Goal: Task Accomplishment & Management: Manage account settings

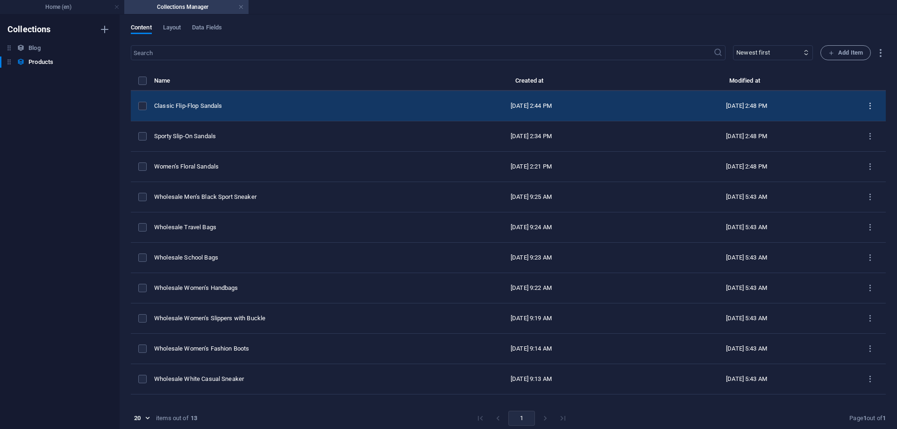
click at [0, 0] on icon "items list" at bounding box center [0, 0] width 0 height 0
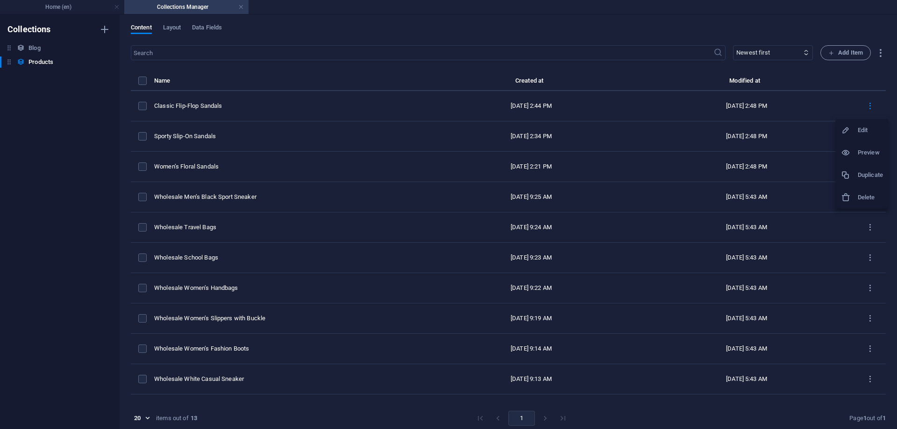
click at [861, 179] on h6 "Duplicate" at bounding box center [870, 175] width 25 height 11
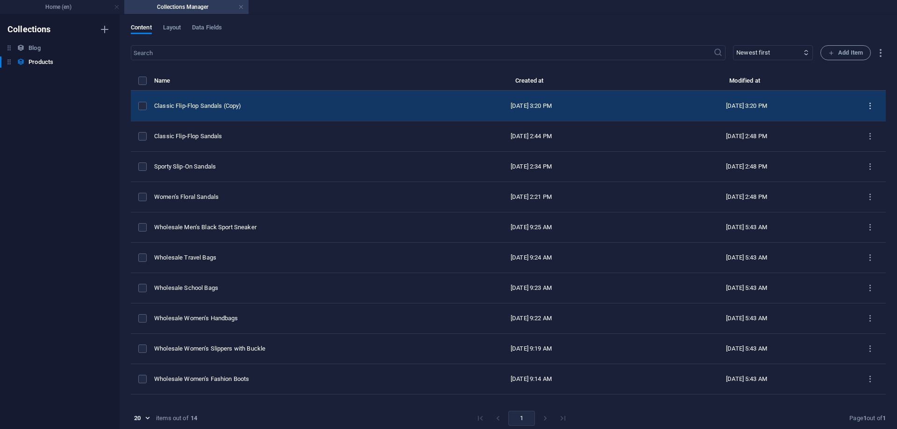
click at [866, 106] on icon "items list" at bounding box center [870, 106] width 9 height 9
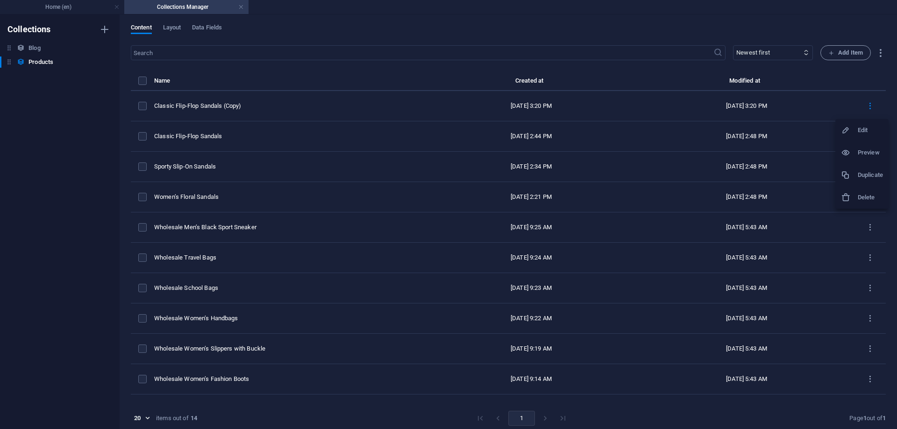
click at [858, 131] on div at bounding box center [849, 130] width 17 height 9
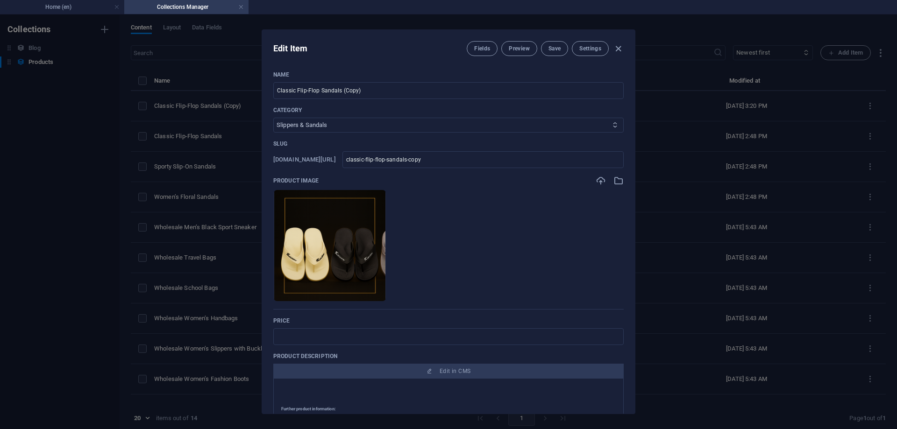
click at [386, 125] on select "Women's Shoes Men’s Shoes Men’s Sports Shoes Women’s Sports Shoes Kids’ Shoes S…" at bounding box center [448, 125] width 350 height 15
select select "Women's Shoes"
click at [273, 118] on select "Women's Shoes Men’s Shoes Men’s Sports Shoes Women’s Sports Shoes Kids’ Shoes S…" at bounding box center [448, 125] width 350 height 15
click at [616, 184] on icon "button" at bounding box center [619, 181] width 10 height 10
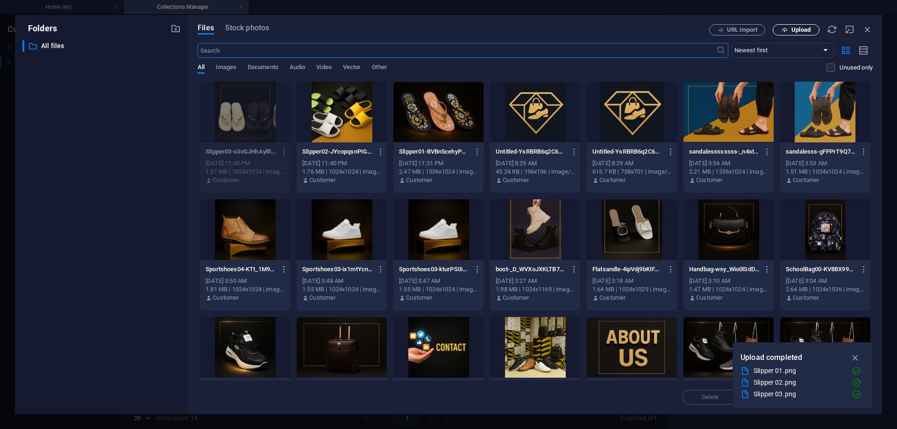
click at [801, 25] on button "Upload" at bounding box center [796, 29] width 47 height 11
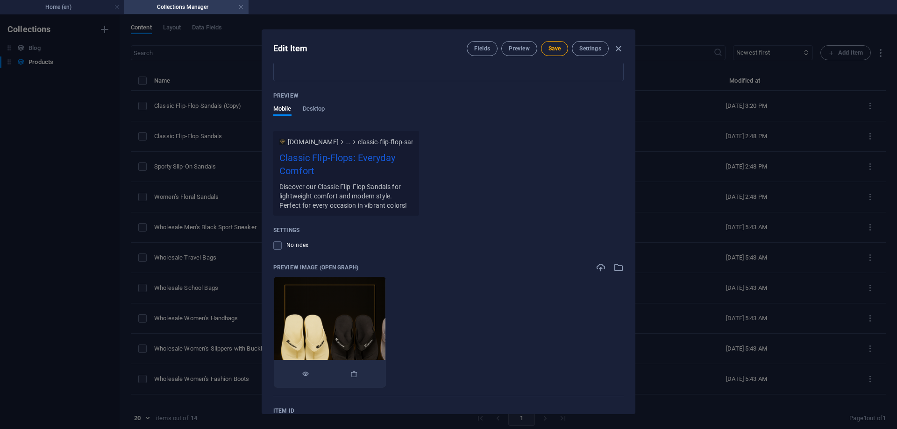
scroll to position [683, 0]
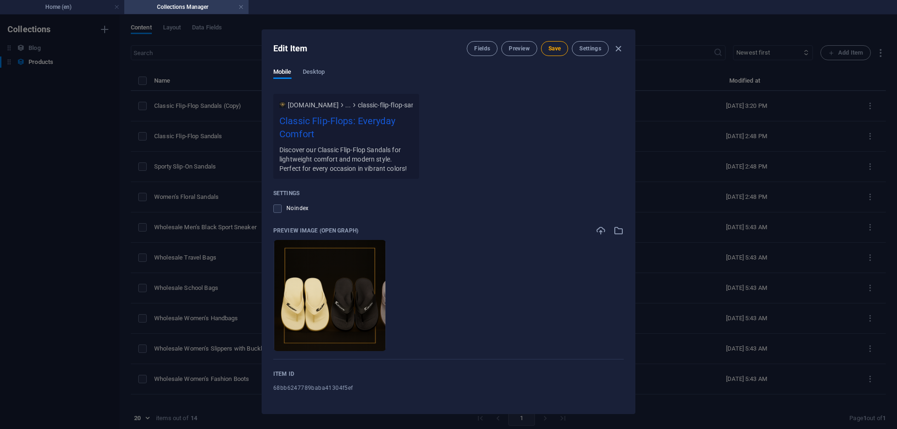
click at [618, 226] on icon "button" at bounding box center [619, 231] width 10 height 10
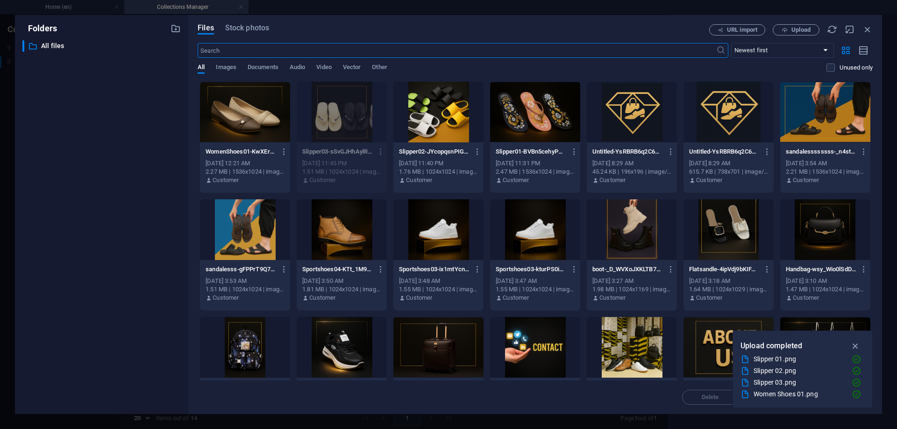
click at [229, 107] on div at bounding box center [245, 112] width 90 height 61
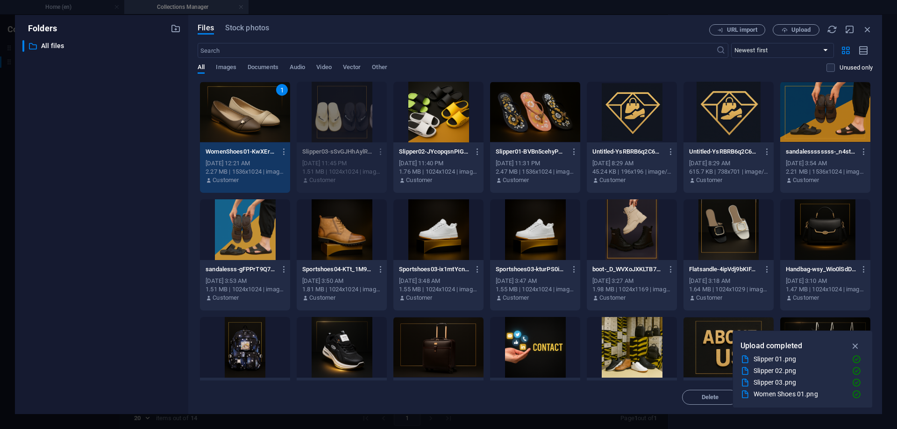
click at [229, 107] on div "1" at bounding box center [245, 112] width 90 height 61
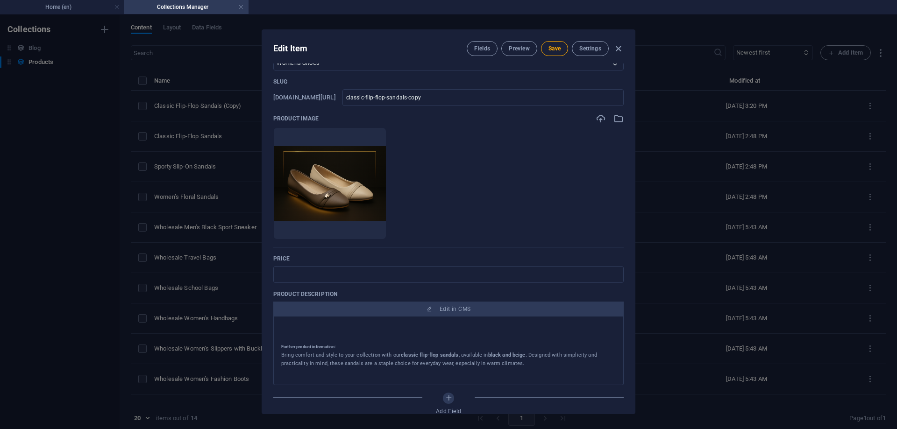
scroll to position [0, 0]
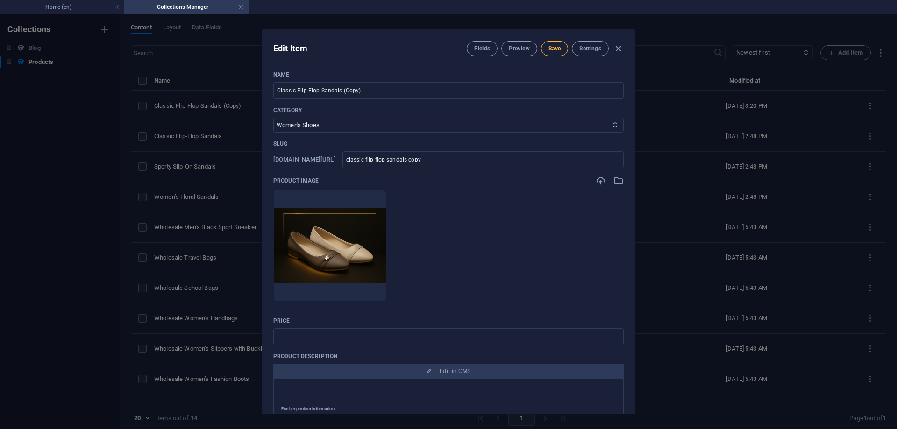
click at [555, 50] on span "Save" at bounding box center [555, 48] width 12 height 7
click at [377, 87] on input "Classic Flip-Flop Sandals (Copy)" at bounding box center [448, 90] width 350 height 17
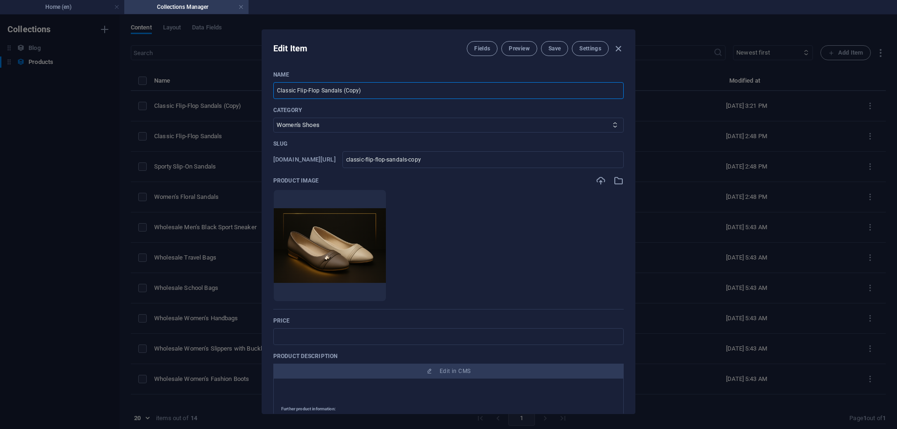
paste input "Elegant Women’s Flats"
type input "Elegant Women’s Flats"
type input "elegant-women-s-flats"
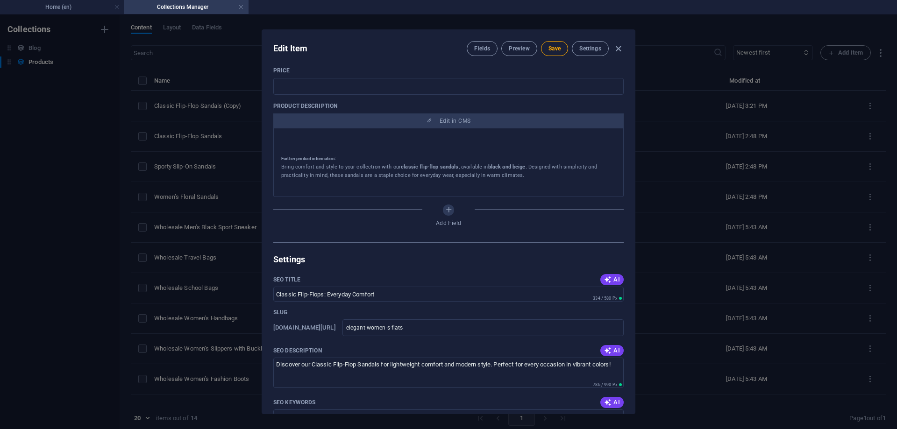
scroll to position [280, 0]
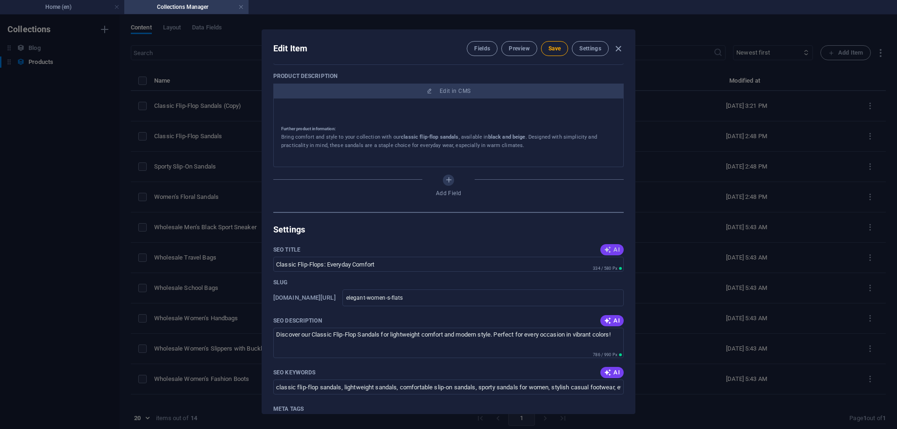
type input "Elegant Women’s Flats"
click at [611, 246] on button "AI" at bounding box center [612, 249] width 23 height 11
type input "Elegant Womens Flip-Flop Sandals"
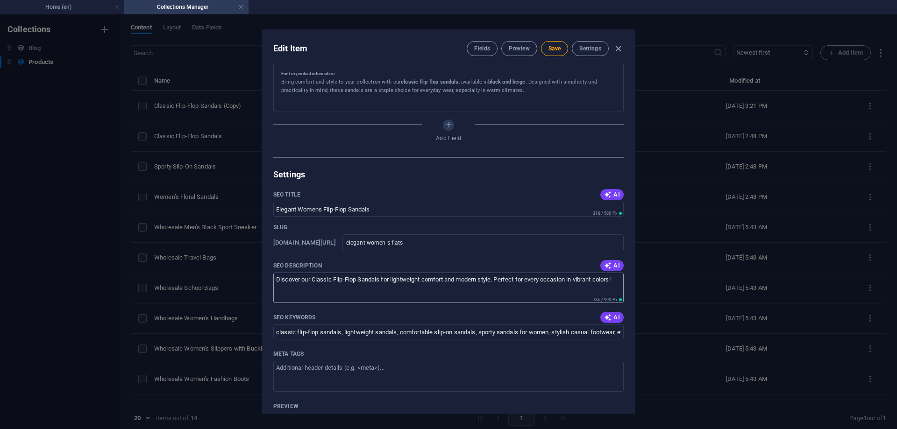
scroll to position [374, 0]
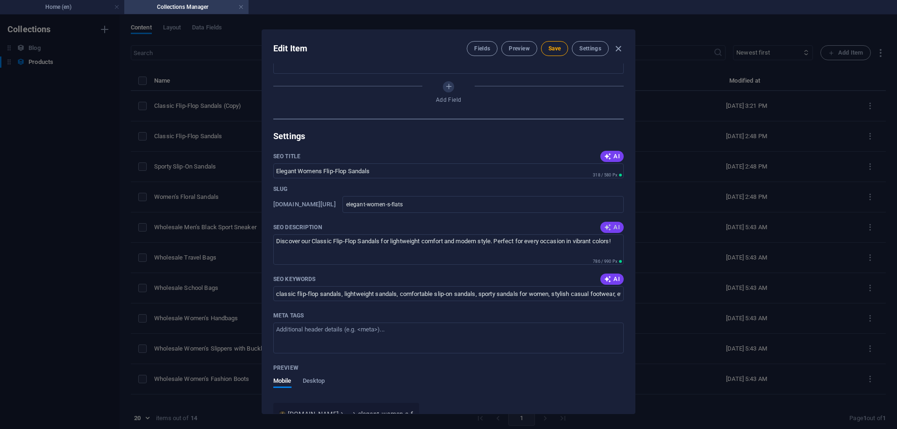
click at [605, 225] on icon "button" at bounding box center [607, 227] width 7 height 7
type textarea "Discover our elegant womens flats, perfect for everyday comfort and style. Avai…"
click at [609, 280] on icon "button" at bounding box center [607, 279] width 7 height 7
type input "womens flats, elegant womens shoes, comfortable sandals, classic flip-flops, st…"
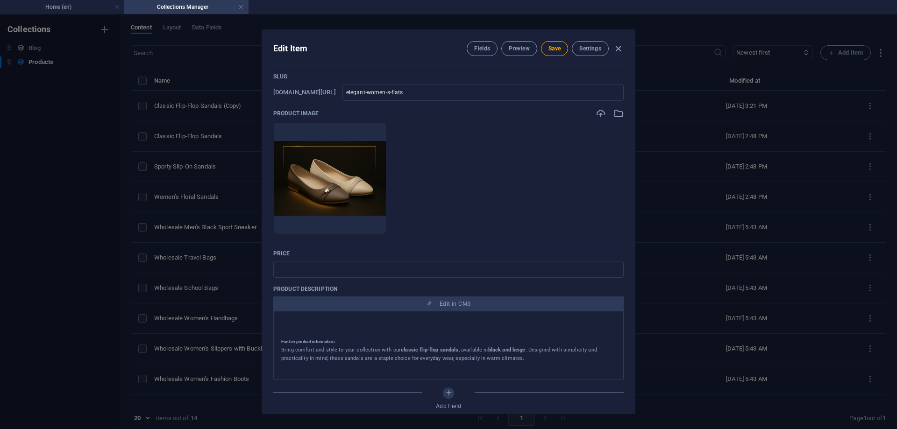
scroll to position [0, 0]
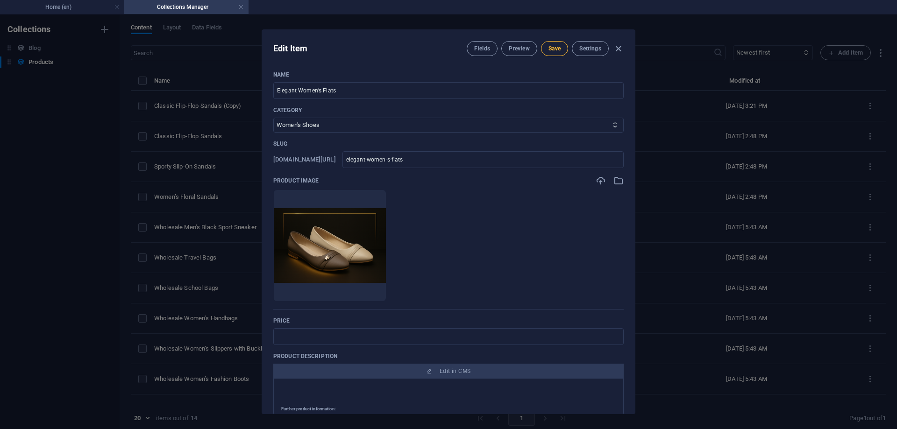
click at [549, 47] on span "Save" at bounding box center [555, 48] width 12 height 7
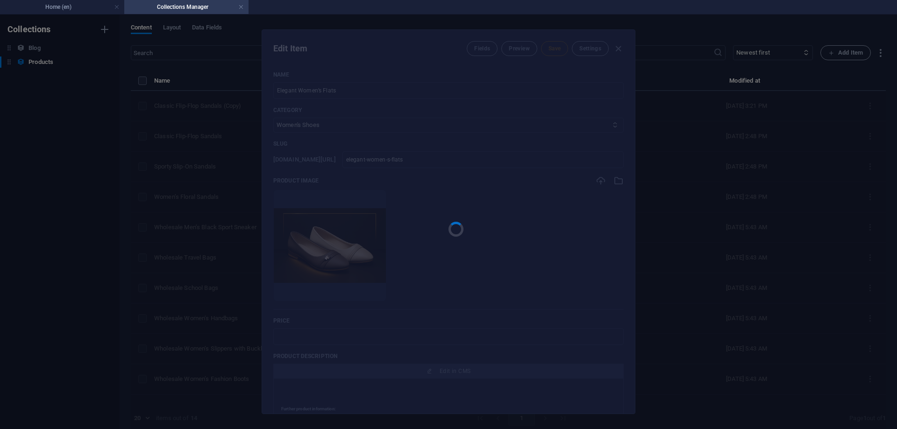
type input "elegant-women-s-flats"
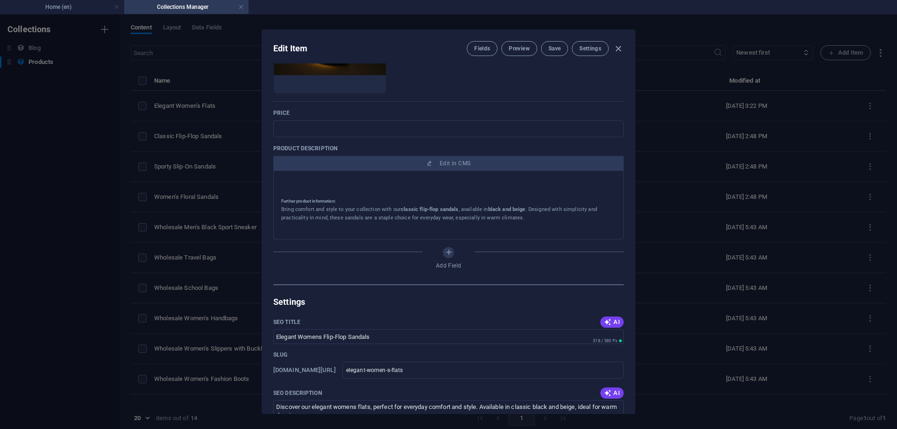
scroll to position [140, 0]
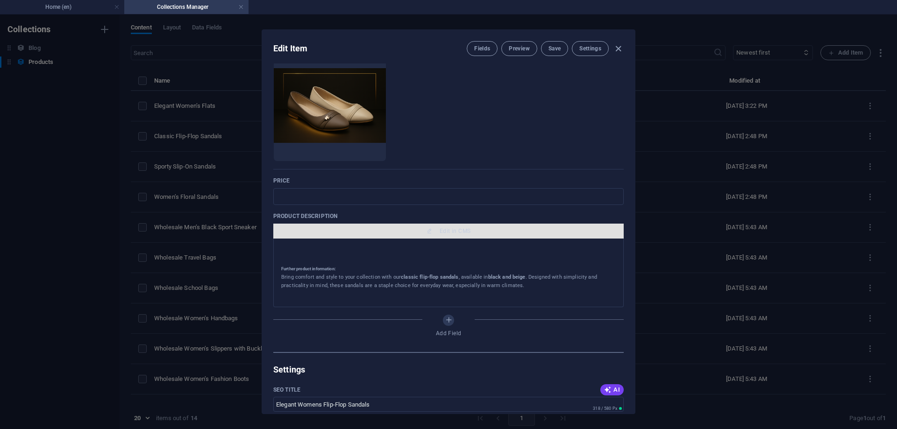
click at [443, 232] on span "Edit in CMS" at bounding box center [455, 231] width 31 height 7
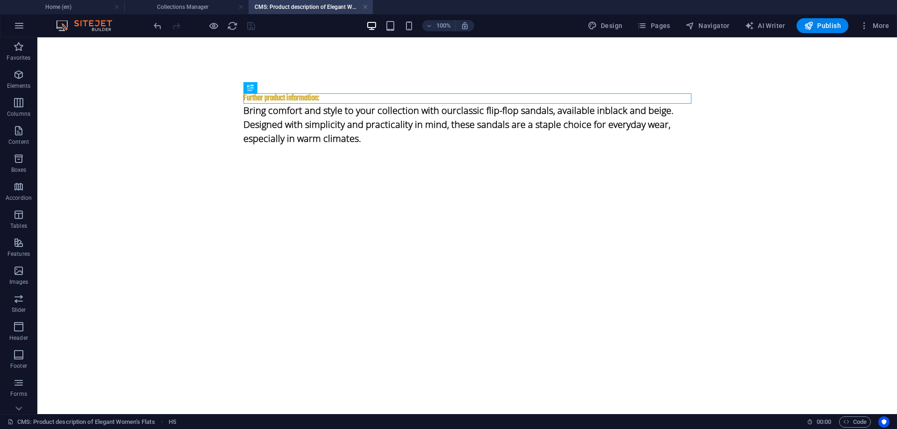
scroll to position [0, 0]
click at [375, 133] on div "Bring comfort and style to your collection with our classic flip-flop sandals ,…" at bounding box center [467, 125] width 448 height 42
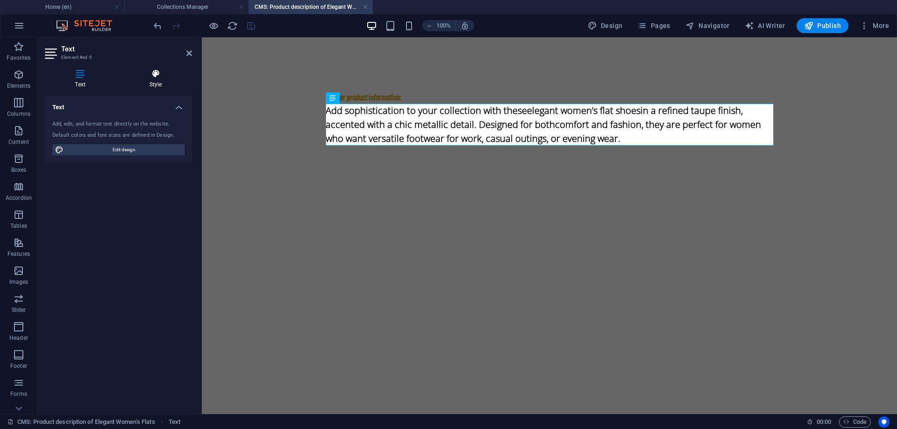
click at [157, 77] on icon at bounding box center [155, 73] width 73 height 9
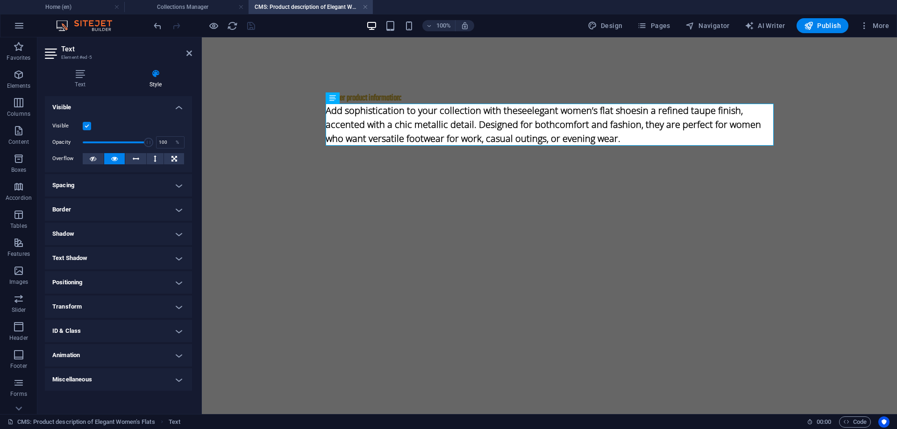
click at [83, 124] on label at bounding box center [87, 126] width 8 height 8
click at [0, 0] on input "Visible" at bounding box center [0, 0] width 0 height 0
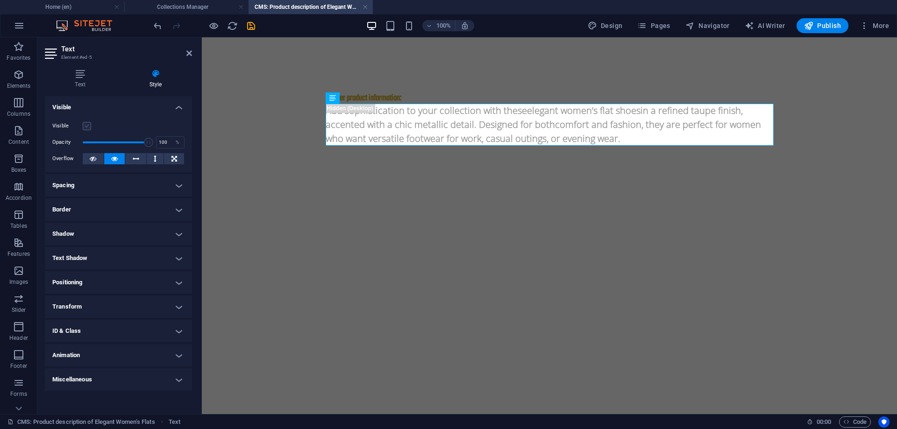
click at [87, 125] on label at bounding box center [87, 126] width 8 height 8
click at [0, 0] on input "Visible" at bounding box center [0, 0] width 0 height 0
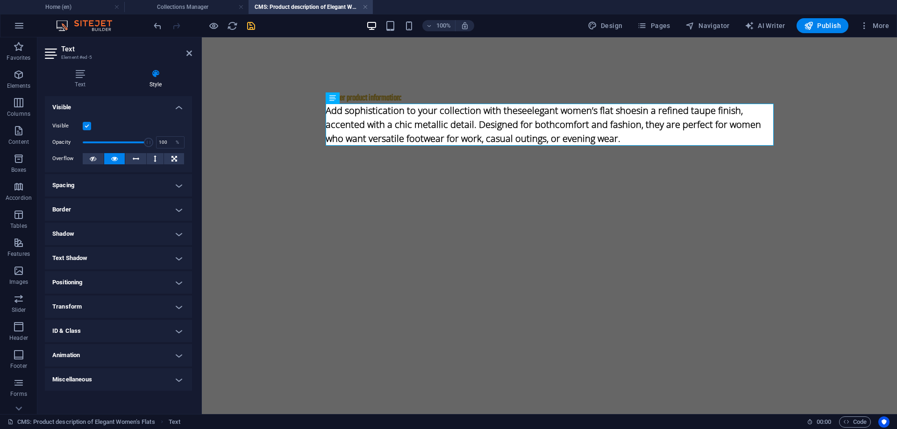
click at [251, 29] on icon "save" at bounding box center [251, 26] width 11 height 11
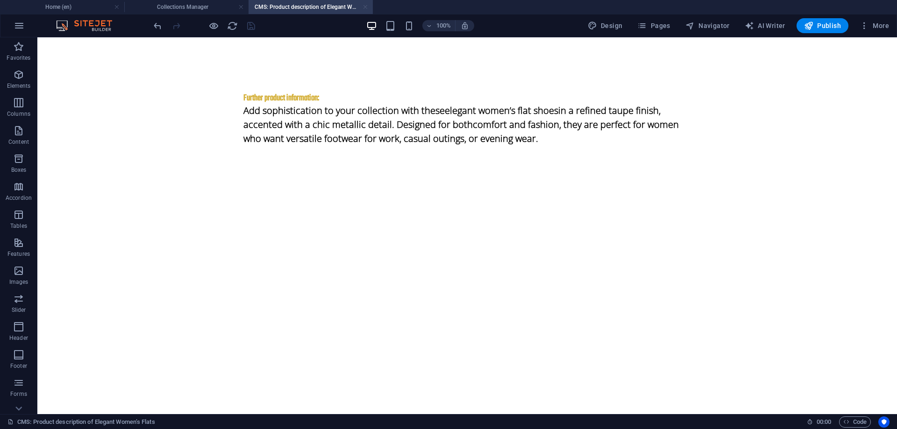
click at [365, 7] on link at bounding box center [366, 7] width 6 height 9
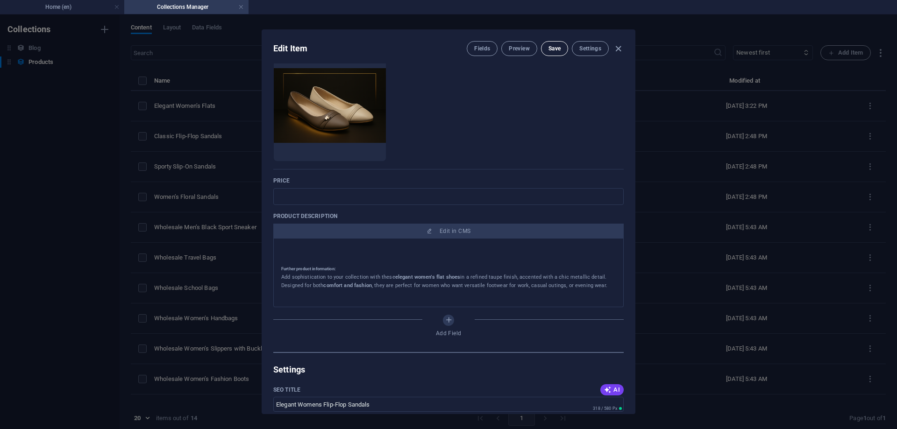
click at [556, 49] on span "Save" at bounding box center [555, 48] width 12 height 7
click at [617, 50] on icon "button" at bounding box center [618, 48] width 11 height 11
type input "elegant-women-s-flats"
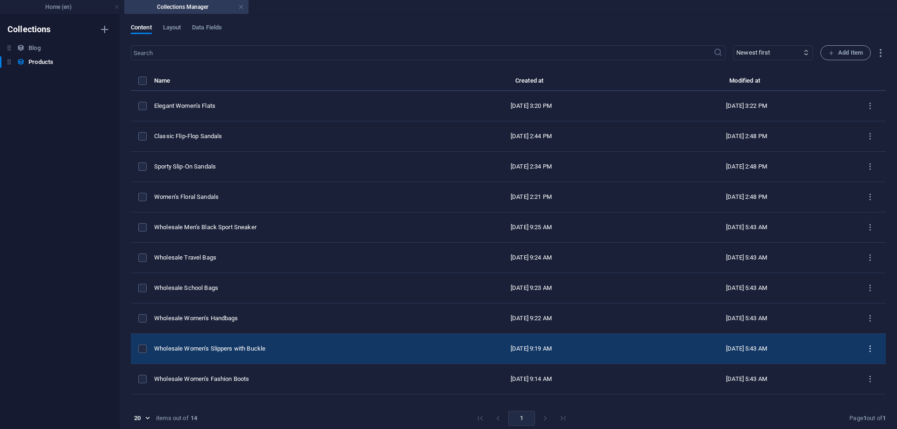
click at [866, 347] on icon "items list" at bounding box center [870, 349] width 9 height 9
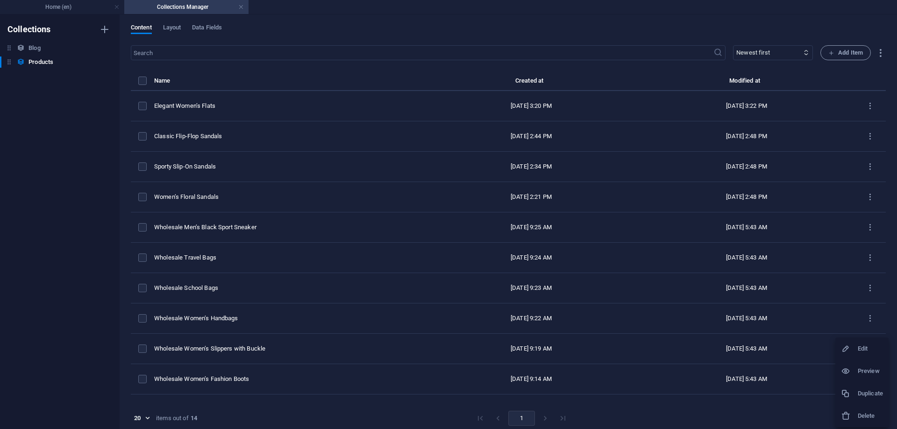
click at [859, 347] on h6 "Edit" at bounding box center [870, 348] width 25 height 11
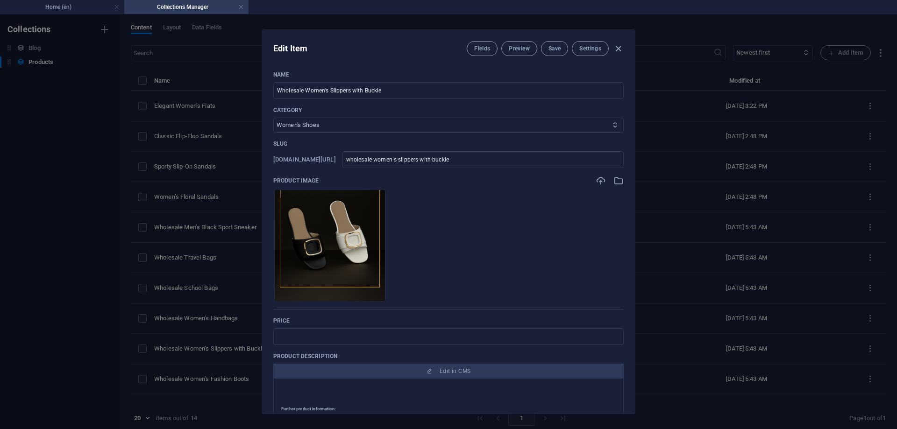
click at [354, 122] on select "Women's Shoes Men’s Shoes Men’s Sports Shoes Women’s Sports Shoes Kids’ Shoes S…" at bounding box center [448, 125] width 350 height 15
select select "Slippers & Sandals"
click at [273, 118] on select "Women's Shoes Men’s Shoes Men’s Sports Shoes Women’s Sports Shoes Kids’ Shoes S…" at bounding box center [448, 125] width 350 height 15
click at [556, 47] on span "Save" at bounding box center [555, 48] width 12 height 7
click at [619, 47] on icon "button" at bounding box center [618, 48] width 11 height 11
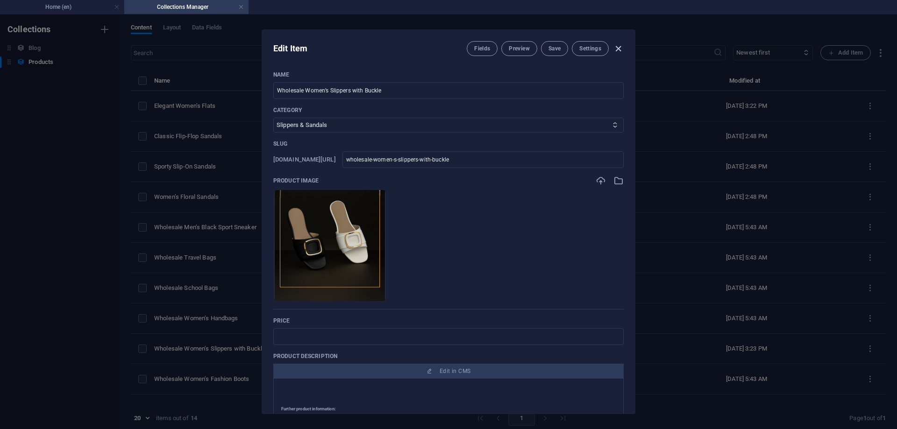
type input "wholesale-women-s-slippers-with-buckle"
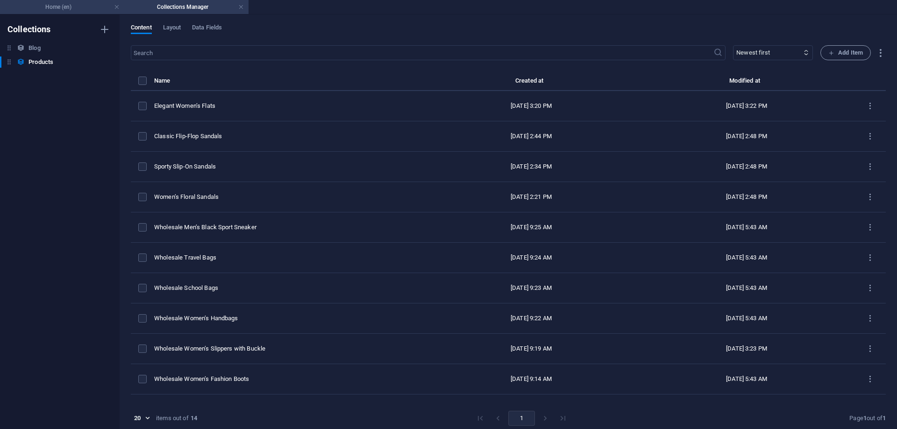
click at [89, 7] on h4 "Home (en)" at bounding box center [62, 7] width 124 height 10
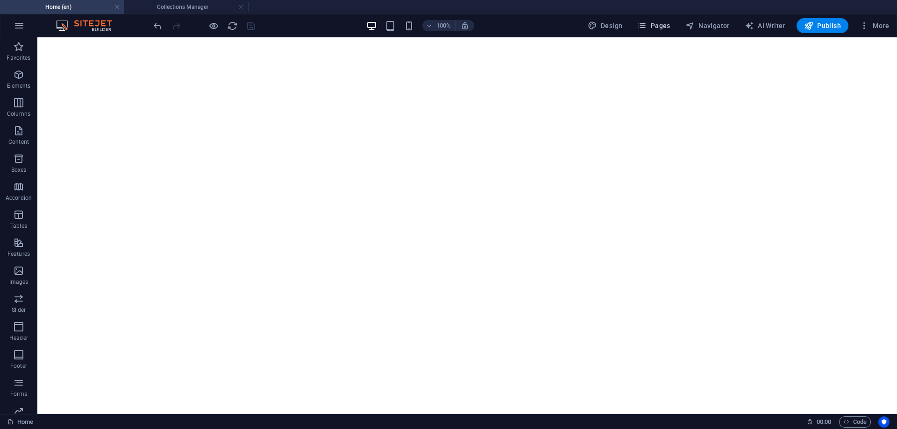
click at [647, 29] on icon "button" at bounding box center [641, 25] width 9 height 9
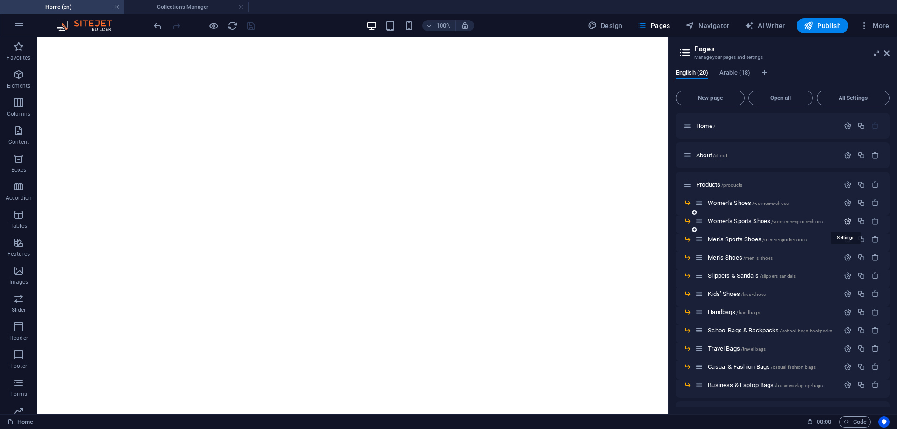
click at [845, 221] on icon "button" at bounding box center [848, 221] width 8 height 8
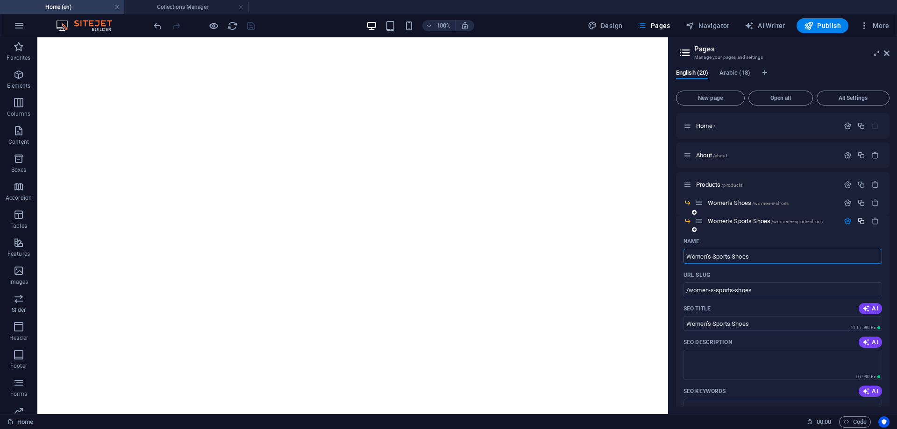
click at [859, 222] on icon "button" at bounding box center [862, 221] width 8 height 8
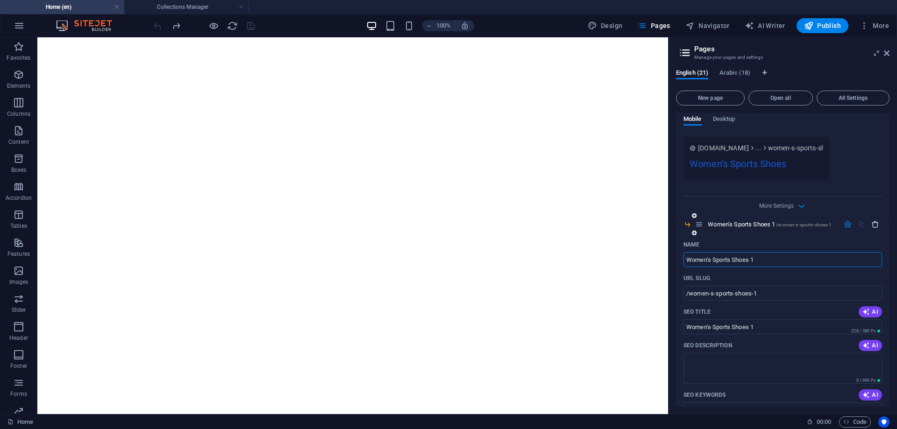
click at [875, 224] on icon "button" at bounding box center [876, 225] width 8 height 8
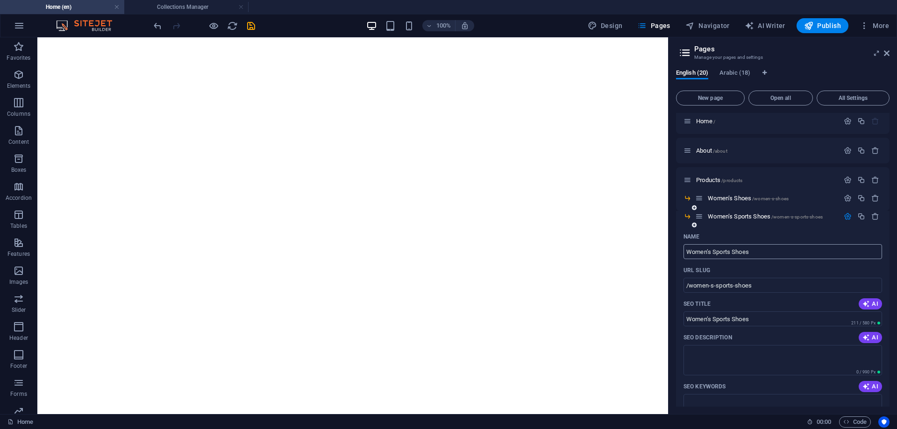
scroll to position [0, 0]
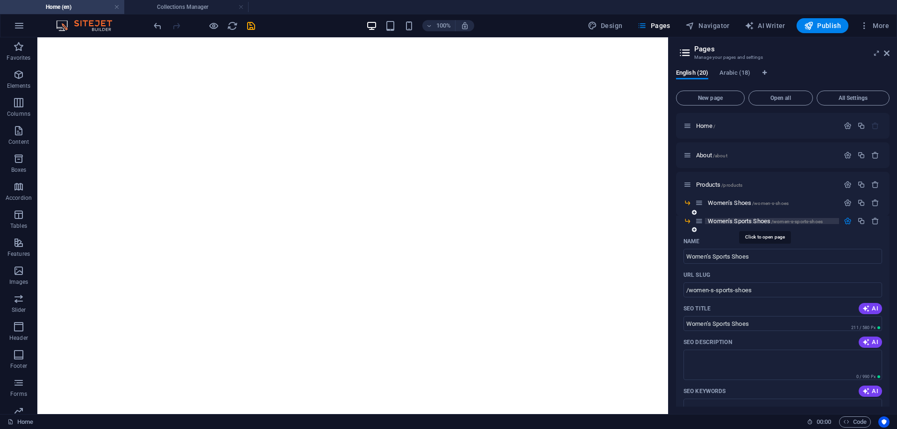
click at [759, 223] on span "Women’s Sports Shoes /women-s-sports-shoes" at bounding box center [765, 221] width 115 height 7
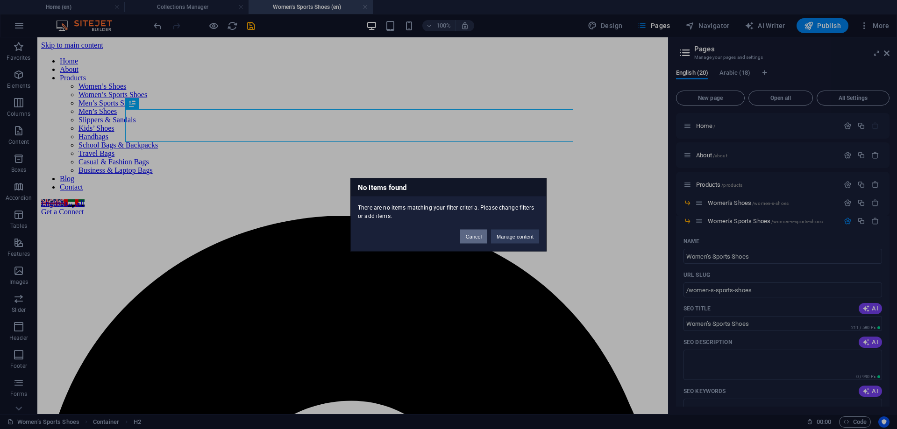
click at [474, 239] on button "Cancel" at bounding box center [473, 236] width 27 height 14
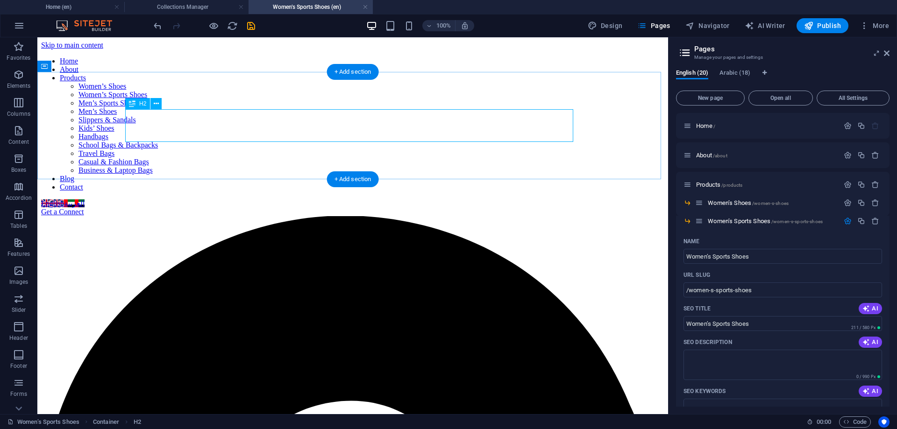
click at [252, 26] on icon "save" at bounding box center [251, 26] width 11 height 11
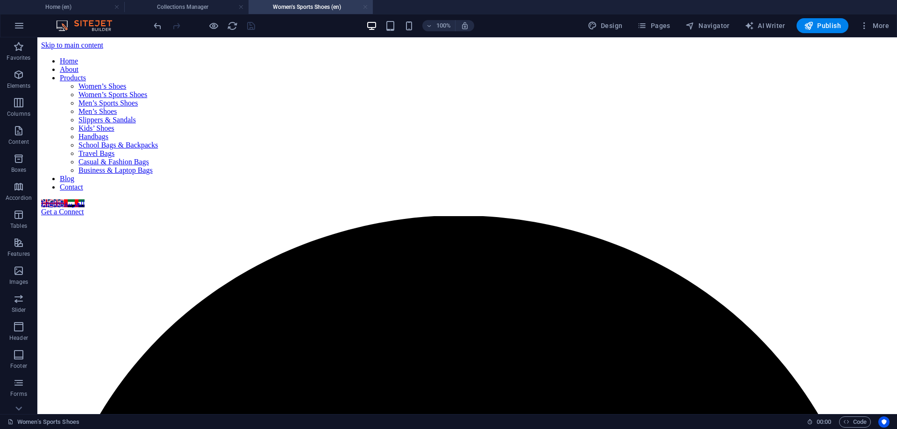
click at [364, 7] on link at bounding box center [366, 7] width 6 height 9
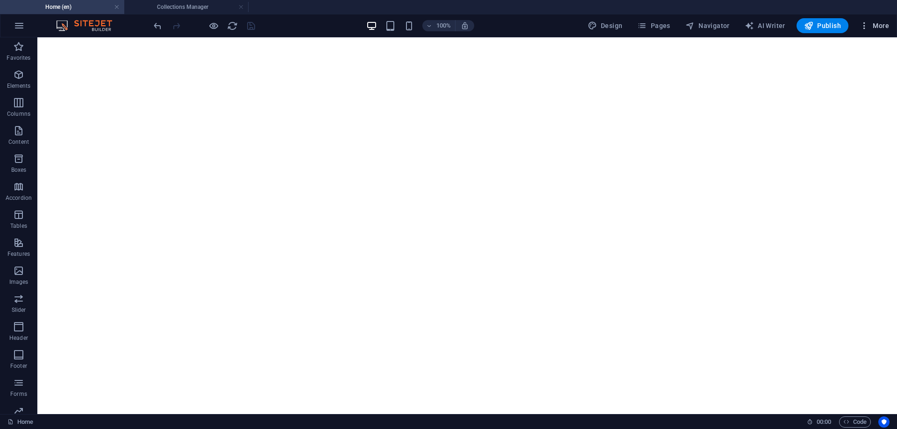
click at [874, 27] on span "More" at bounding box center [874, 25] width 29 height 9
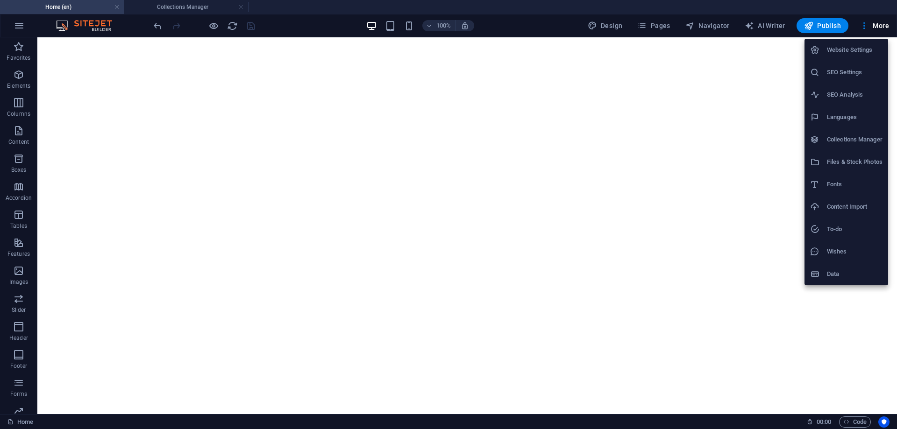
click at [838, 142] on h6 "Collections Manager" at bounding box center [855, 139] width 56 height 11
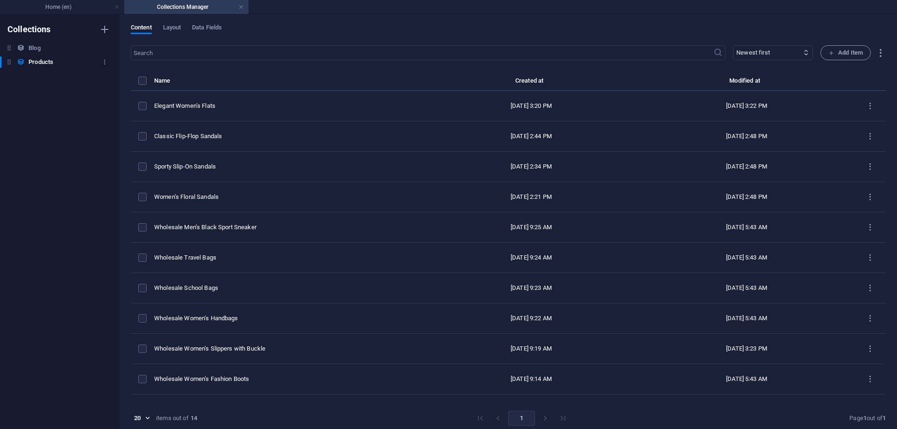
click at [0, 0] on h6 "Products" at bounding box center [0, 0] width 0 height 0
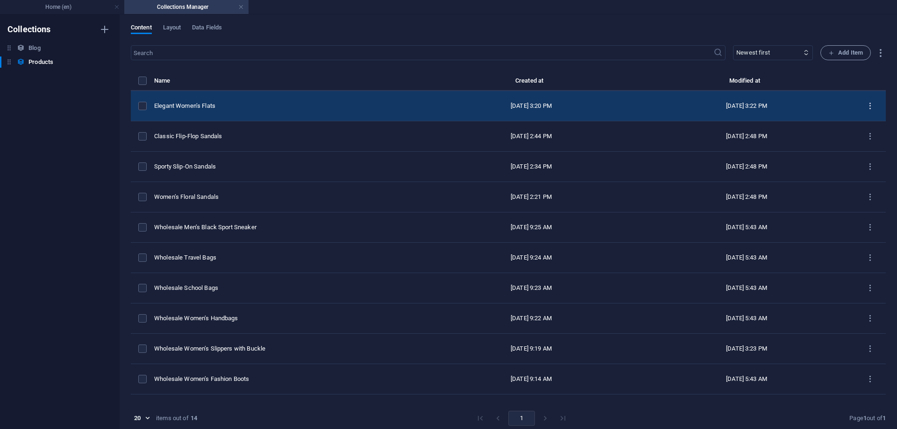
click at [866, 107] on icon "items list" at bounding box center [870, 106] width 9 height 9
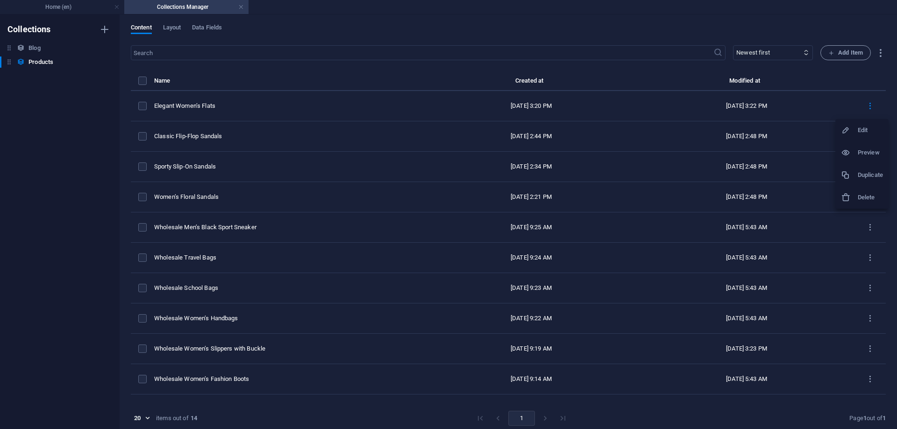
click at [865, 171] on h6 "Duplicate" at bounding box center [870, 175] width 25 height 11
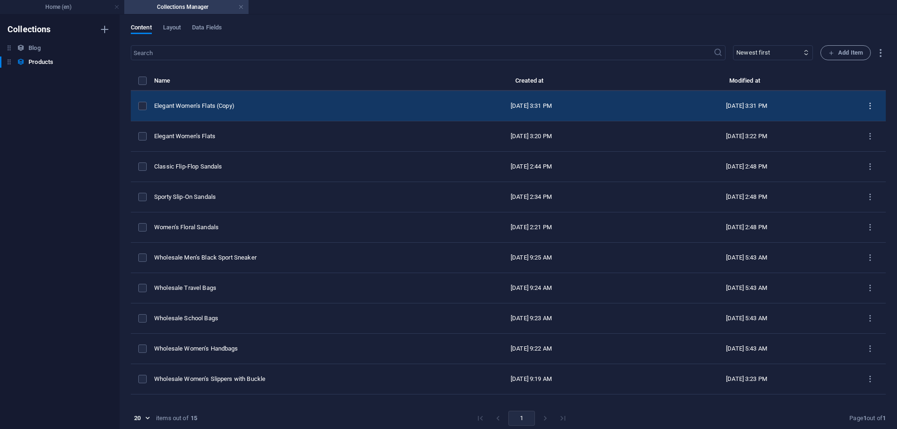
click at [866, 105] on icon "items list" at bounding box center [870, 106] width 9 height 9
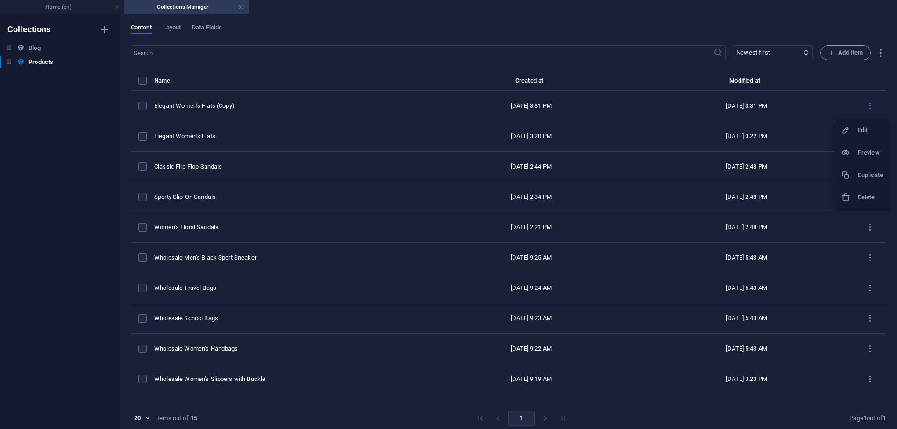
click at [864, 126] on h6 "Edit" at bounding box center [870, 130] width 25 height 11
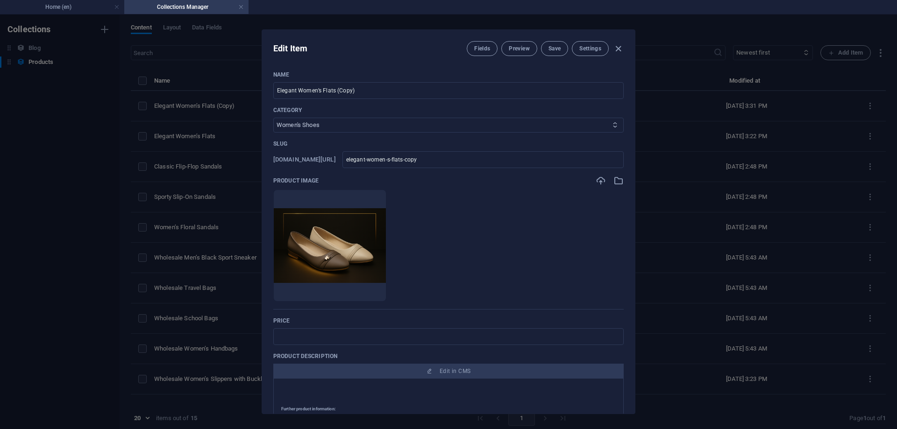
click at [401, 127] on select "Women's Shoes Men’s Shoes Men’s Sports Shoes Women’s Sports Shoes Kids’ Shoes S…" at bounding box center [448, 125] width 350 height 15
select select "Women’s Sports Shoes"
click at [273, 118] on select "Women's Shoes Men’s Shoes Men’s Sports Shoes Women’s Sports Shoes Kids’ Shoes S…" at bounding box center [448, 125] width 350 height 15
click at [620, 182] on icon "button" at bounding box center [619, 181] width 10 height 10
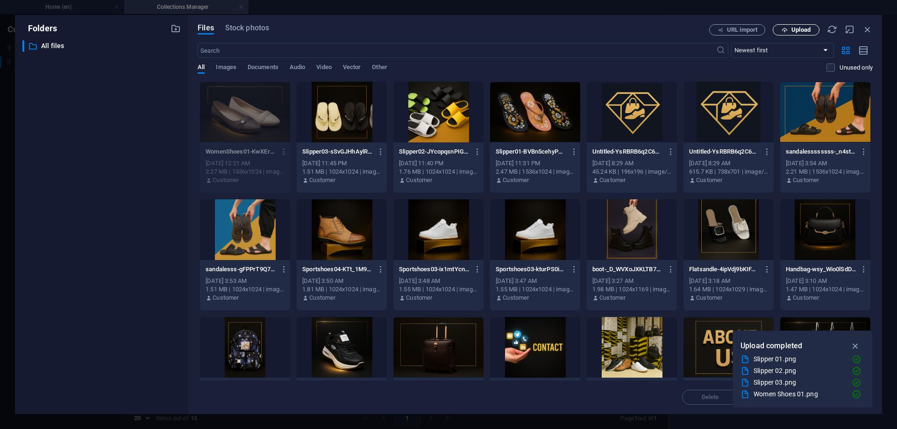
click at [795, 30] on span "Upload" at bounding box center [801, 30] width 19 height 6
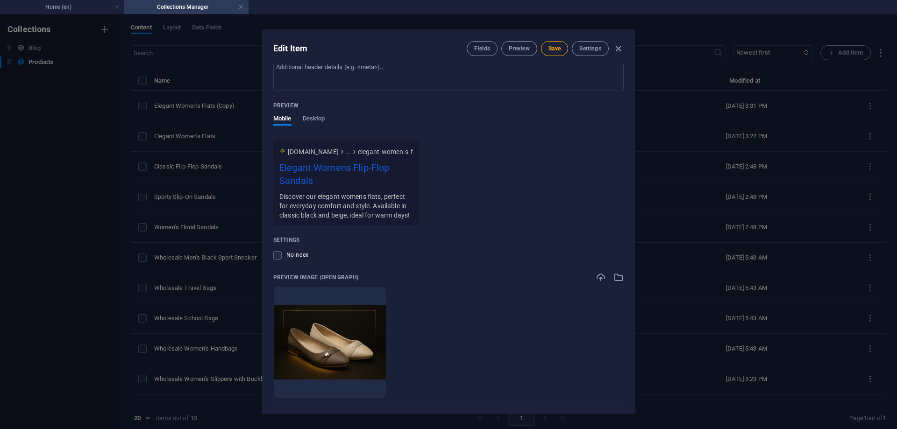
scroll to position [654, 0]
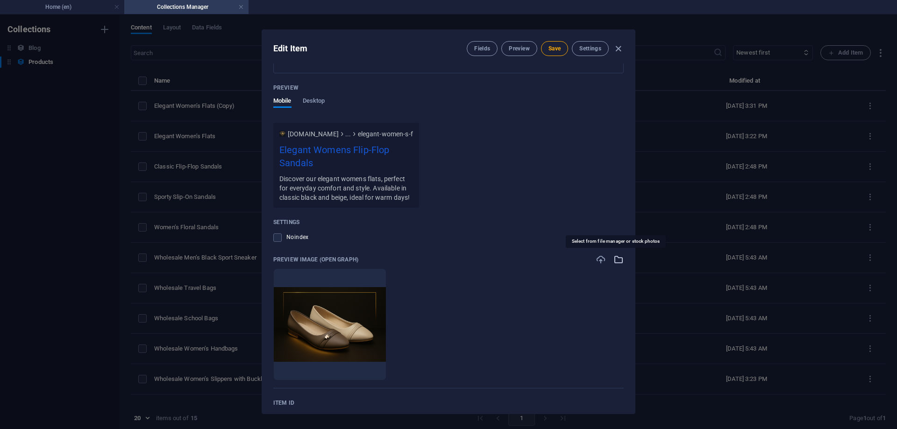
click at [615, 258] on icon "button" at bounding box center [619, 260] width 10 height 10
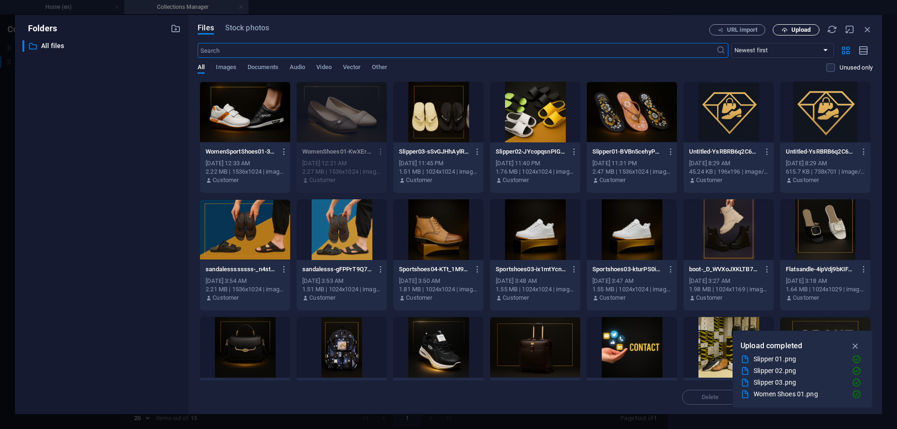
click at [792, 26] on button "Upload" at bounding box center [796, 29] width 47 height 11
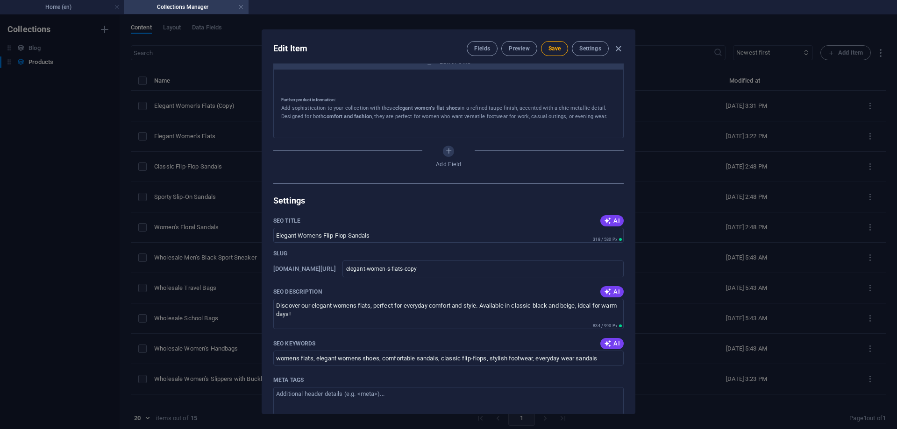
scroll to position [0, 0]
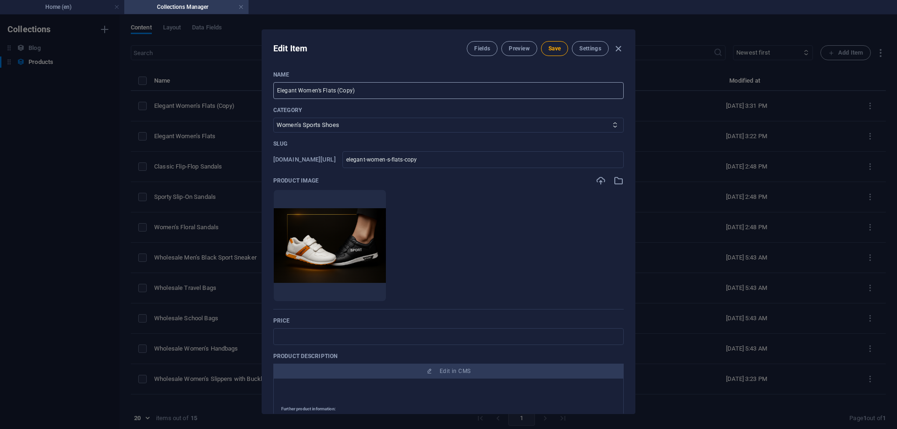
click at [372, 87] on input "Elegant Women’s Flats (Copy)" at bounding box center [448, 90] width 350 height 17
click at [386, 90] on input "Elegant Women’s Flats (Copy)" at bounding box center [448, 90] width 350 height 17
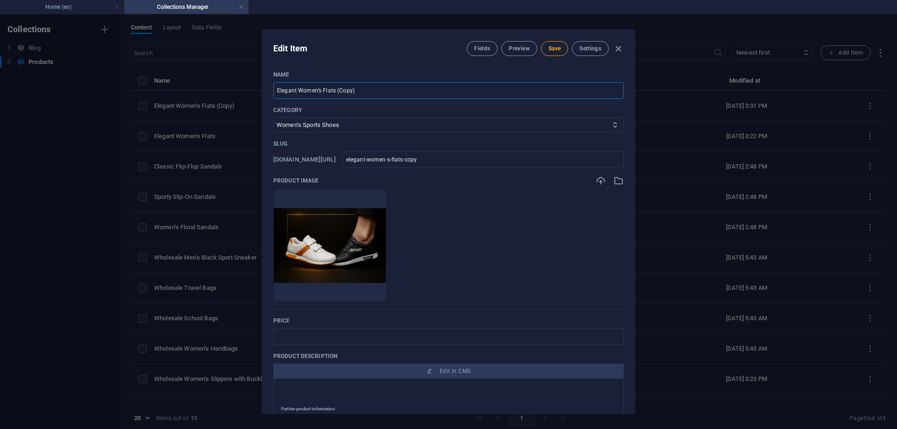
click at [386, 90] on input "Elegant Women’s Flats (Copy)" at bounding box center [448, 90] width 350 height 17
paste input "Women’s Sport Shoes – Comfort & Style for Everyday Wear"
type input "Women’s Sport Shoes – Comfort & Style for Everyday Wear"
type input "women-s-sport-shoes-comfort-style-for-everyday-wear"
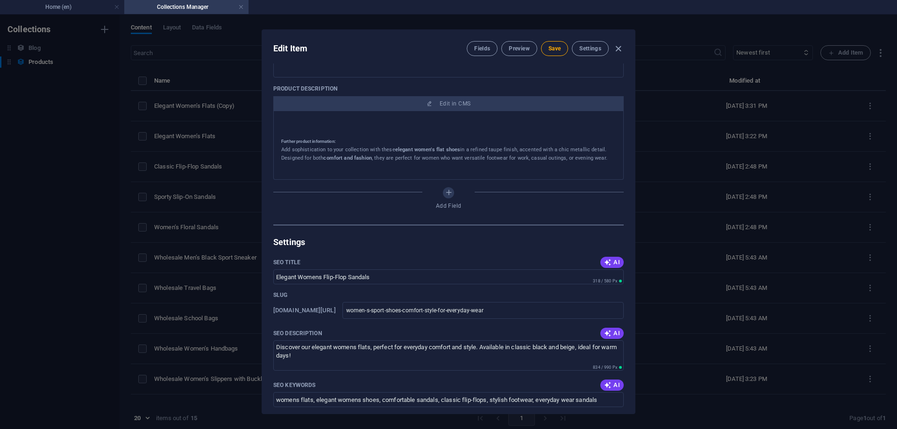
scroll to position [280, 0]
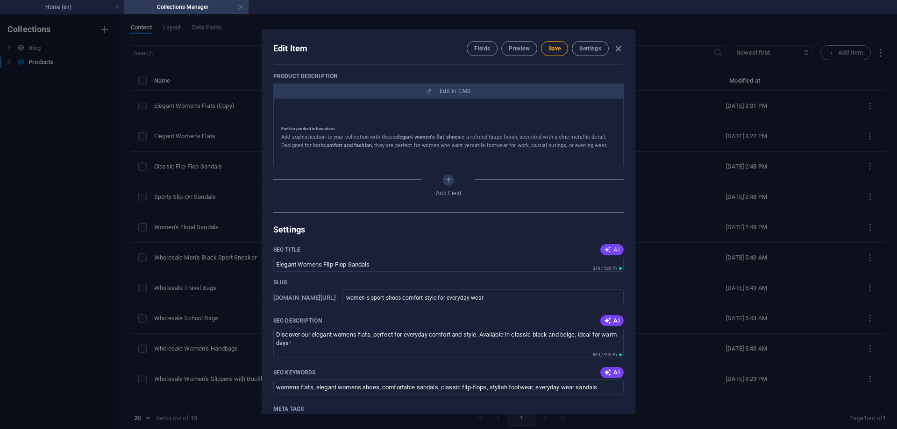
type input "Women’s Sport Shoes – Comfort & Style for Everyday Wear"
click at [610, 254] on button "AI" at bounding box center [612, 249] width 23 height 11
type input "Stylish Comfort: Womens Sport Shoes"
click at [612, 322] on span "AI" at bounding box center [612, 320] width 16 height 7
type textarea "Discover stylish womens sport shoes that blend comfort and elegance, perfect fo…"
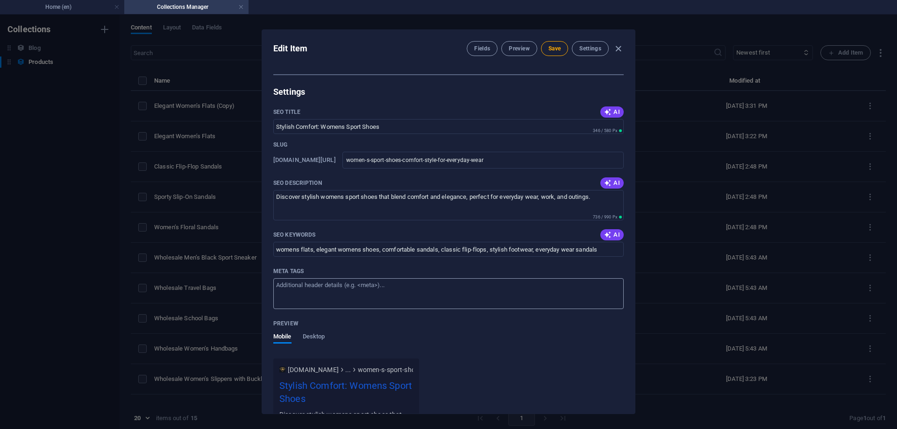
scroll to position [421, 0]
click at [604, 235] on icon "button" at bounding box center [607, 232] width 7 height 7
type input "women’s flat shoes, comfortable sport shoes, style for everyday wear, versatile…"
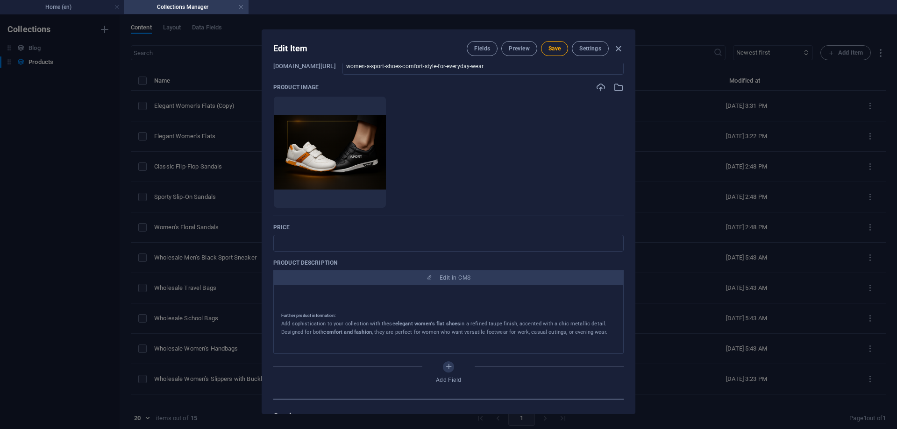
scroll to position [0, 0]
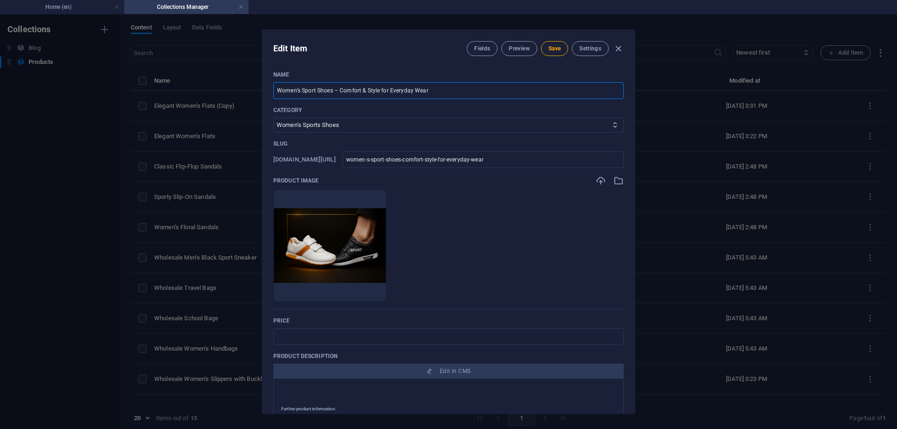
drag, startPoint x: 334, startPoint y: 90, endPoint x: 479, endPoint y: 88, distance: 145.4
click at [479, 88] on input "Women’s Sport Shoes – Comfort & Style for Everyday Wear" at bounding box center [448, 90] width 350 height 17
type input "Women’s Sport Shoes"
type input "women-s-sport-shoes"
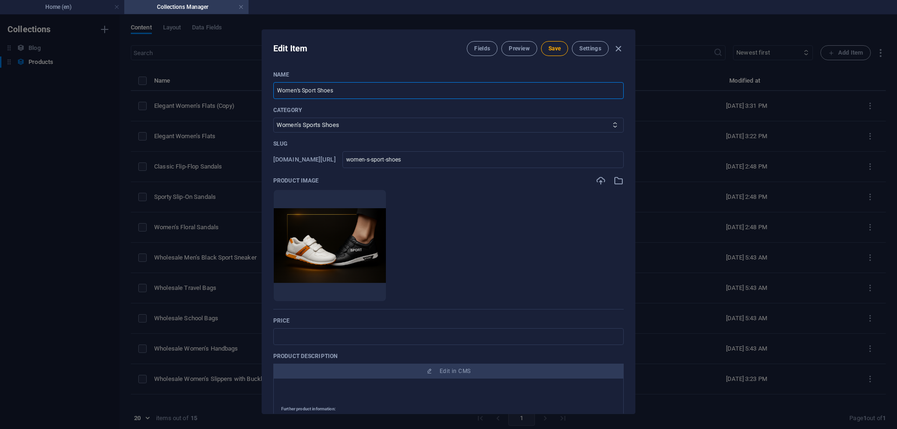
type input "Women’s Sport Shoes"
click at [548, 41] on div "Edit Item Fields Preview Save Settings" at bounding box center [448, 47] width 373 height 34
click at [551, 43] on button "Save" at bounding box center [554, 48] width 27 height 15
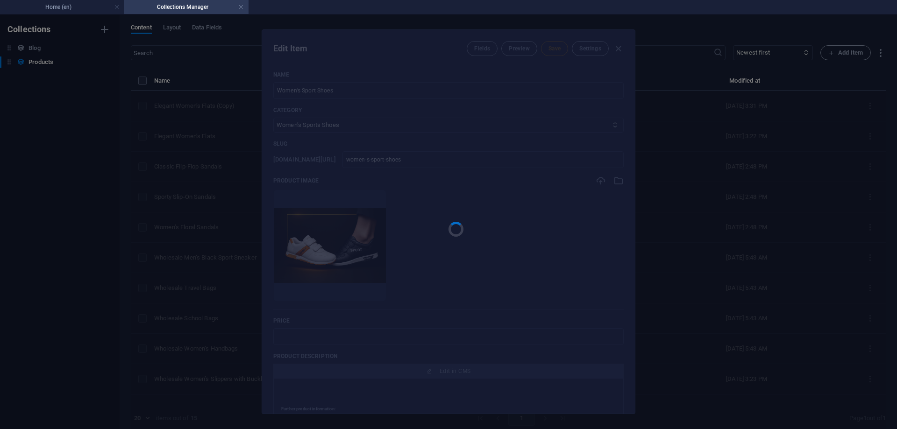
type input "women-s-sport-shoes"
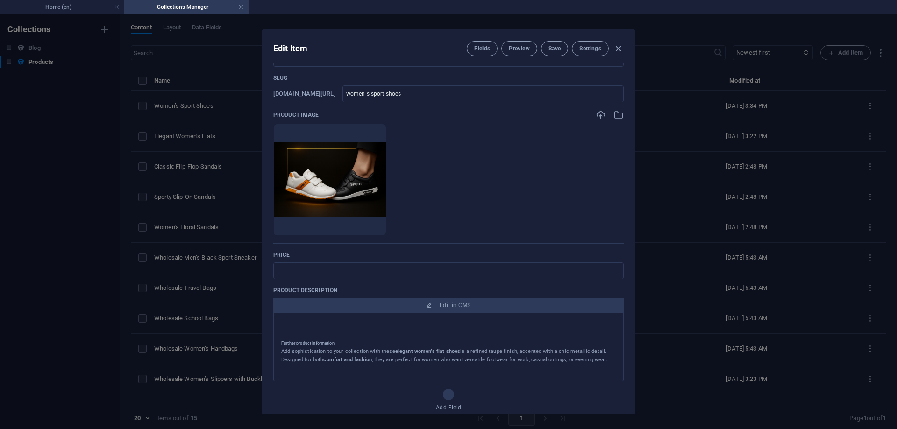
scroll to position [140, 0]
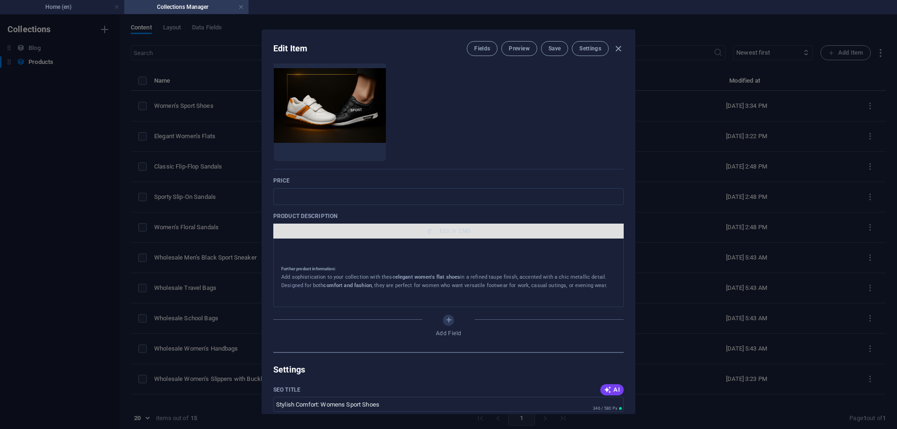
click at [446, 235] on span "Edit in CMS" at bounding box center [455, 231] width 31 height 7
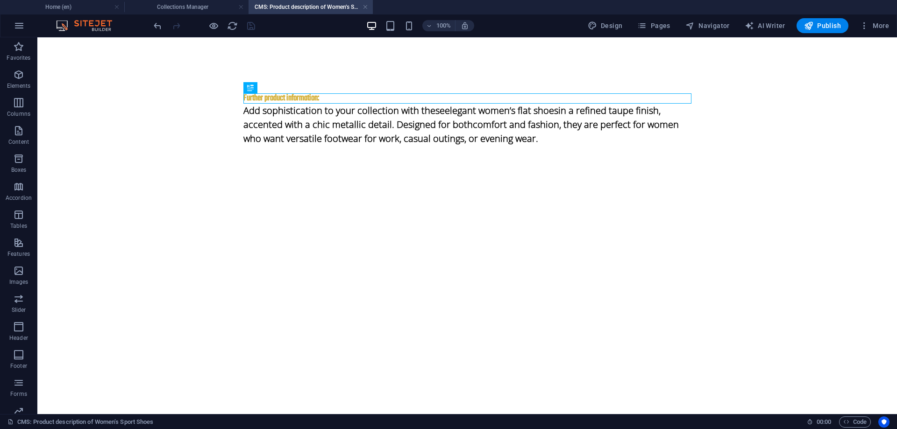
scroll to position [0, 0]
click at [304, 122] on div "Add sophistication to your collection with these elegant women’s flat shoes in …" at bounding box center [467, 125] width 448 height 42
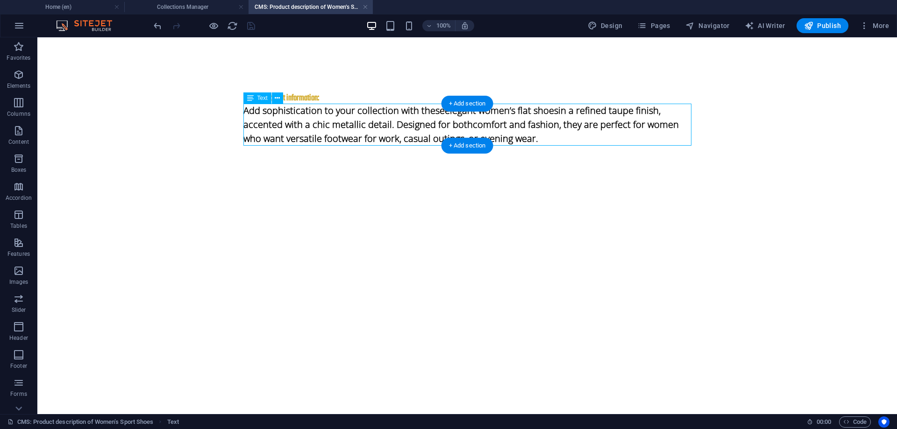
click at [304, 122] on div "Add sophistication to your collection with these elegant women’s flat shoes in …" at bounding box center [467, 125] width 448 height 42
drag, startPoint x: 304, startPoint y: 122, endPoint x: 140, endPoint y: 122, distance: 164.5
click at [140, 122] on body "Skip to main content Further product information: Add sophistication to your co…" at bounding box center [467, 114] width 860 height 155
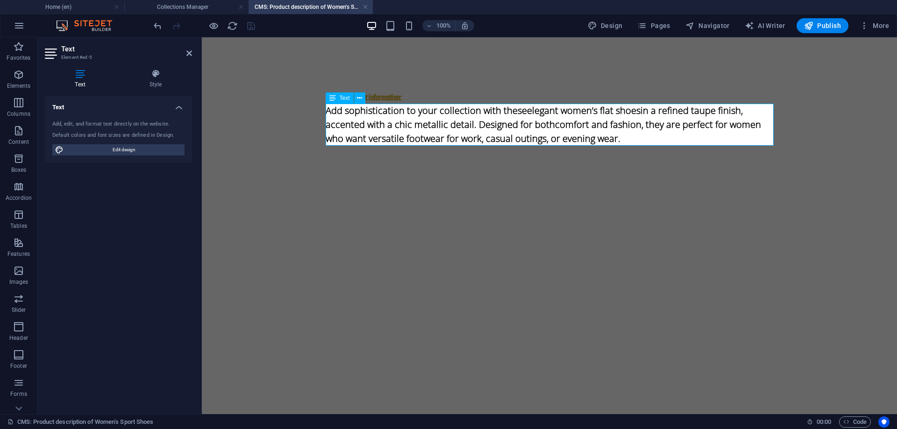
click at [367, 112] on p "Add sophistication to your collection with these elegant women’s flat shoes in …" at bounding box center [550, 125] width 448 height 42
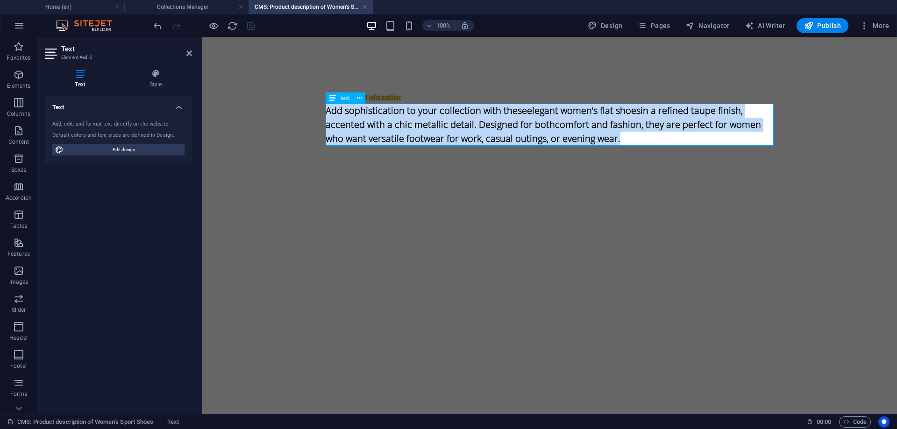
click at [367, 112] on p "Add sophistication to your collection with these elegant women’s flat shoes in …" at bounding box center [550, 125] width 448 height 42
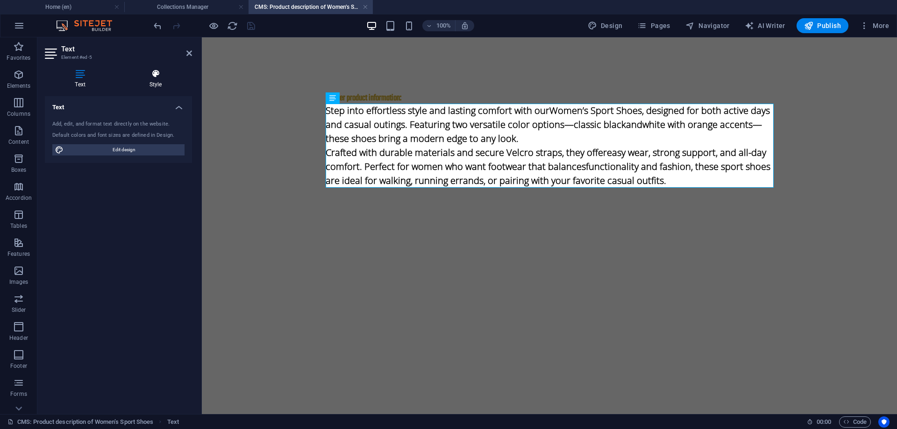
click at [155, 74] on icon at bounding box center [155, 73] width 73 height 9
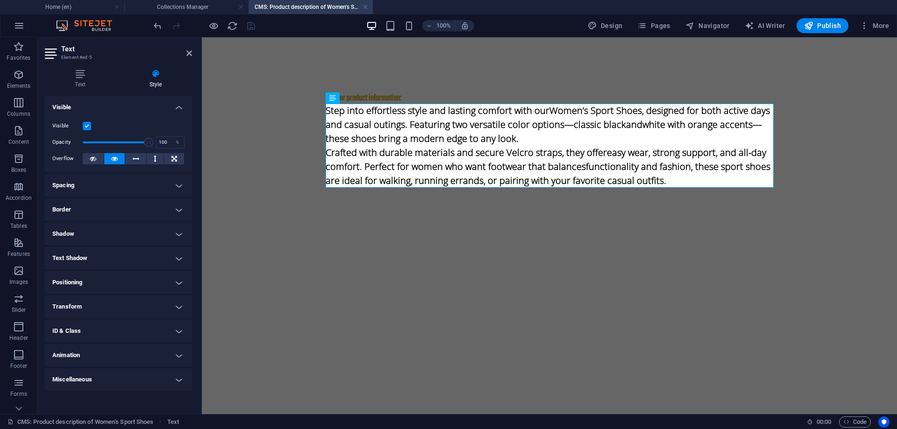
click at [85, 125] on label at bounding box center [87, 126] width 8 height 8
click at [0, 0] on input "Visible" at bounding box center [0, 0] width 0 height 0
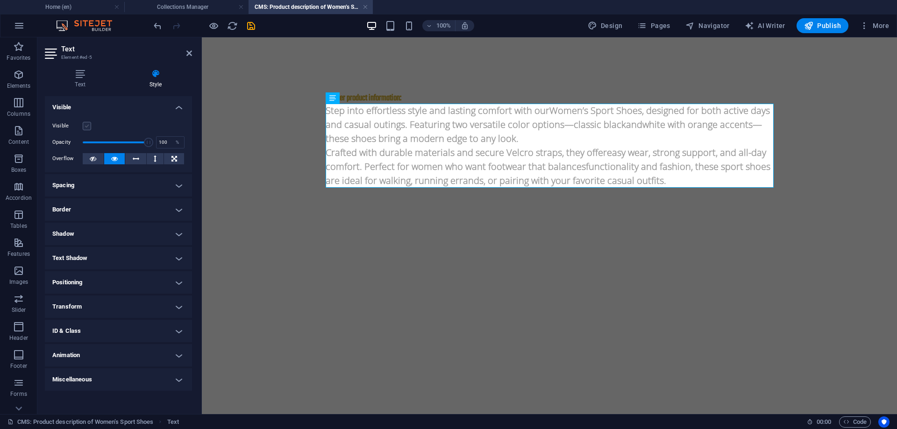
click at [88, 126] on label at bounding box center [87, 126] width 8 height 8
click at [0, 0] on input "Visible" at bounding box center [0, 0] width 0 height 0
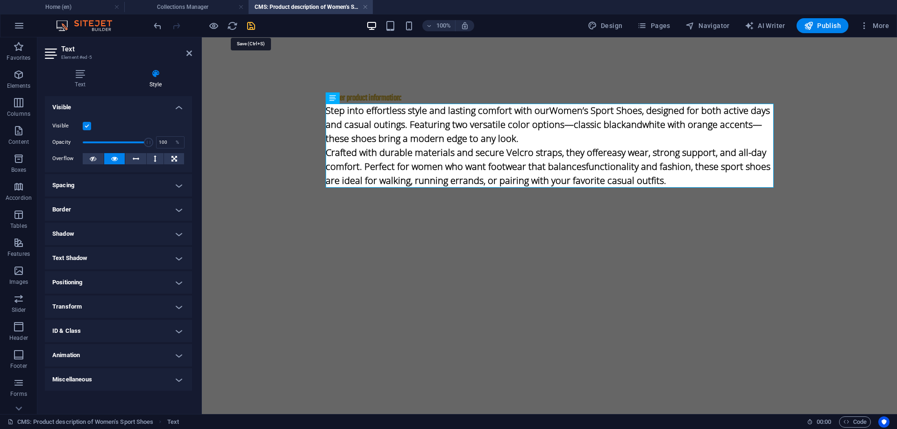
drag, startPoint x: 249, startPoint y: 25, endPoint x: 230, endPoint y: 0, distance: 30.9
click at [249, 25] on icon "save" at bounding box center [251, 26] width 11 height 11
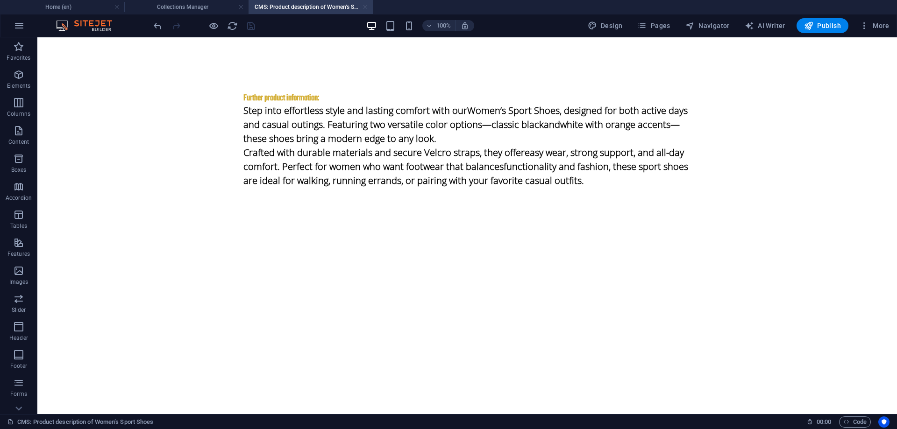
click at [366, 6] on link at bounding box center [366, 7] width 6 height 9
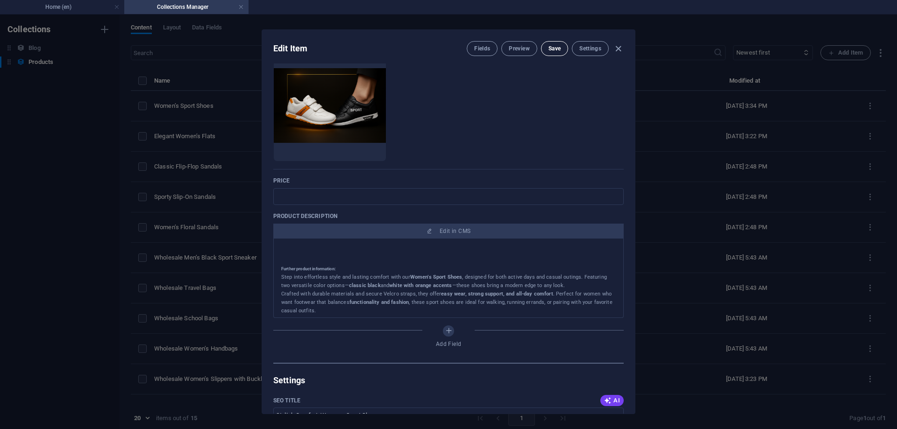
click at [553, 47] on span "Save" at bounding box center [555, 48] width 12 height 7
click at [617, 49] on icon "button" at bounding box center [618, 48] width 11 height 11
type input "women-s-sport-shoes"
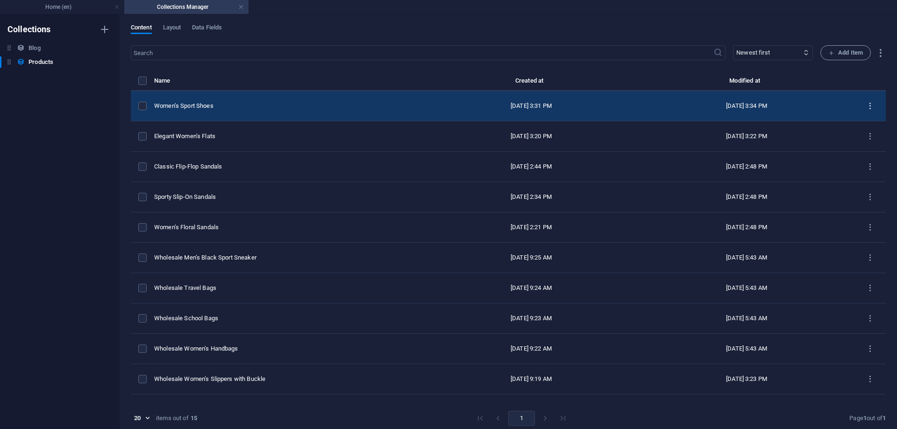
click at [867, 105] on icon "items list" at bounding box center [870, 106] width 9 height 9
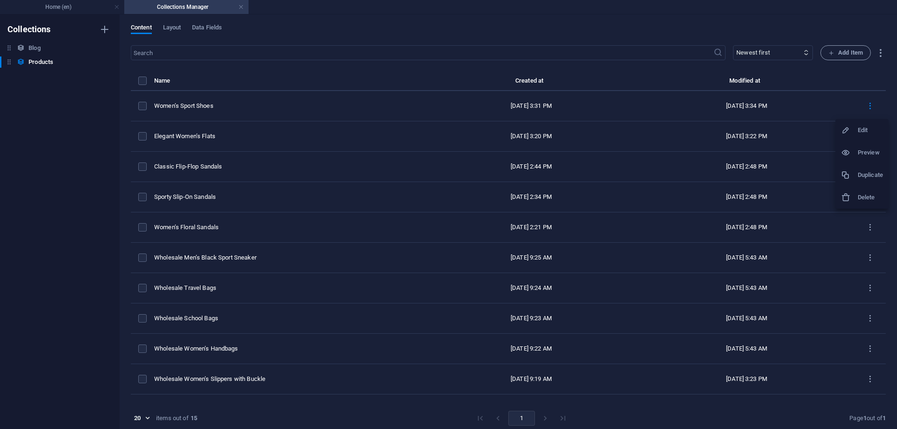
click at [872, 172] on h6 "Duplicate" at bounding box center [870, 175] width 25 height 11
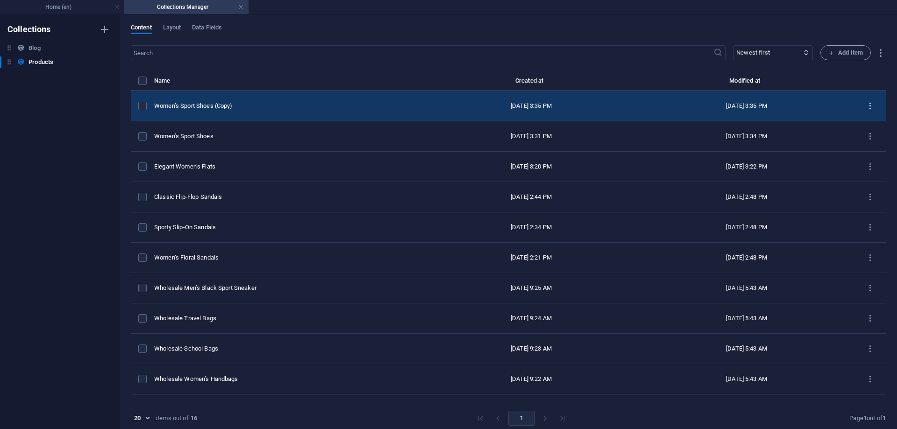
click at [868, 106] on icon "items list" at bounding box center [870, 106] width 9 height 9
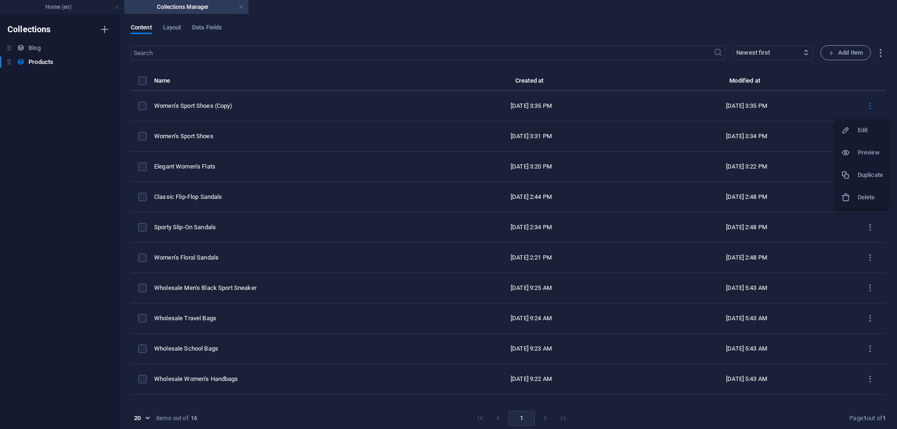
click at [858, 127] on h6 "Edit" at bounding box center [870, 130] width 25 height 11
select select "Women’s Sports Shoes"
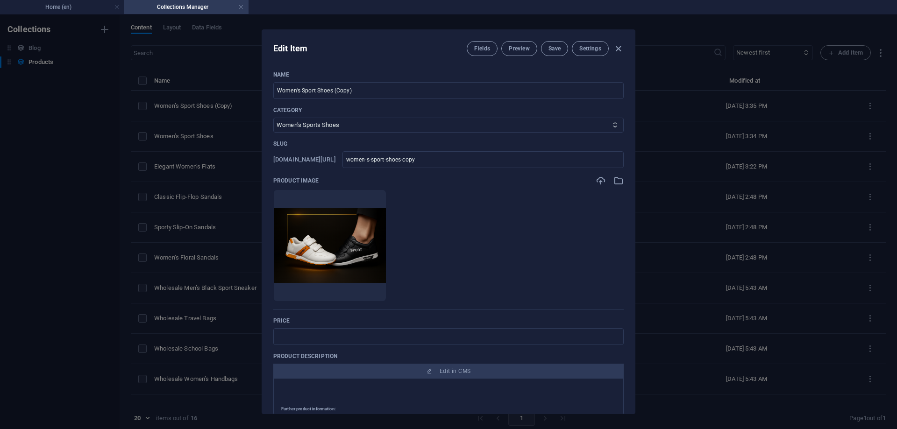
click at [397, 57] on div "Edit Item Fields Preview Save Settings" at bounding box center [448, 47] width 373 height 34
click at [620, 181] on icon "button" at bounding box center [619, 181] width 10 height 10
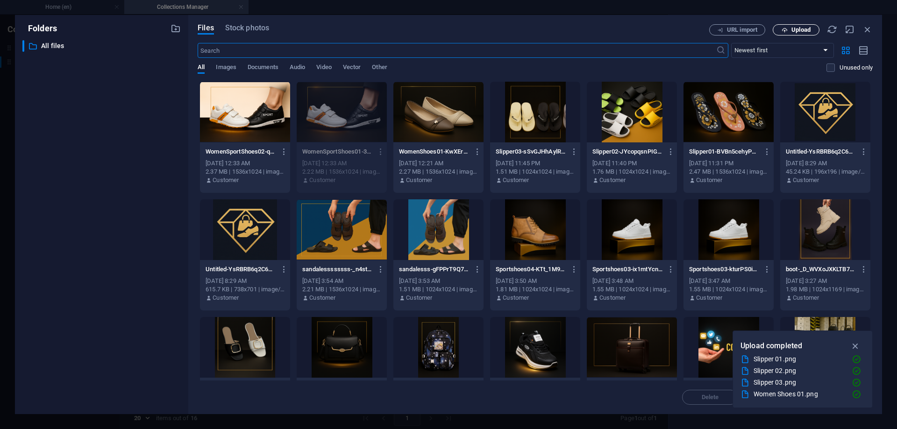
click at [798, 33] on span "Upload" at bounding box center [801, 30] width 19 height 6
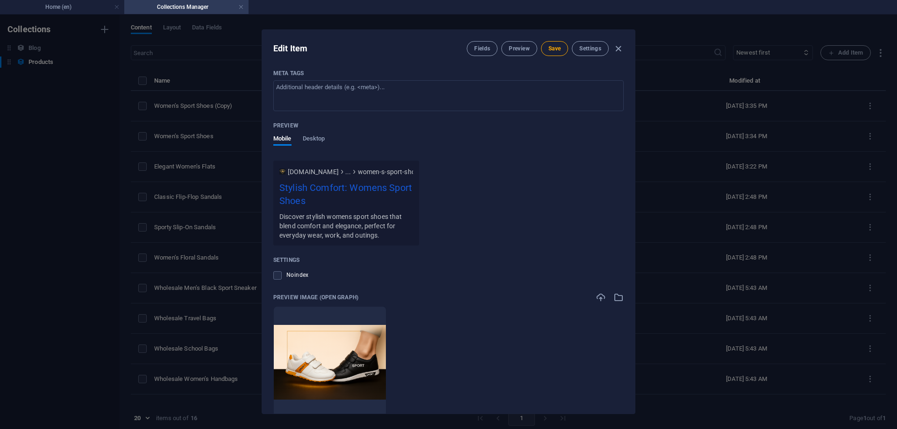
scroll to position [694, 0]
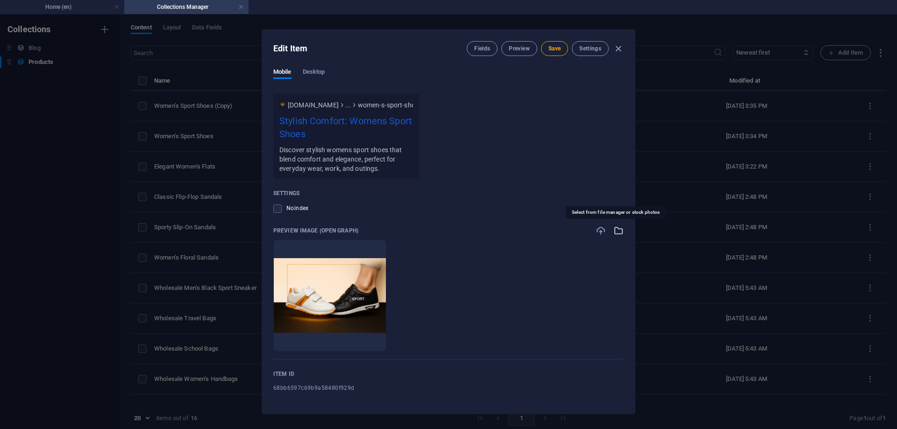
click at [618, 233] on icon "button" at bounding box center [619, 231] width 10 height 10
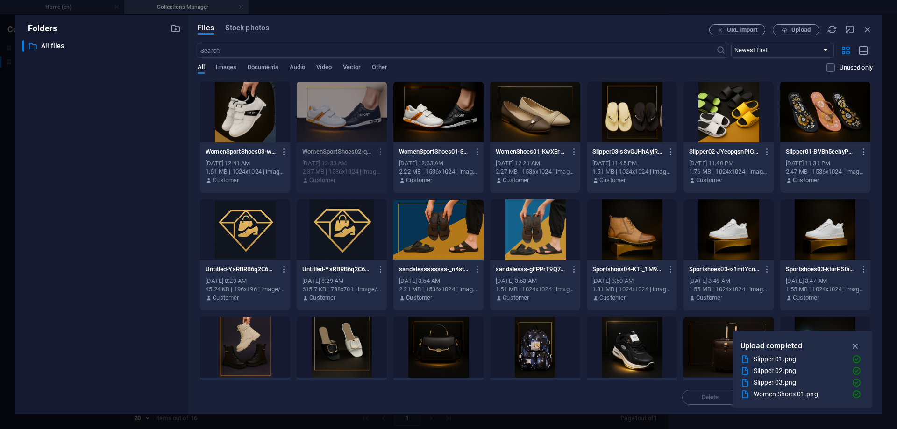
click at [250, 122] on div at bounding box center [245, 112] width 90 height 61
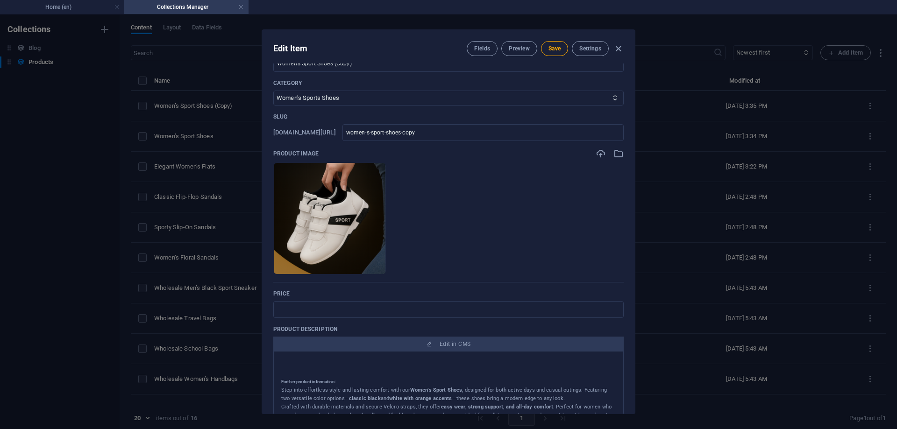
scroll to position [0, 0]
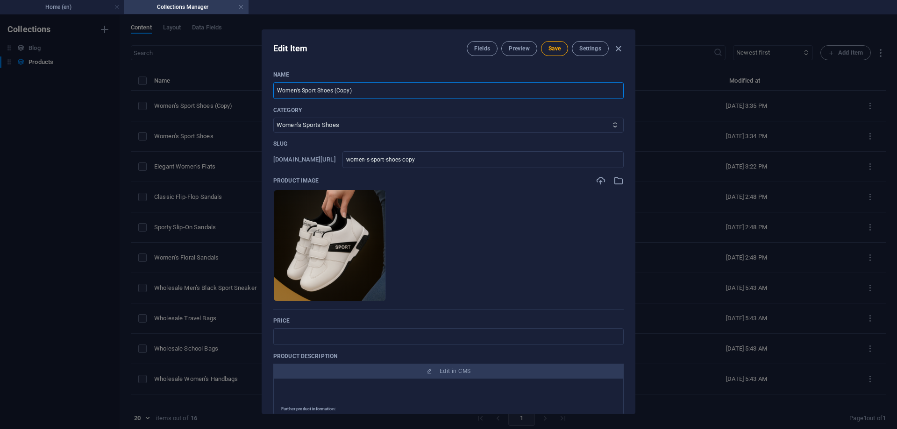
click at [368, 91] on input "Women’s Sport Shoes (Copy)" at bounding box center [448, 90] width 350 height 17
paste input "– Stylish Comfort with Velcro Straps"
type input "Women’s Sport Shoes – Stylish Comfort with Velcro Straps"
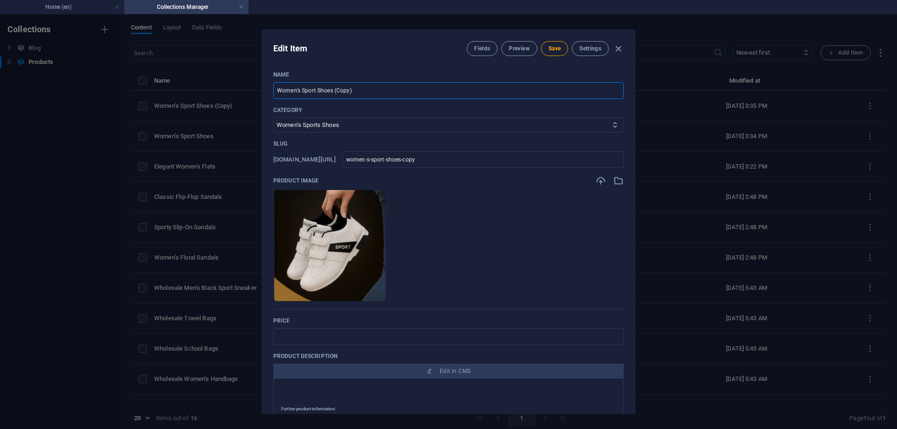
type input "women-s-sport-shoes-stylish-comfort-with-velcro-straps"
type input "Women’s Sport Shoes – Stylish Comfort with Velcro Straps"
click at [537, 223] on ul "Drop files here to upload them instantly" at bounding box center [448, 246] width 350 height 112
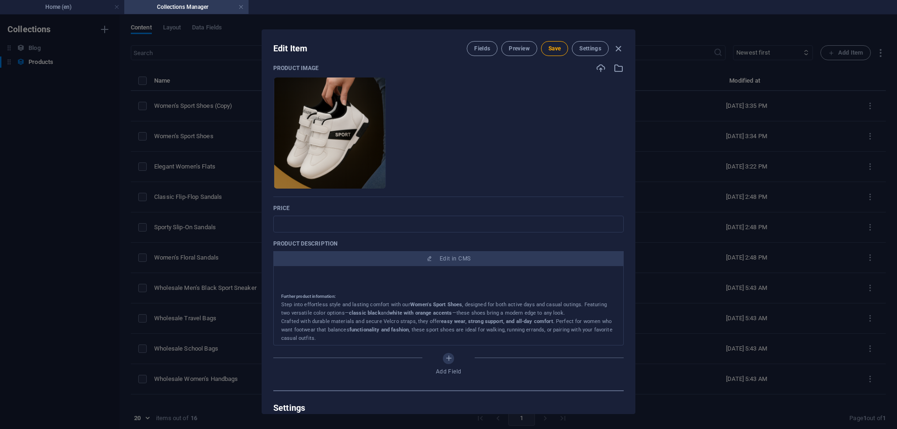
scroll to position [234, 0]
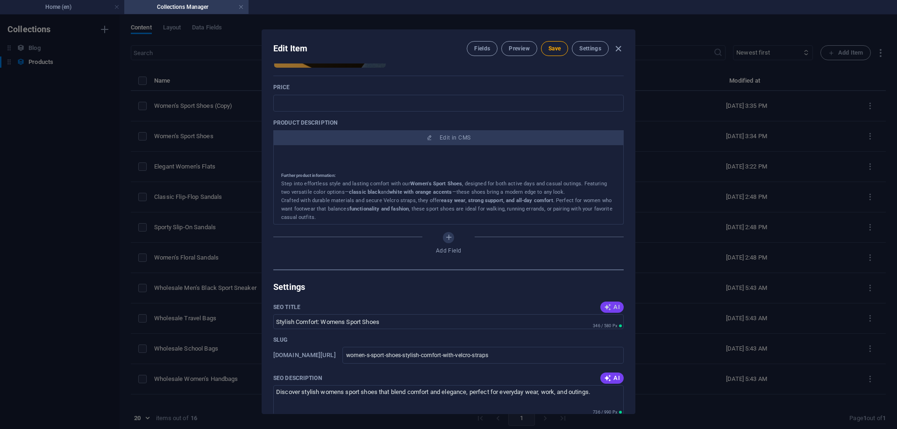
click at [617, 306] on button "AI" at bounding box center [612, 307] width 23 height 11
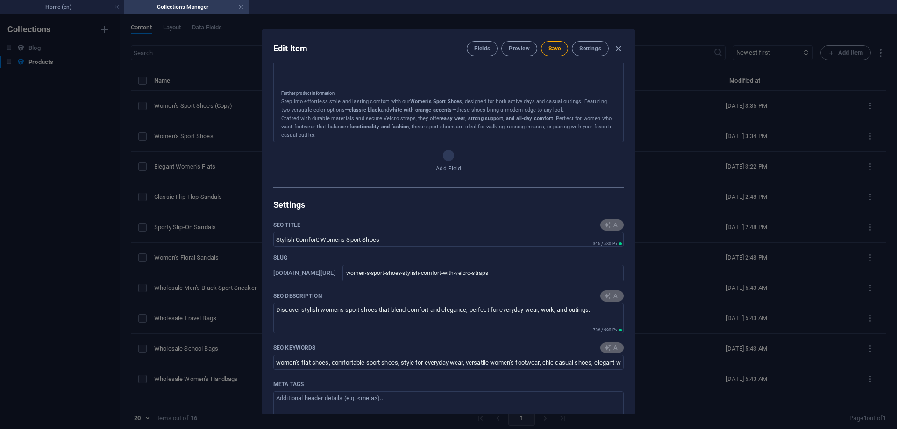
scroll to position [374, 0]
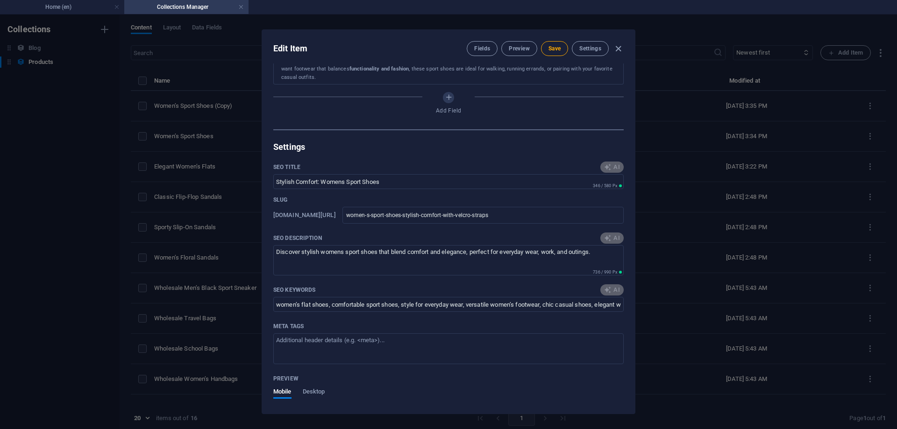
type input "Stylish Velcro Women’s Sport Shoes"
click at [613, 240] on span "AI" at bounding box center [612, 238] width 16 height 7
click at [604, 290] on div "AI" at bounding box center [612, 290] width 23 height 11
type textarea "Discover stylish comfort with our Women’s Sport Shoes, featuring Velcro straps …"
click at [610, 289] on span "AI" at bounding box center [612, 289] width 16 height 7
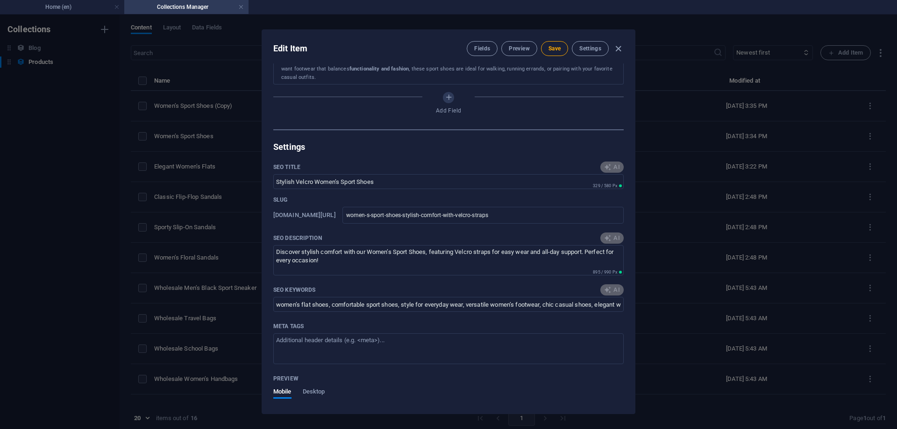
click at [606, 291] on div "AI" at bounding box center [612, 290] width 23 height 11
type input "womens sport shoes, stylish comfort shoes, Velcro strap sneakers, casual athlet…"
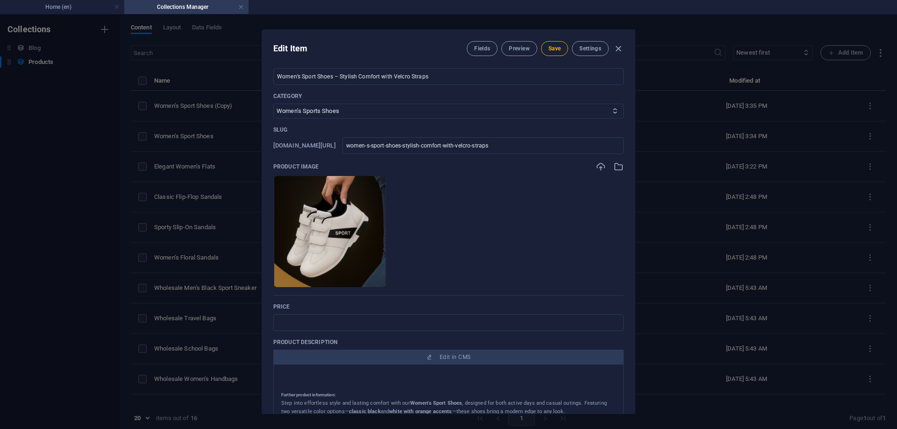
scroll to position [0, 0]
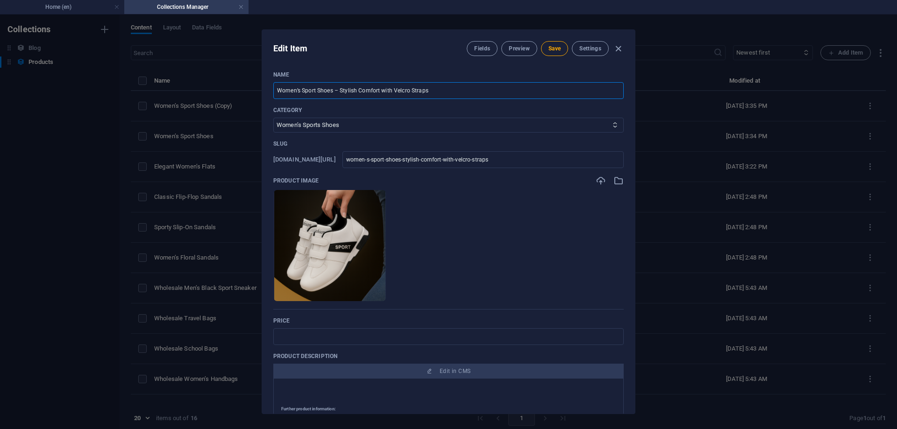
drag, startPoint x: 331, startPoint y: 90, endPoint x: 567, endPoint y: 91, distance: 236.0
click at [567, 91] on input "Women’s Sport Shoes – Stylish Comfort with Velcro Straps" at bounding box center [448, 90] width 350 height 17
type input "Women’s Sport Shoes"
type input "women-s-sport-shoes"
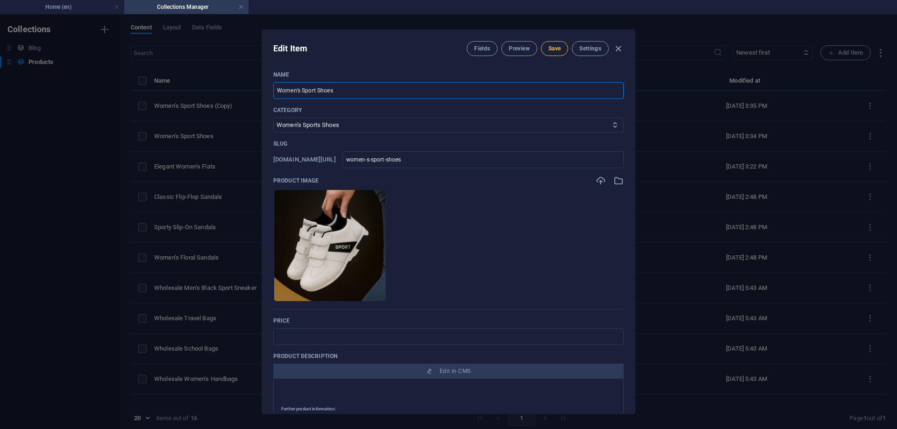
click at [555, 47] on span "Save" at bounding box center [555, 48] width 12 height 7
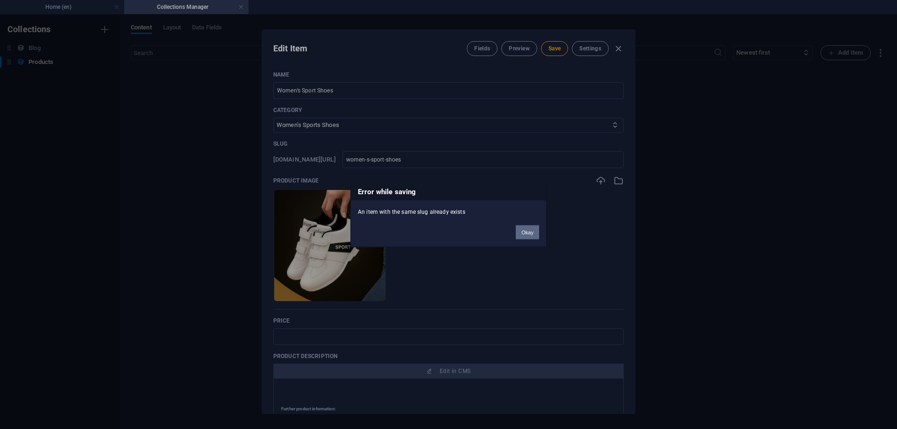
click at [529, 233] on button "Okay" at bounding box center [527, 232] width 23 height 14
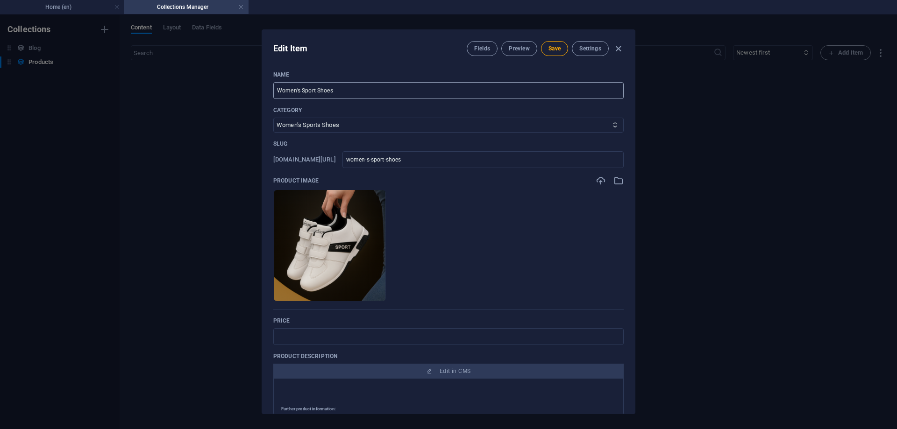
click at [347, 92] on input "Women’s Sport Shoes" at bounding box center [448, 90] width 350 height 17
paste input "Velcro Straps"
type input "Women’s Sport Shoes - Velcro Straps"
type input "women-s-sport-shoes-velcro-straps"
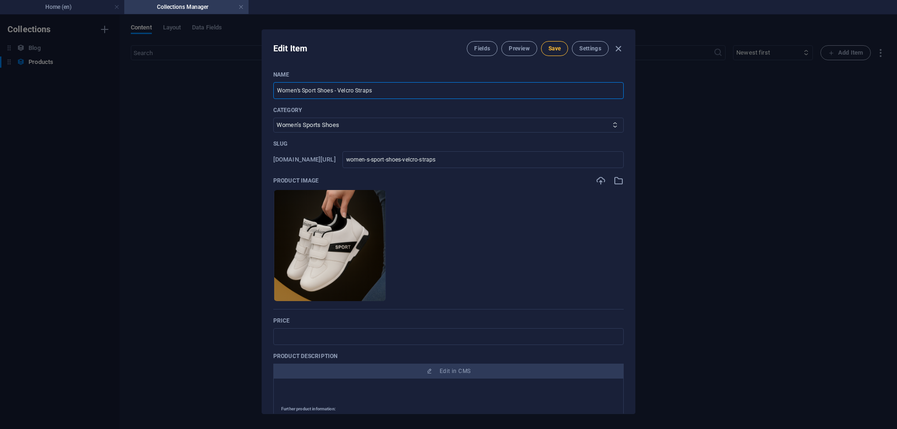
type input "Women’s Sport Shoes - Velcro Straps"
click at [560, 45] on span "Save" at bounding box center [555, 48] width 12 height 7
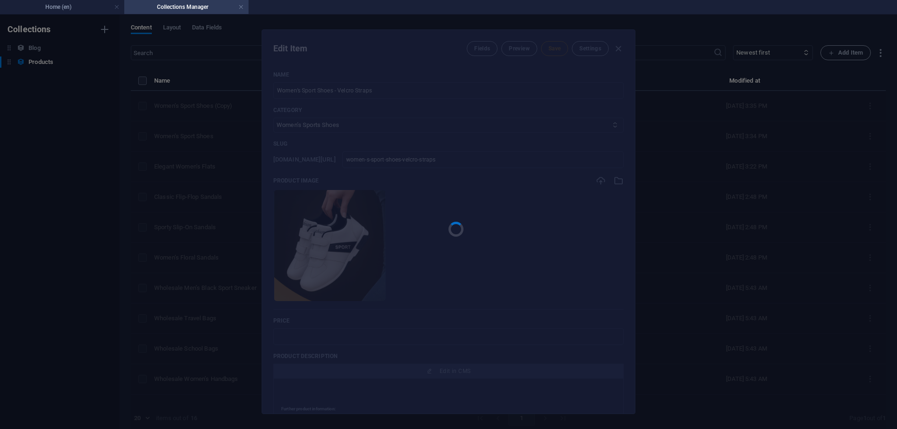
type input "women-s-sport-shoes-velcro-straps"
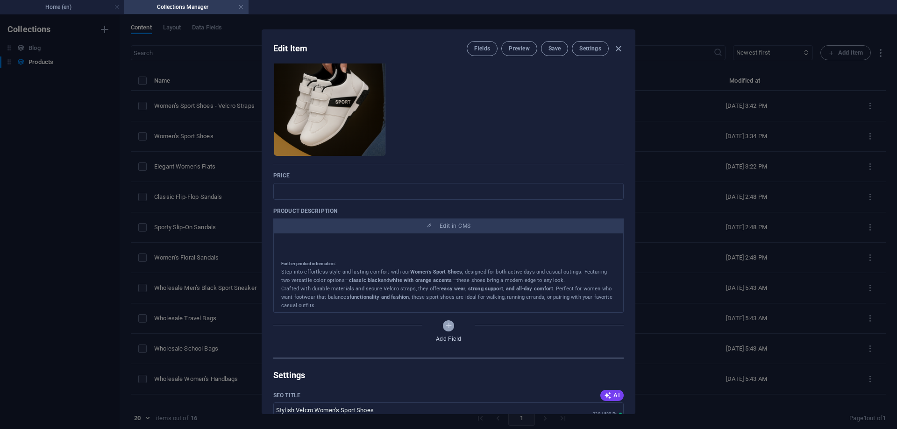
scroll to position [234, 0]
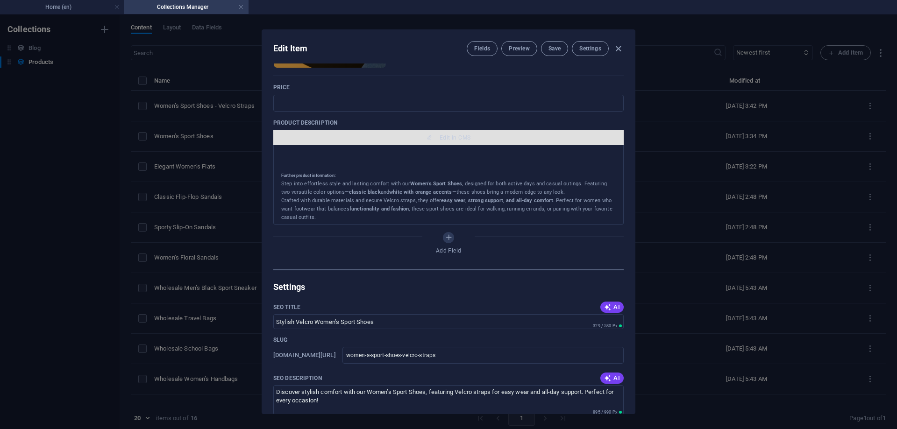
click at [450, 138] on span "Edit in CMS" at bounding box center [455, 137] width 31 height 7
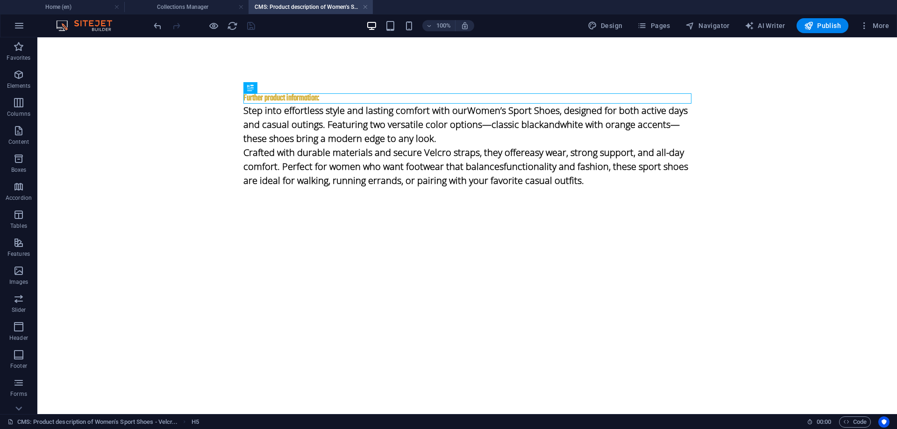
scroll to position [0, 0]
click at [478, 98] on div "+ Add section" at bounding box center [468, 104] width 52 height 16
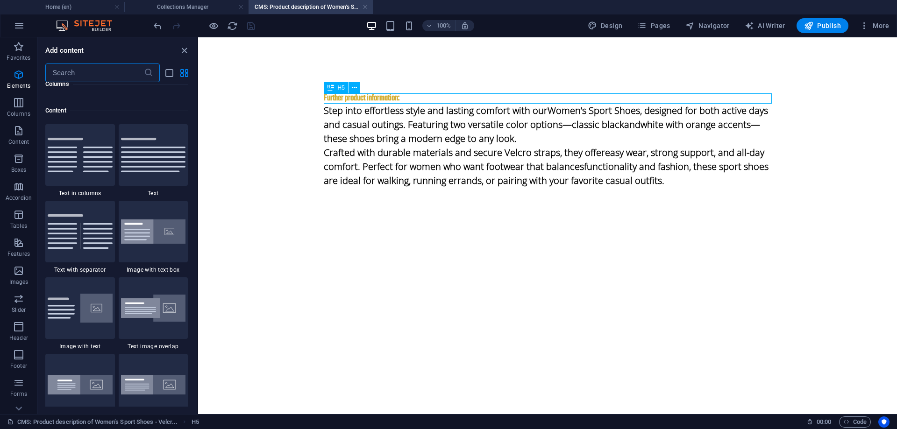
scroll to position [1635, 0]
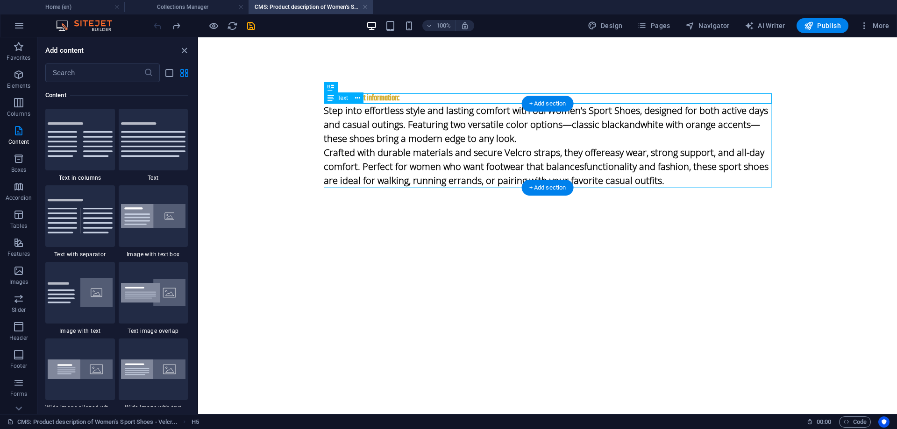
click at [432, 140] on div "Step into effortless style and lasting comfort with our Women’s Sport Shoes , d…" at bounding box center [548, 146] width 448 height 84
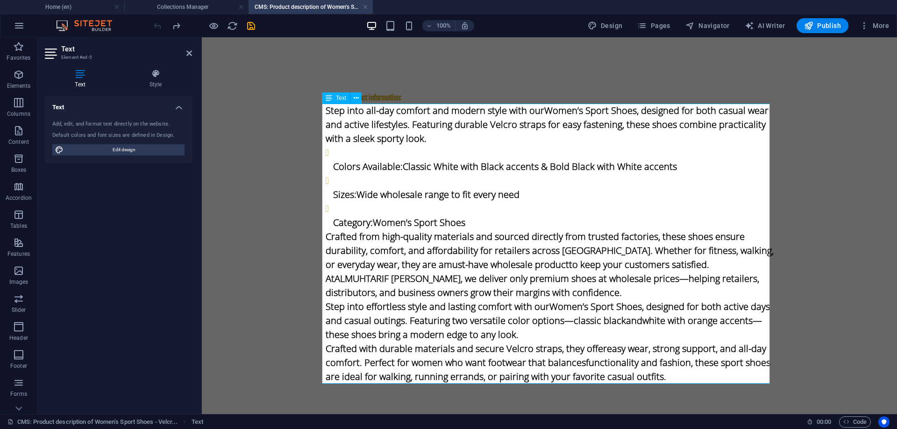
click at [386, 188] on p "Sizes: Wide wholesale range to fit every need" at bounding box center [553, 195] width 441 height 14
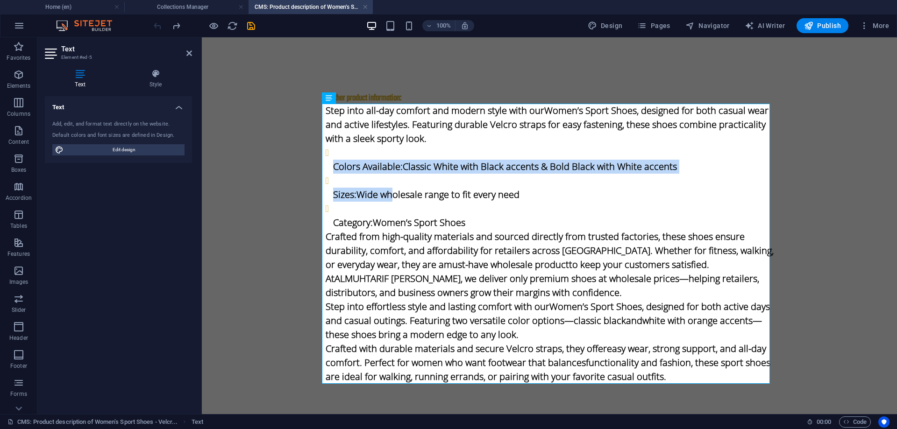
drag, startPoint x: 387, startPoint y: 192, endPoint x: 261, endPoint y: 152, distance: 131.8
click at [253, 151] on body "Skip to main content Further product information: Step into all-day comfort and…" at bounding box center [549, 233] width 695 height 393
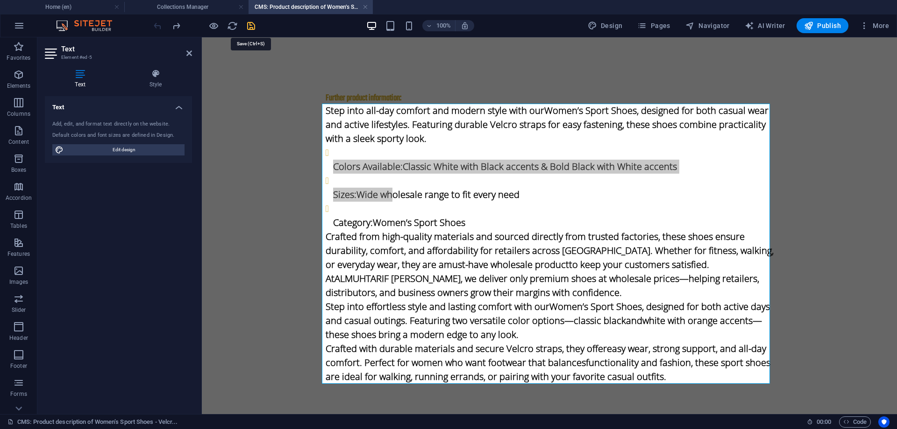
click at [250, 27] on icon "save" at bounding box center [251, 26] width 11 height 11
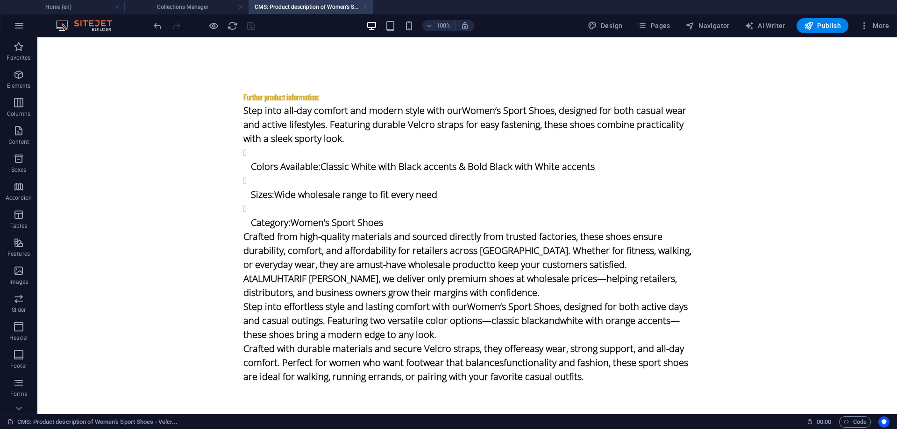
click at [364, 7] on link at bounding box center [366, 7] width 6 height 9
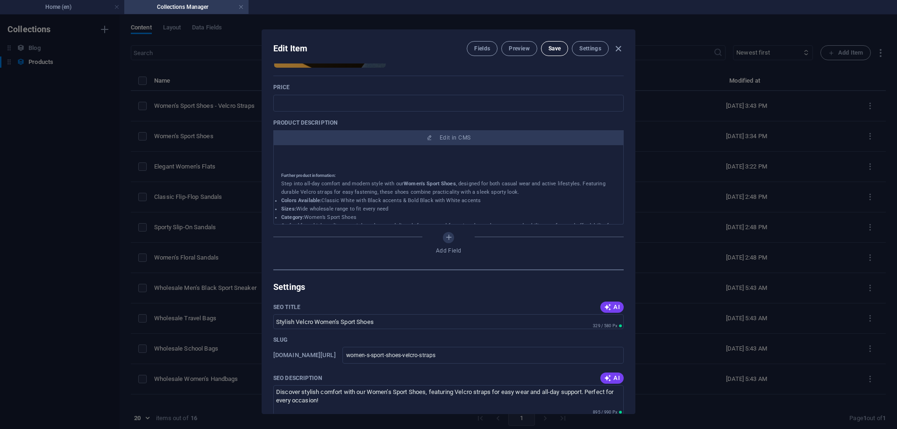
click at [545, 52] on button "Save" at bounding box center [554, 48] width 27 height 15
click at [615, 51] on icon "button" at bounding box center [618, 48] width 11 height 11
type input "women-s-sport-shoes-velcro-straps"
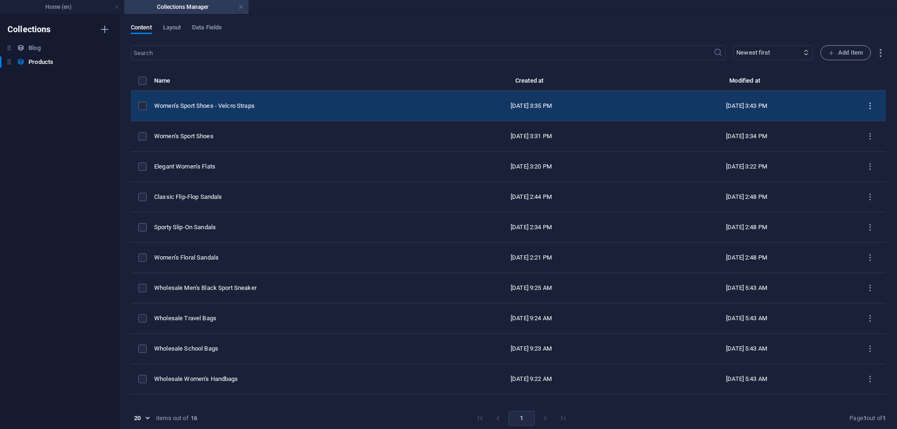
click at [867, 103] on icon "items list" at bounding box center [870, 106] width 9 height 9
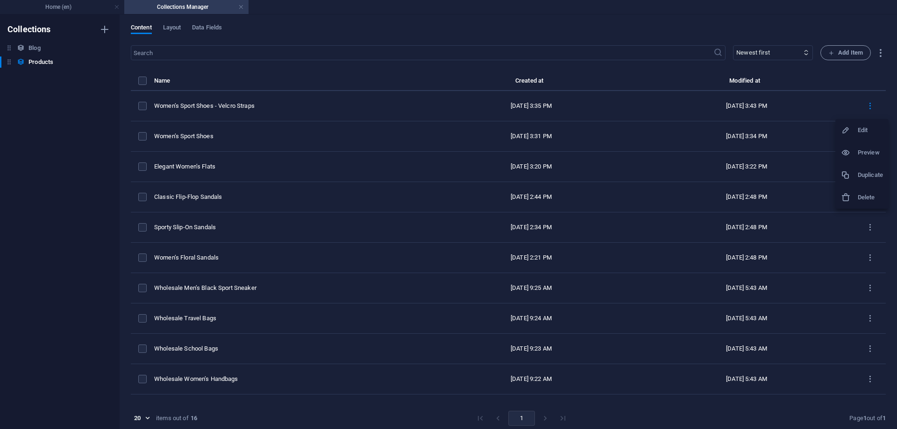
click at [861, 172] on h6 "Duplicate" at bounding box center [870, 175] width 25 height 11
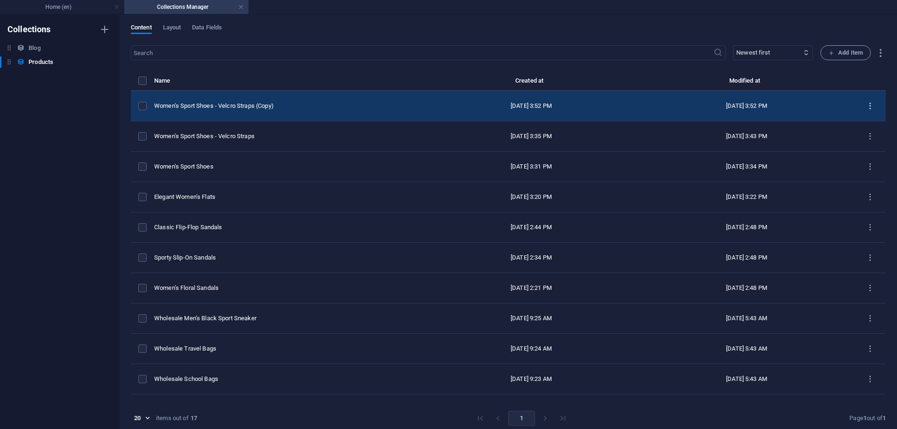
click at [866, 107] on icon "items list" at bounding box center [870, 106] width 9 height 9
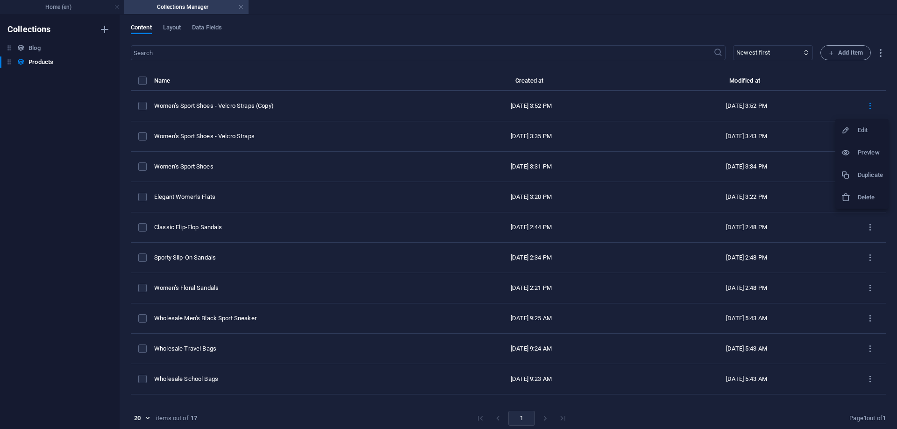
click at [855, 131] on div at bounding box center [849, 130] width 17 height 9
select select "Women’s Sports Shoes"
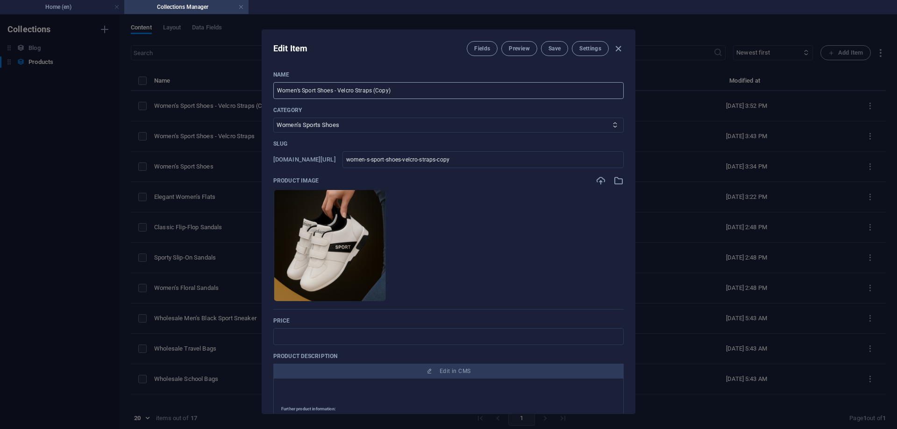
click at [358, 86] on input "Women’s Sport Shoes - Velcro Straps (Copy)" at bounding box center [448, 90] width 350 height 17
paste input "Stylish & Durable Kids’ Boots"
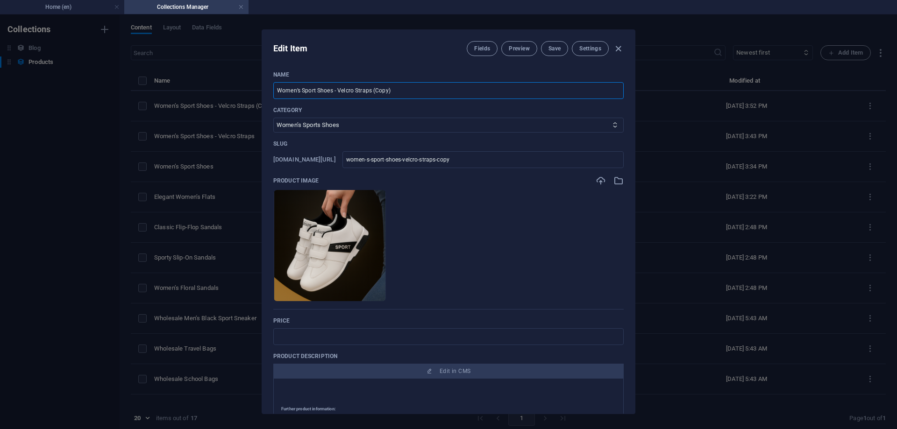
type input "Stylish & Durable Kids’ Boots"
type input "stylish-durable-kids-boots"
type input "Stylish & Durable Kids’ Boots"
click at [438, 120] on select "Women's Shoes Men’s Shoes Men’s Sports Shoes Women’s Sports Shoes Kids’ Shoes S…" at bounding box center [448, 125] width 350 height 15
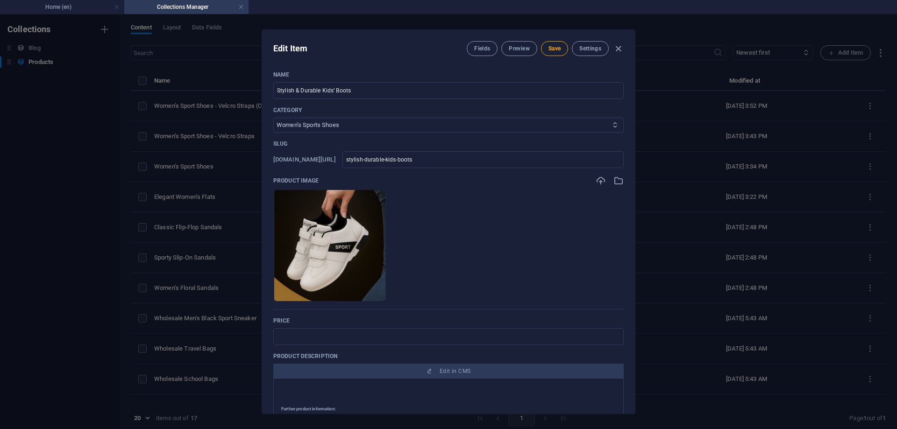
select select "Kids’ Shoes"
click at [273, 118] on select "Women's Shoes Men’s Shoes Men’s Sports Shoes Women’s Sports Shoes Kids’ Shoes S…" at bounding box center [448, 125] width 350 height 15
click at [619, 183] on icon "button" at bounding box center [619, 181] width 10 height 10
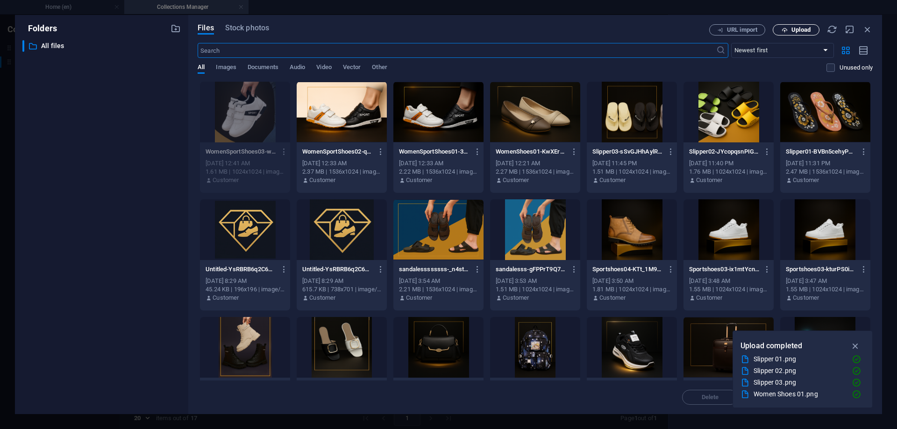
click at [793, 32] on span "Upload" at bounding box center [801, 30] width 19 height 6
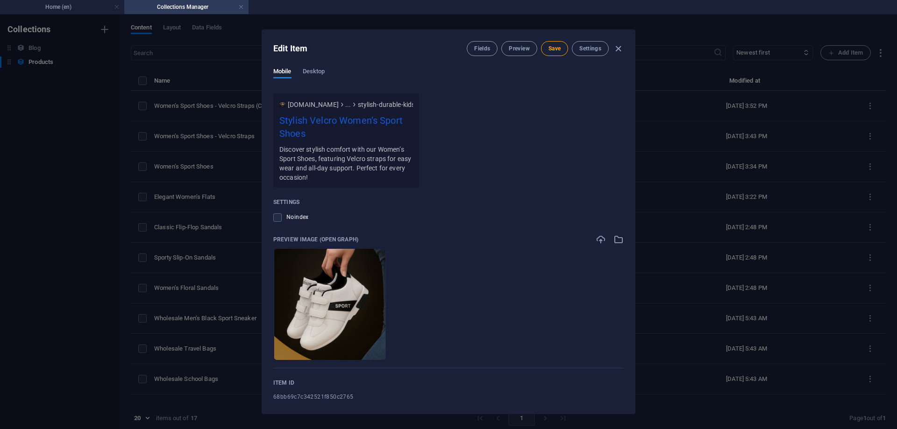
scroll to position [703, 0]
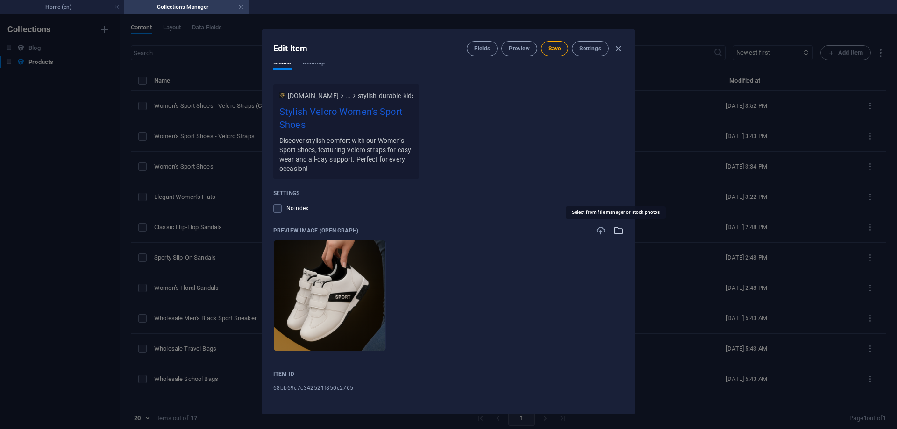
click at [615, 232] on icon "button" at bounding box center [619, 231] width 10 height 10
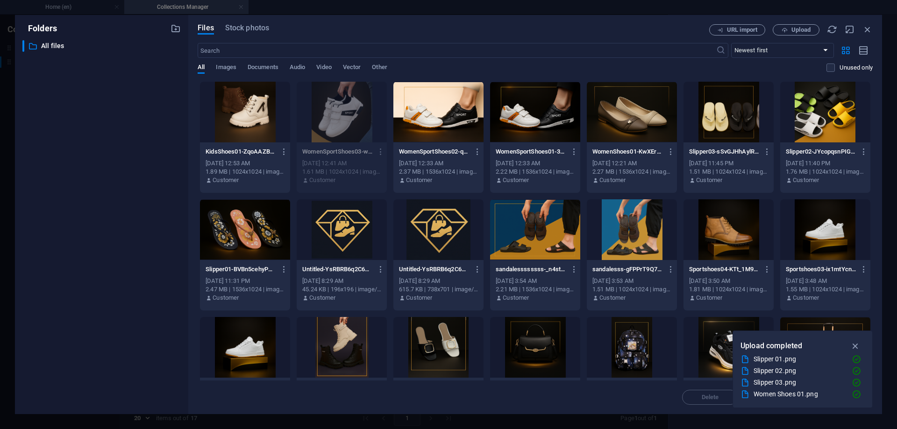
click at [269, 123] on div at bounding box center [245, 112] width 90 height 61
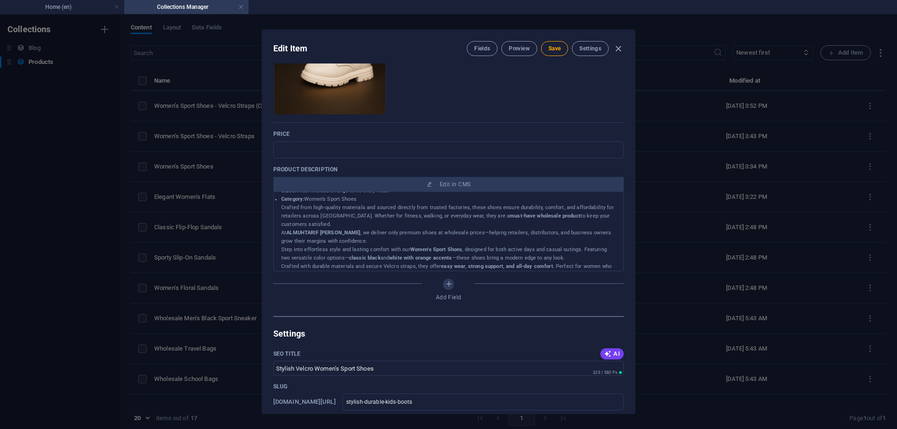
scroll to position [99, 0]
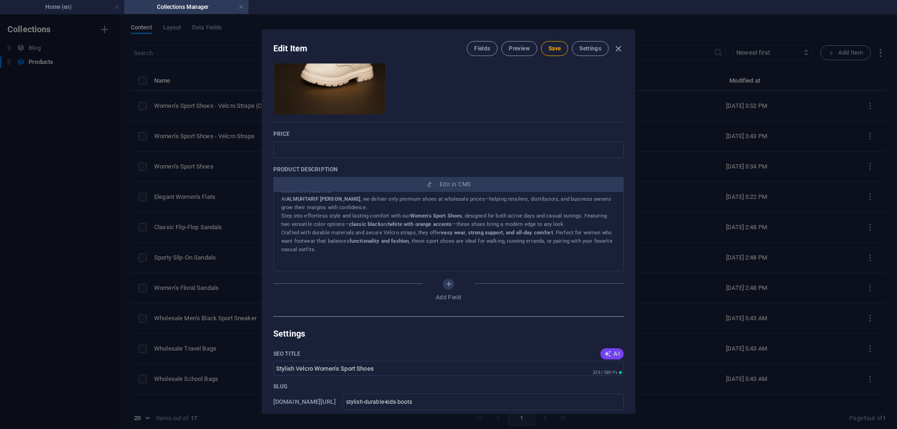
click at [604, 350] on icon "button" at bounding box center [607, 353] width 7 height 7
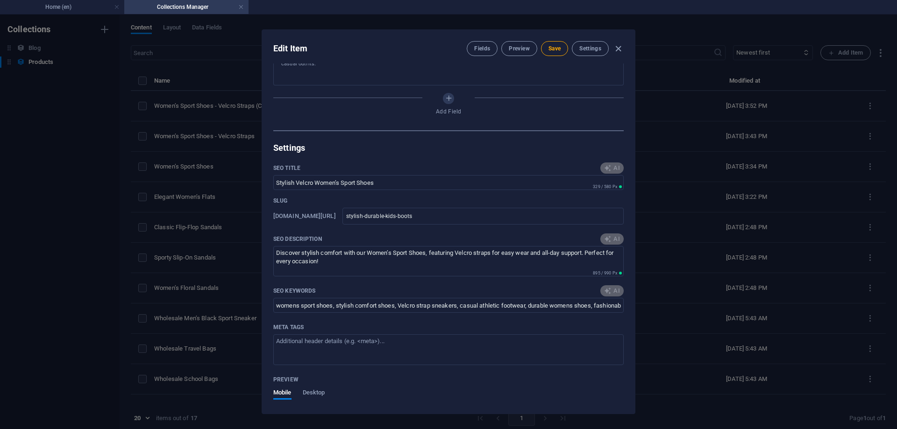
scroll to position [374, 0]
type input "Stylish Kids’ Boots - Durable Fit"
click at [608, 237] on icon "button" at bounding box center [607, 238] width 7 height 7
type textarea "Explore stylish, durable kids boots that combine comfort and modern design—perf…"
click at [610, 292] on span "AI" at bounding box center [612, 289] width 16 height 7
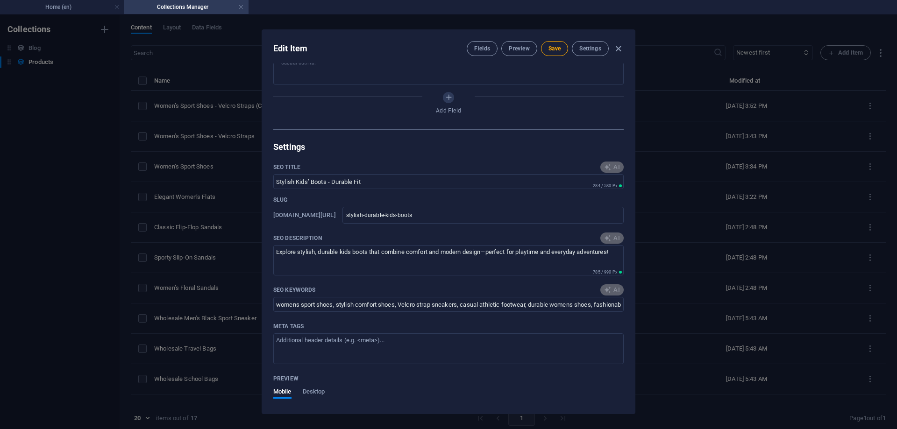
type input "kids boots, stylish kids shoes, durable childrens footwear, sporty kids boots, …"
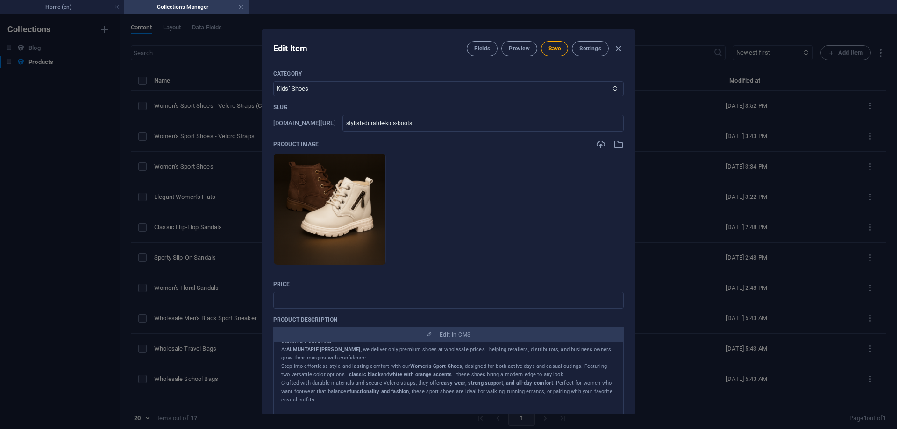
scroll to position [0, 0]
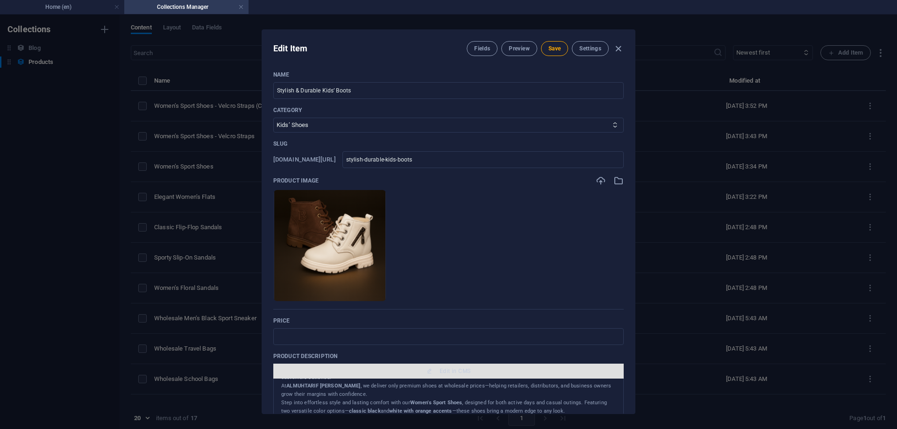
click at [492, 371] on span "Edit in CMS" at bounding box center [448, 371] width 343 height 7
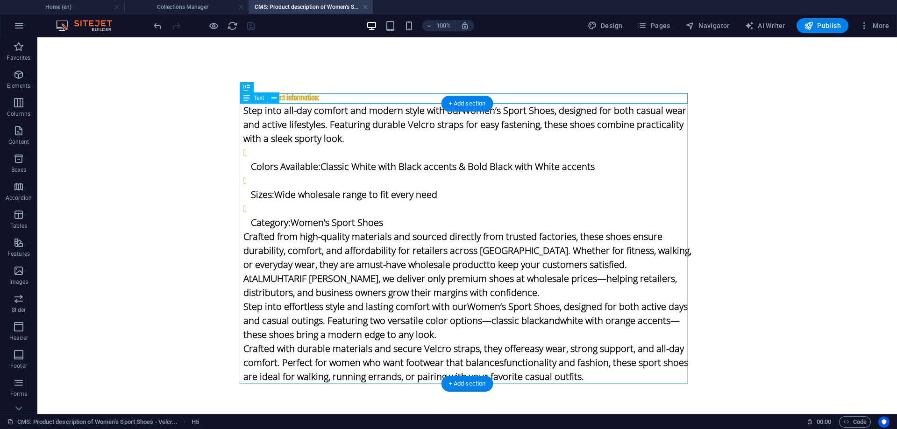
click at [280, 183] on div "Step into all-day comfort and modern style with our Women’s Sport Shoes , desig…" at bounding box center [467, 244] width 448 height 280
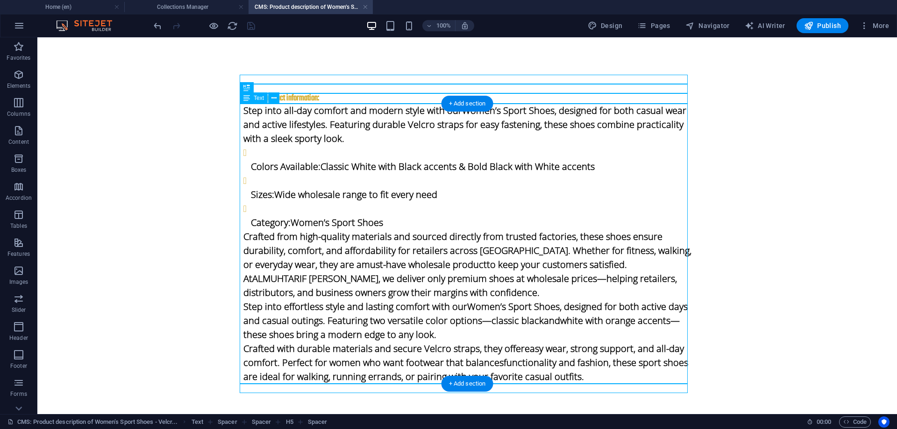
click at [280, 183] on div "Step into all-day comfort and modern style with our Women’s Sport Shoes , desig…" at bounding box center [467, 244] width 448 height 280
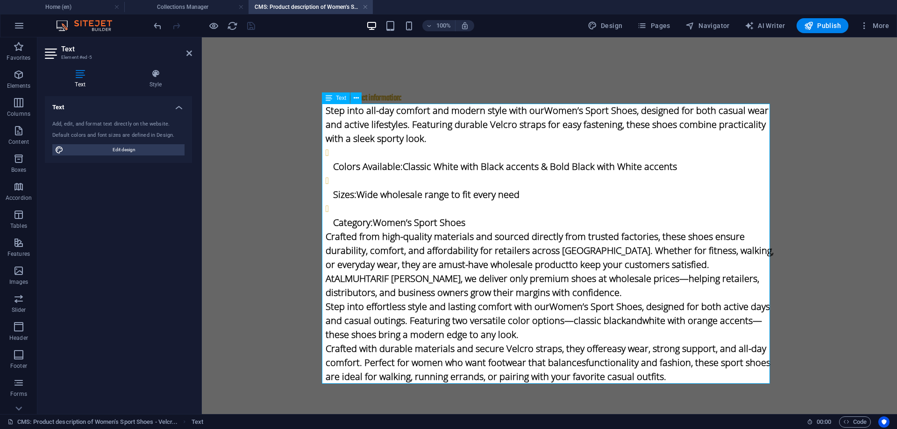
click at [379, 197] on p "Sizes: Wide wholesale range to fit every need" at bounding box center [553, 195] width 441 height 14
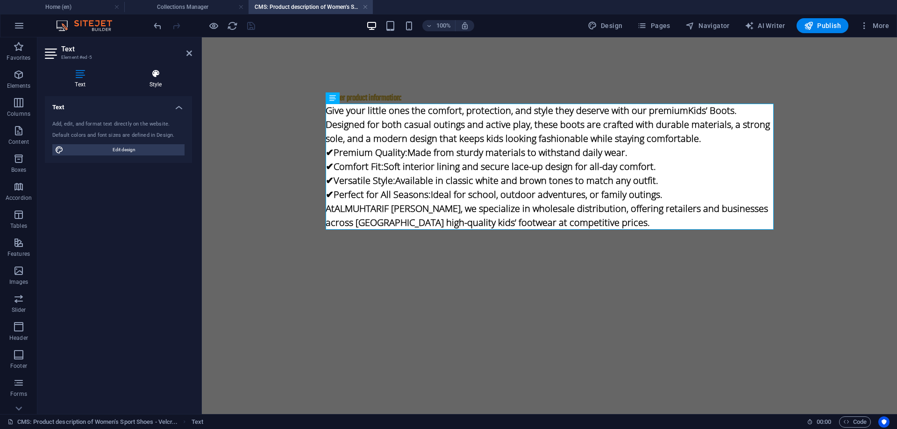
click at [155, 74] on icon at bounding box center [155, 73] width 73 height 9
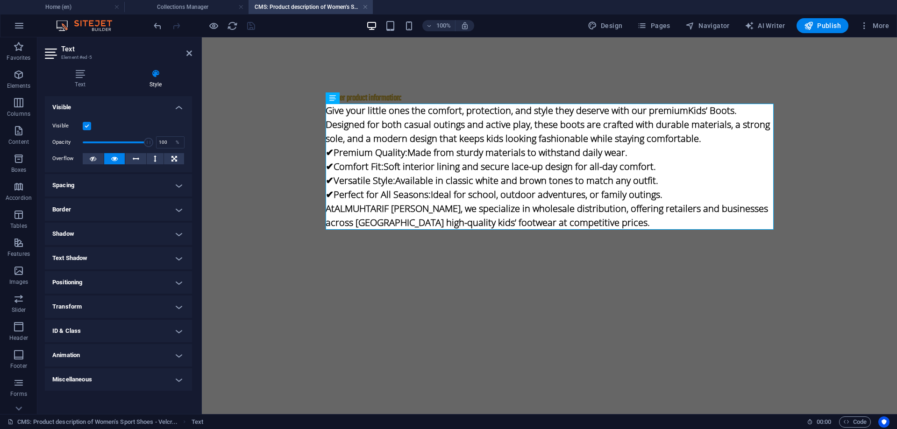
click at [89, 125] on label at bounding box center [87, 126] width 8 height 8
click at [0, 0] on input "Visible" at bounding box center [0, 0] width 0 height 0
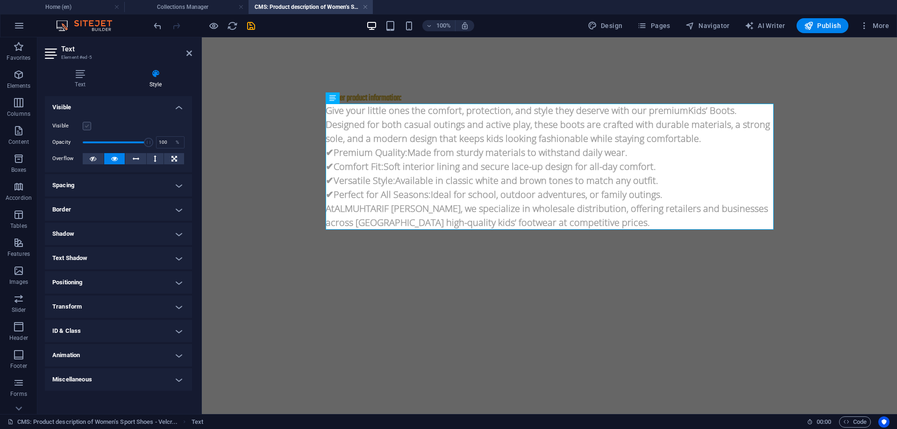
click at [89, 125] on label at bounding box center [87, 126] width 8 height 8
click at [0, 0] on input "Visible" at bounding box center [0, 0] width 0 height 0
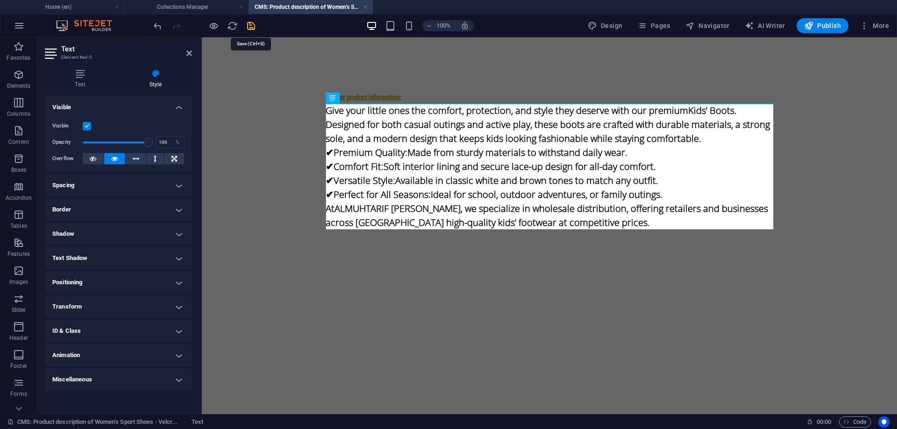
click at [250, 25] on icon "save" at bounding box center [251, 26] width 11 height 11
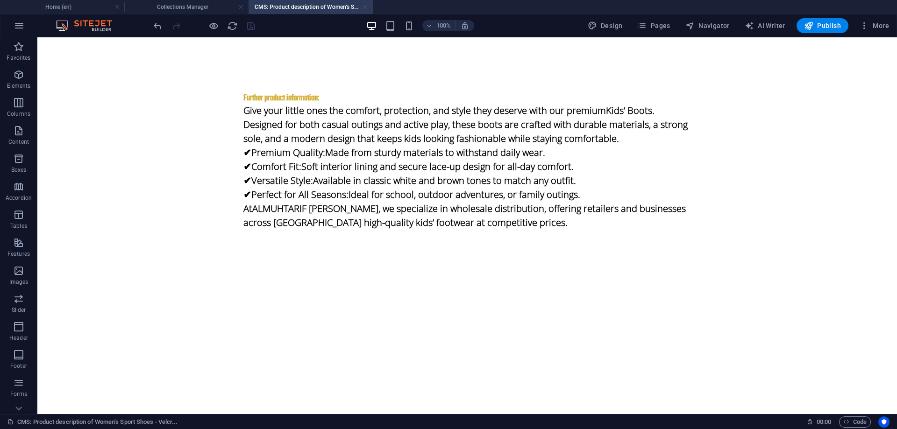
click at [365, 5] on link at bounding box center [366, 7] width 6 height 9
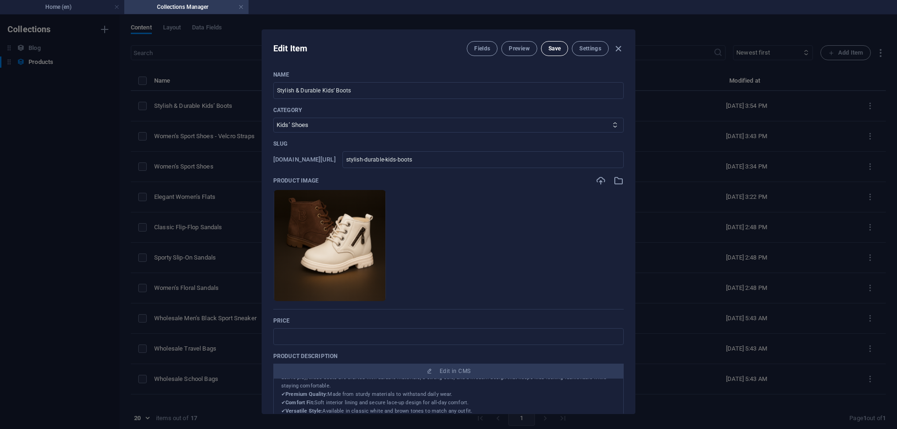
click at [554, 52] on span "Save" at bounding box center [555, 48] width 12 height 7
click at [614, 46] on icon "button" at bounding box center [618, 48] width 11 height 11
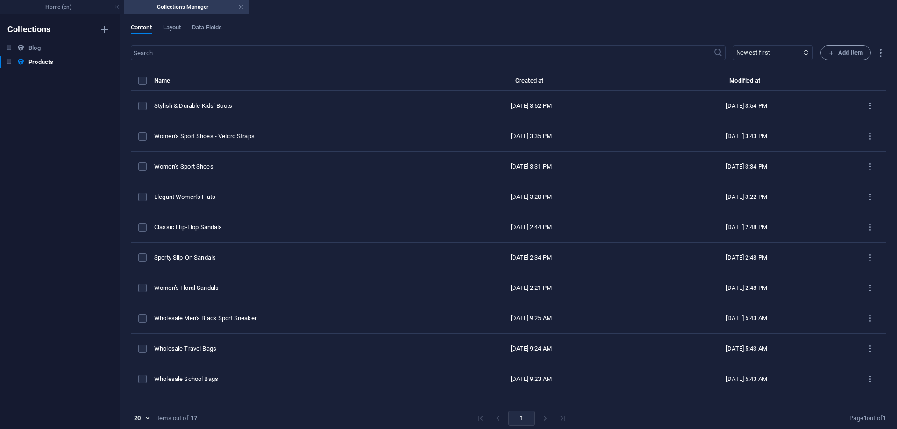
type input "stylish-durable-kids-boots"
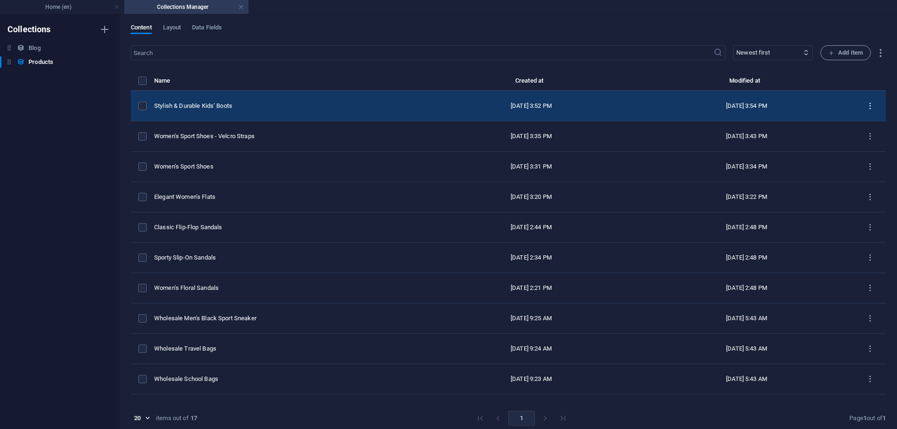
click at [867, 104] on icon "items list" at bounding box center [870, 106] width 9 height 9
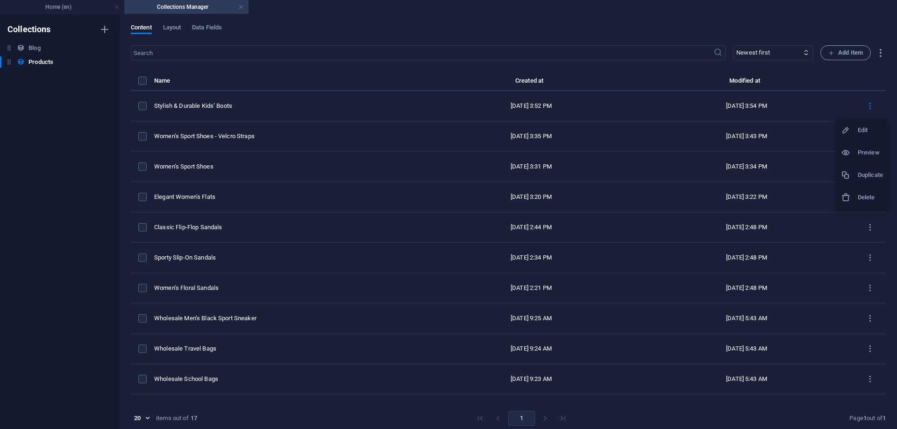
click at [872, 171] on h6 "Duplicate" at bounding box center [870, 175] width 25 height 11
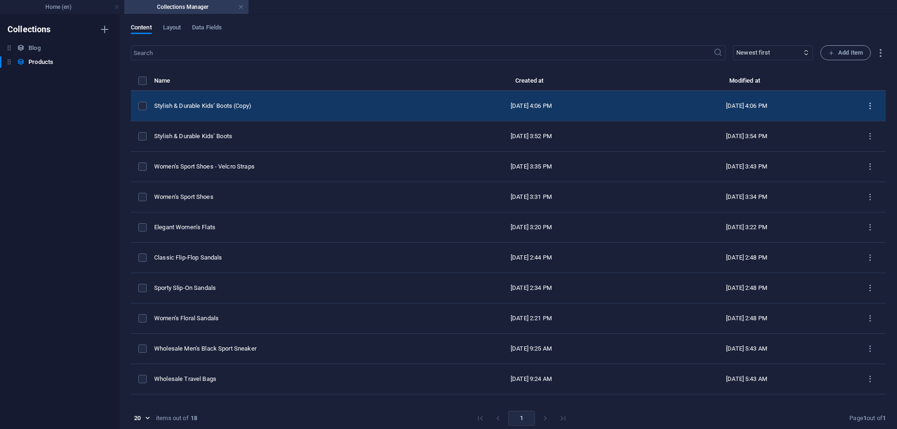
click at [866, 107] on icon "items list" at bounding box center [870, 106] width 9 height 9
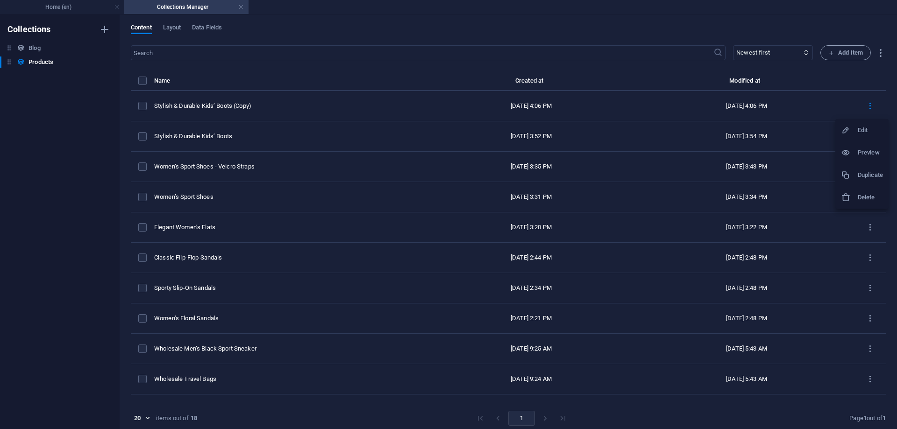
click at [858, 129] on h6 "Edit" at bounding box center [870, 130] width 25 height 11
select select "Kids’ Shoes"
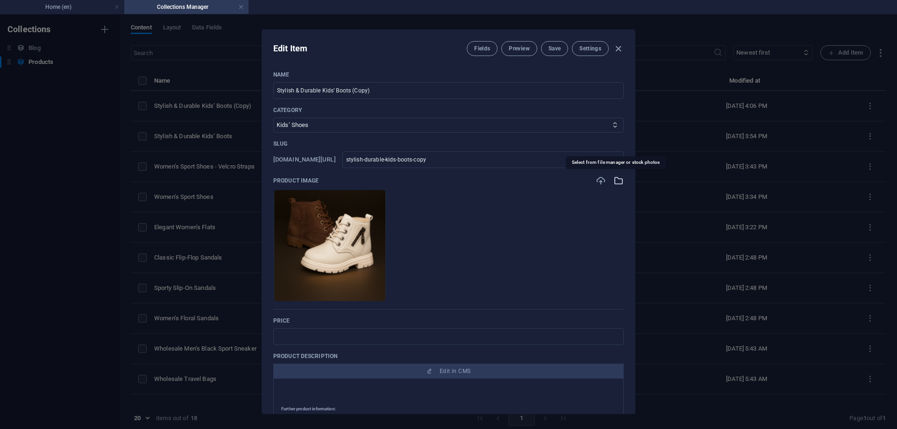
click at [614, 181] on icon "button" at bounding box center [619, 181] width 10 height 10
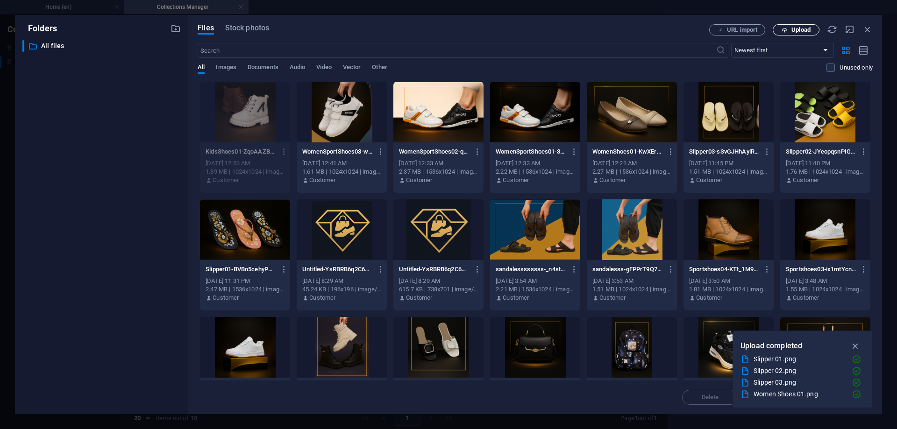
click at [800, 32] on span "Upload" at bounding box center [801, 30] width 19 height 6
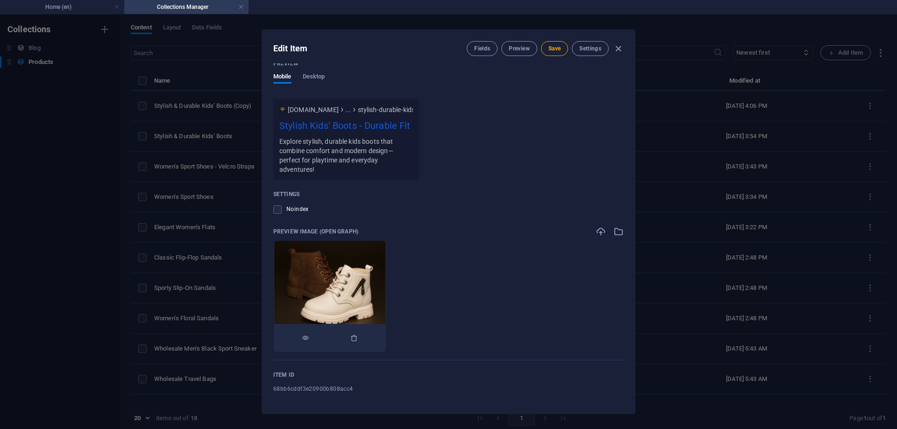
scroll to position [690, 0]
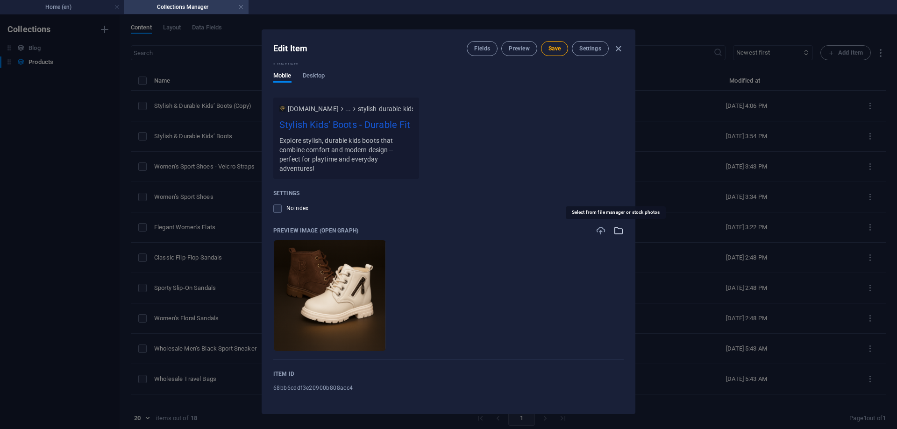
click at [615, 230] on icon "button" at bounding box center [619, 231] width 10 height 10
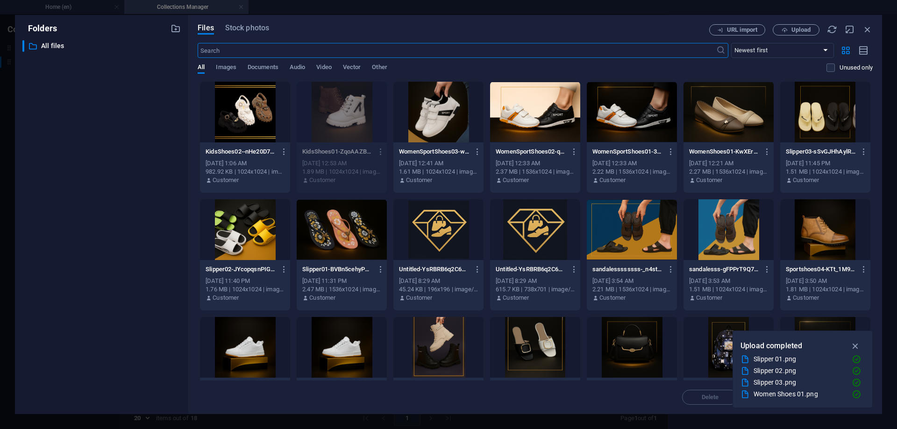
click at [243, 95] on div at bounding box center [245, 112] width 90 height 61
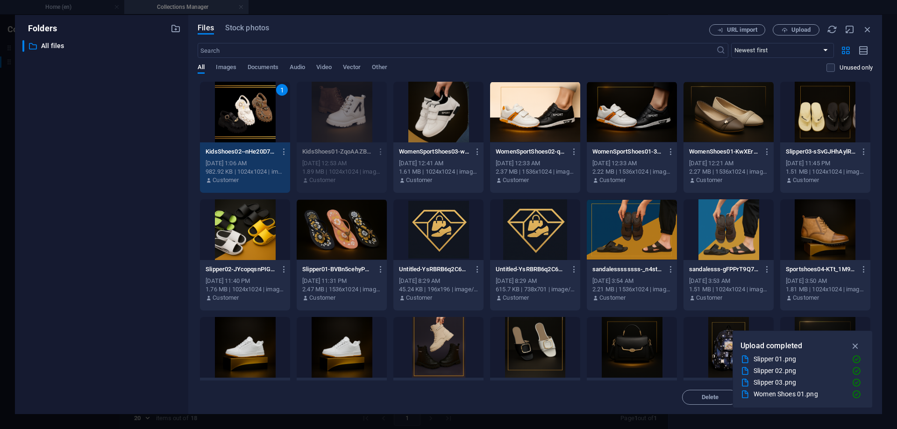
click at [243, 95] on div "1" at bounding box center [245, 112] width 90 height 61
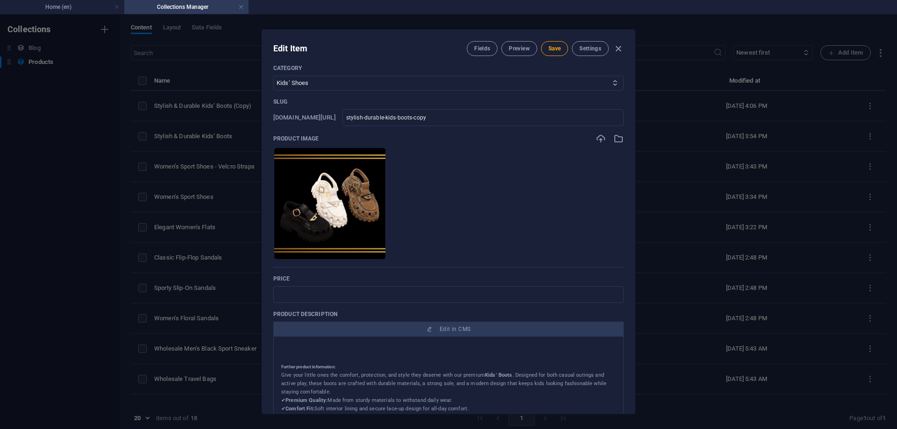
scroll to position [0, 0]
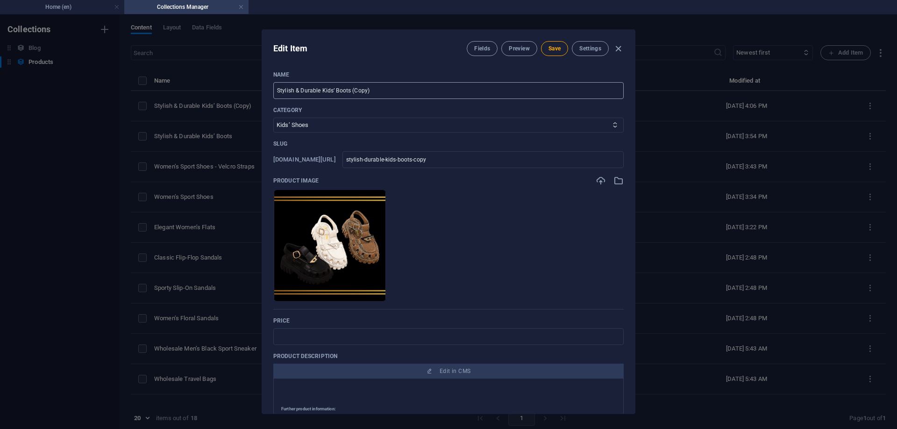
click at [395, 91] on input "Stylish & Durable Kids’ Boots (Copy)" at bounding box center [448, 90] width 350 height 17
paste input "Kids’ Fashion Sandals"
type input "Kids’ Fashion Sandals"
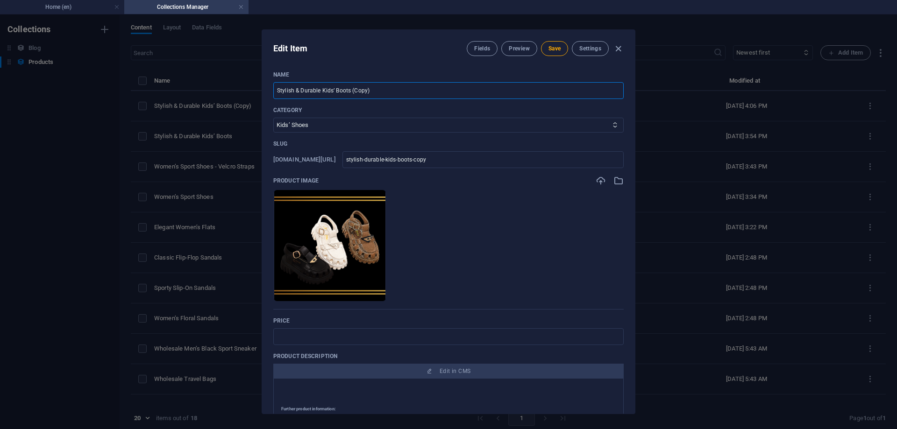
type input "kids-fashion-sandals"
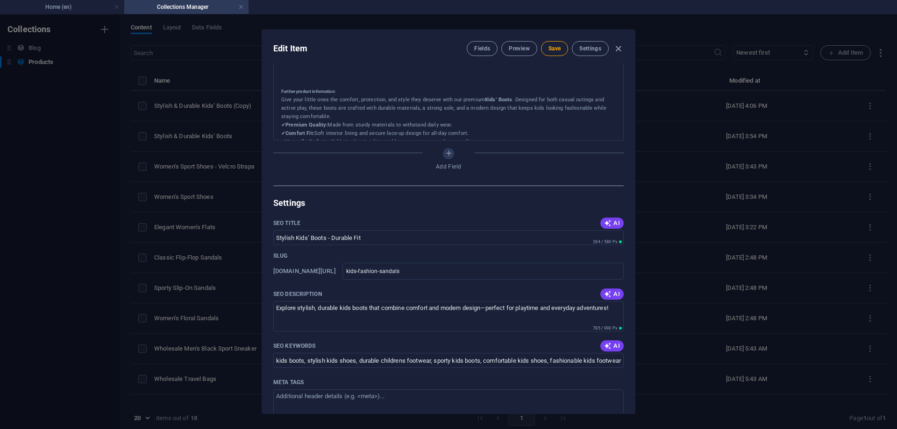
scroll to position [327, 0]
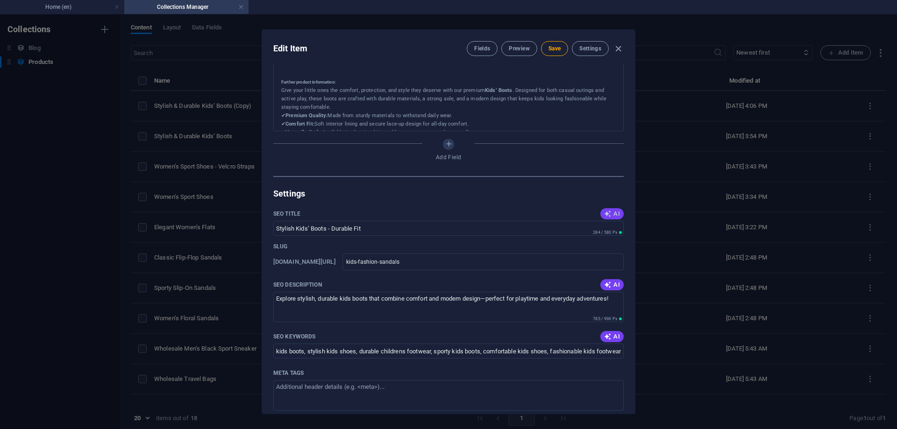
type input "Kids’ Fashion Sandals"
click at [607, 209] on button "AI" at bounding box center [612, 213] width 23 height 11
type input "Trendy Kids Fashion Sandals"
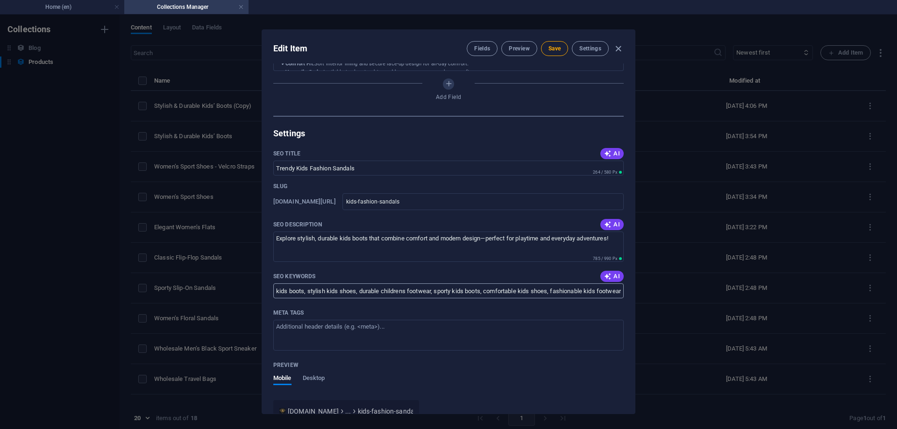
scroll to position [421, 0]
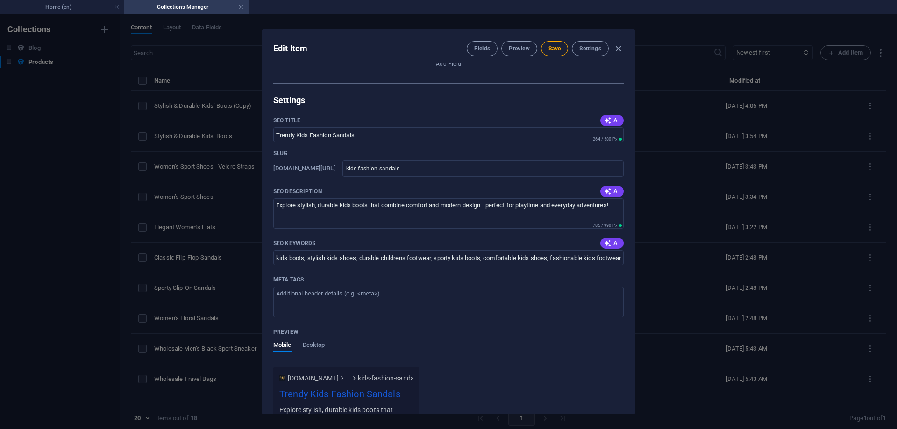
click at [610, 185] on div "SEO Description AI" at bounding box center [448, 192] width 350 height 14
click at [609, 189] on span "AI" at bounding box center [612, 191] width 16 height 7
type textarea "Discover stylish and comfy kids sandals at ALMUHTARIF [PERSON_NAME], perfect fo…"
click at [609, 242] on span "AI" at bounding box center [612, 243] width 16 height 7
type input "kids fashion sandals, premium kids shoes, comfortable kids sandals, stylish kid…"
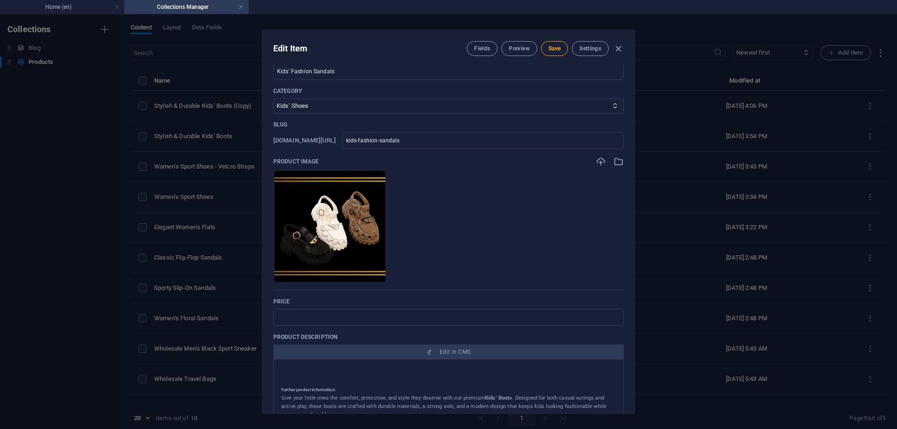
scroll to position [0, 0]
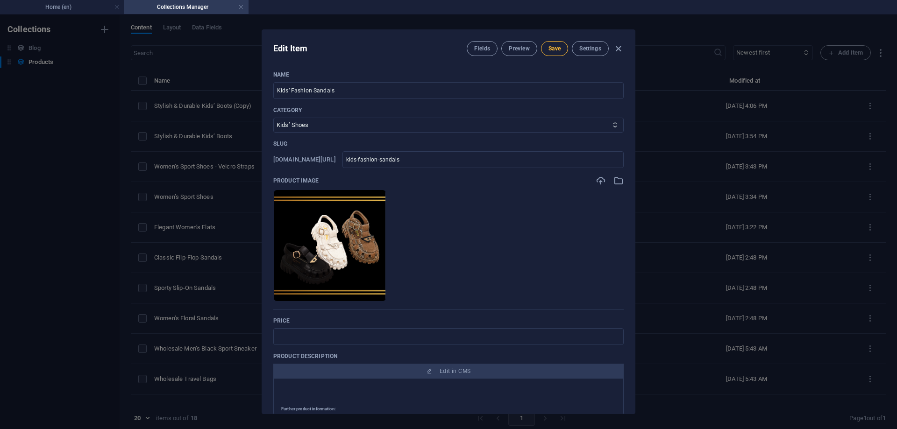
click at [549, 47] on span "Save" at bounding box center [555, 48] width 12 height 7
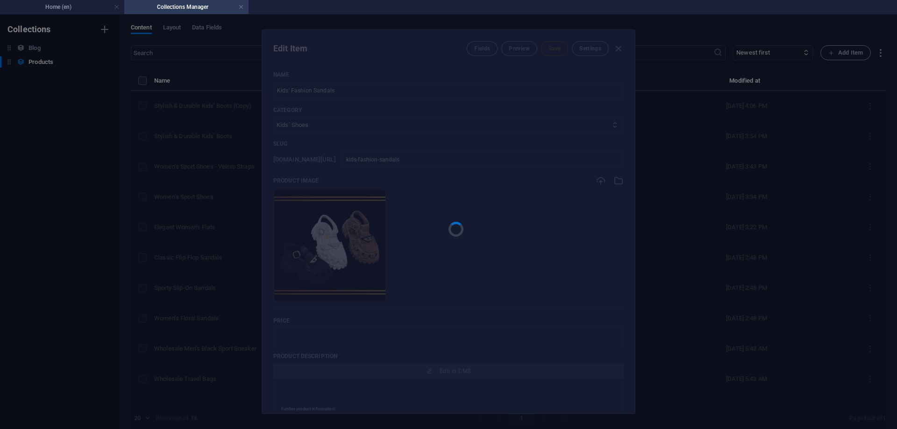
type input "kids-fashion-sandals"
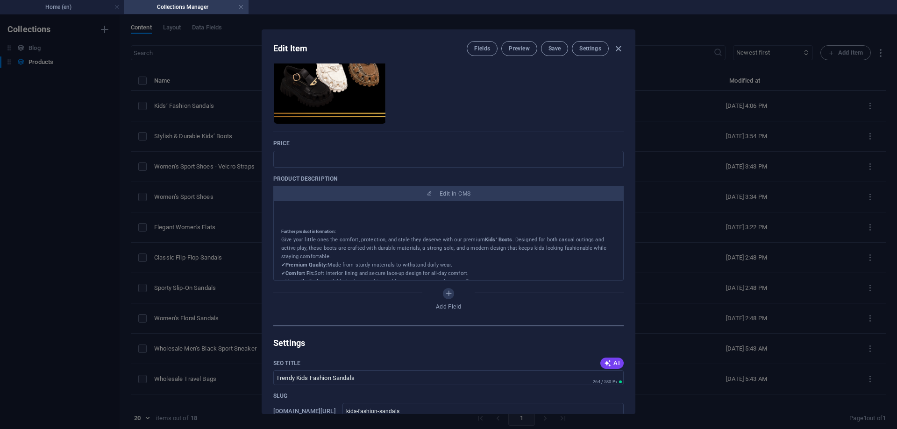
scroll to position [280, 0]
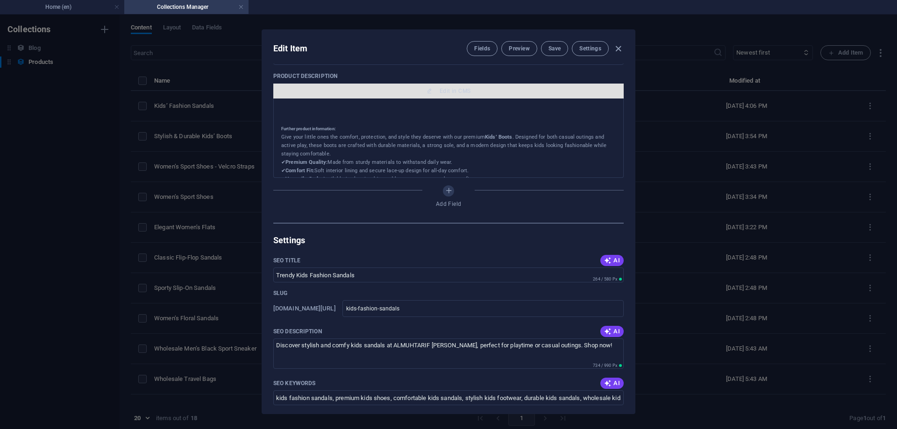
click at [459, 93] on span "Edit in CMS" at bounding box center [455, 90] width 31 height 7
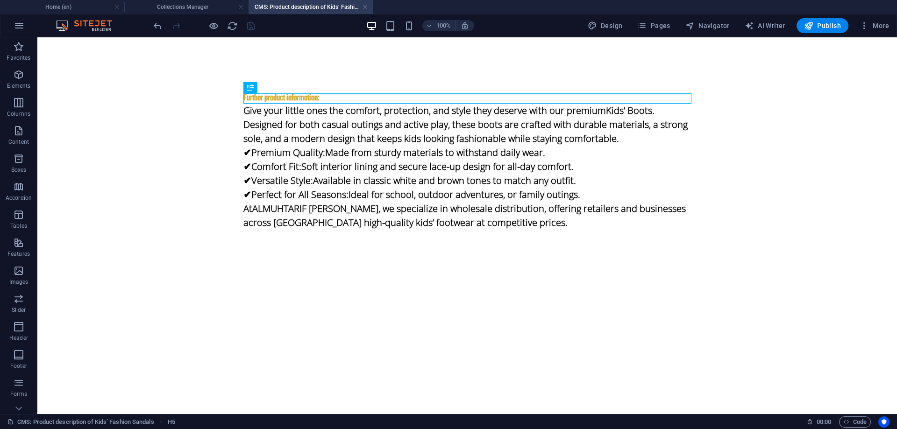
scroll to position [0, 0]
click at [334, 139] on div "Give your little ones the comfort, protection, and style they deserve with our …" at bounding box center [467, 167] width 448 height 126
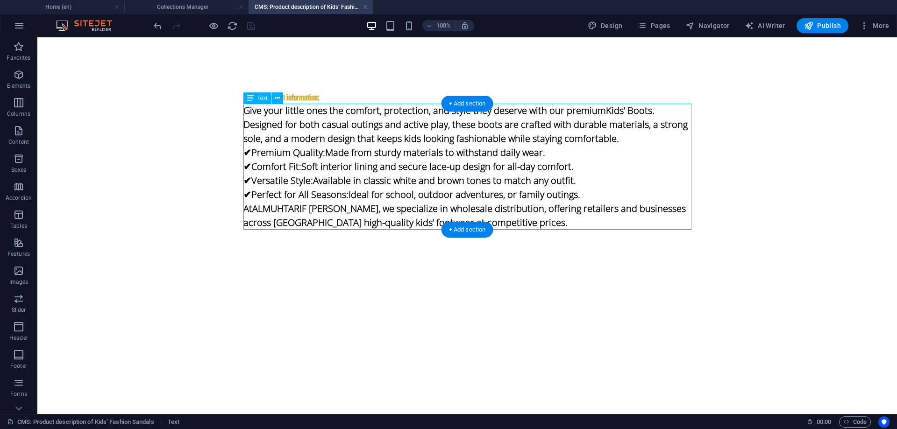
click at [334, 139] on div "Give your little ones the comfort, protection, and style they deserve with our …" at bounding box center [467, 167] width 448 height 126
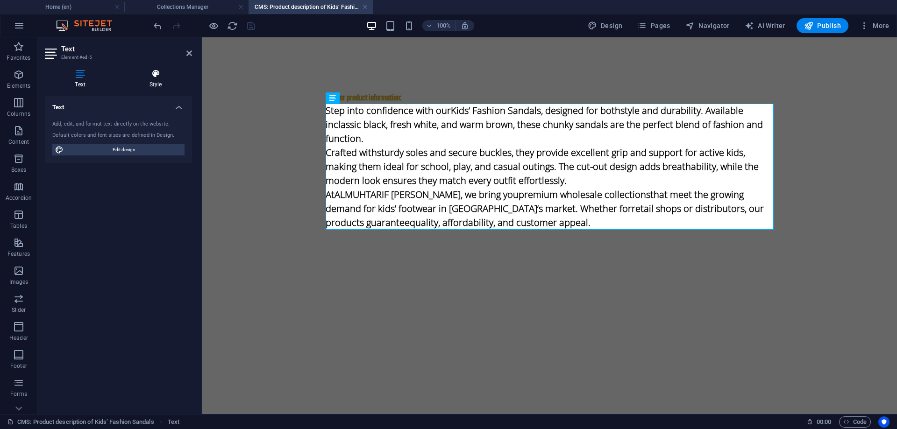
click at [156, 78] on icon at bounding box center [155, 73] width 73 height 9
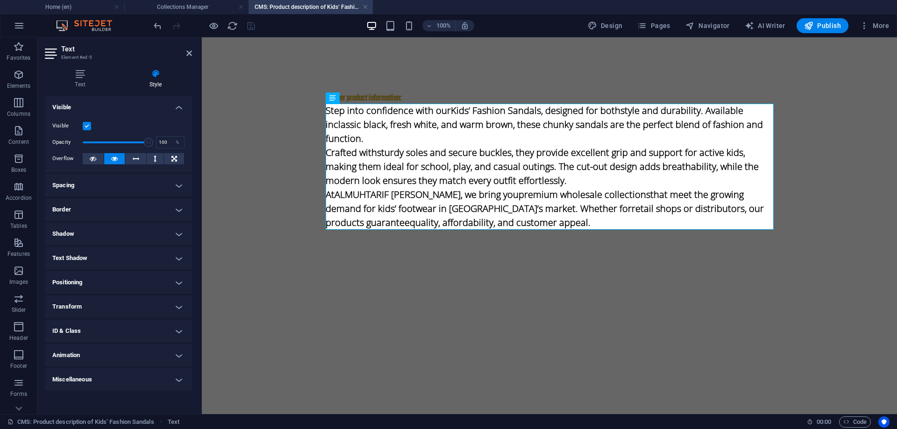
click at [89, 125] on label at bounding box center [87, 126] width 8 height 8
click at [0, 0] on input "Visible" at bounding box center [0, 0] width 0 height 0
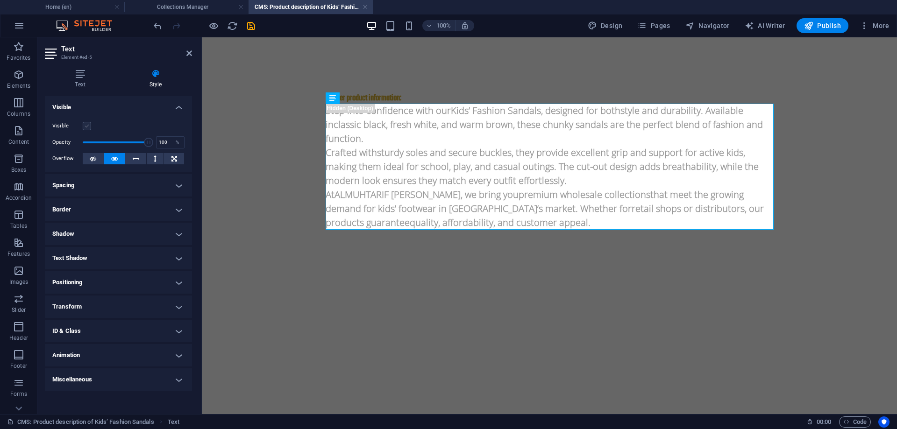
click at [86, 125] on label at bounding box center [87, 126] width 8 height 8
click at [0, 0] on input "Visible" at bounding box center [0, 0] width 0 height 0
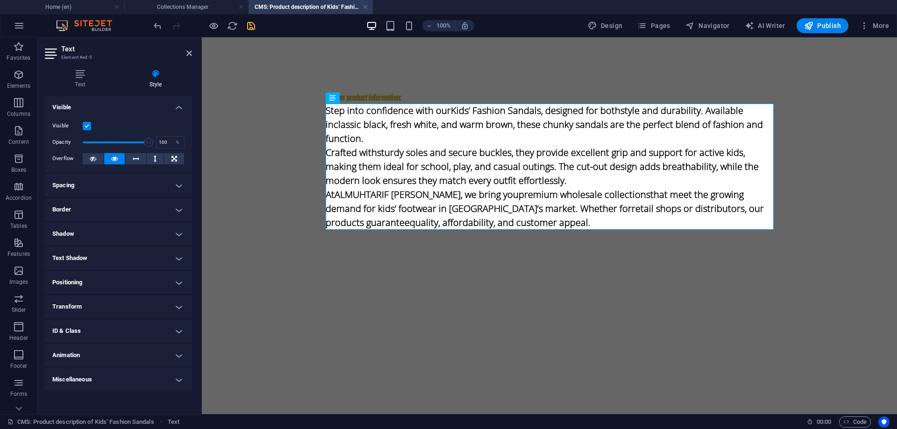
click at [248, 28] on icon "save" at bounding box center [251, 26] width 11 height 11
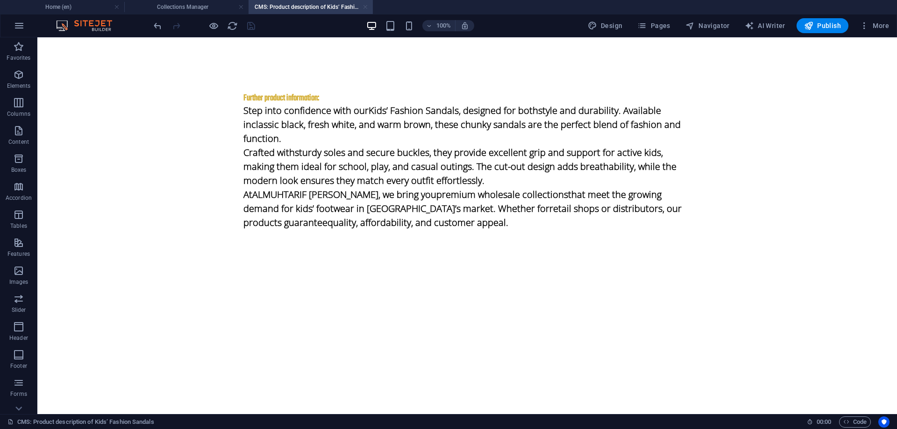
click at [364, 7] on link at bounding box center [366, 7] width 6 height 9
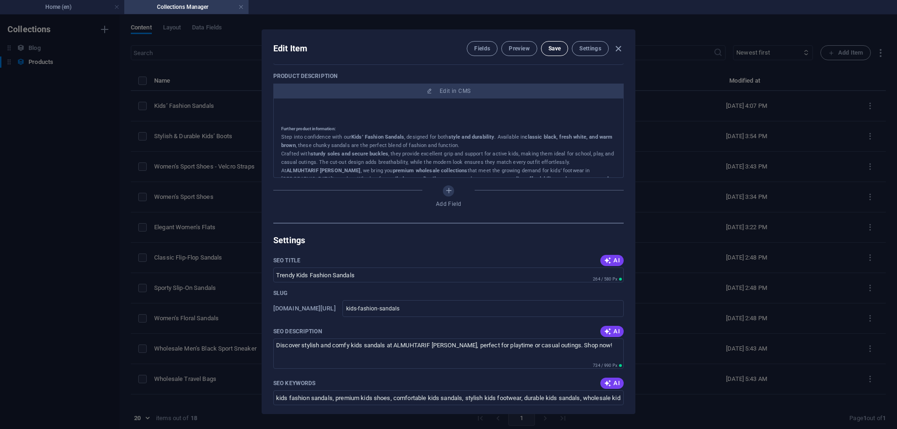
click at [549, 47] on span "Save" at bounding box center [555, 48] width 12 height 7
click at [617, 50] on icon "button" at bounding box center [618, 48] width 11 height 11
type input "kids-fashion-sandals"
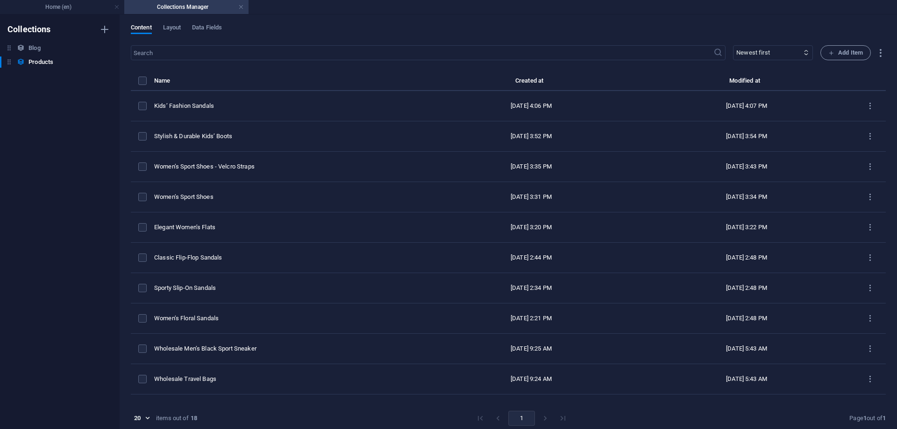
scroll to position [243, 0]
click at [84, 10] on h4 "Home (en)" at bounding box center [62, 7] width 124 height 10
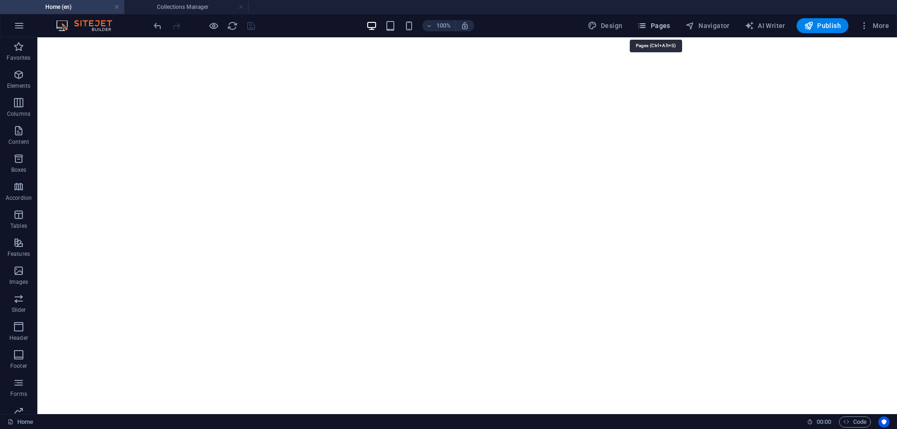
click at [665, 25] on span "Pages" at bounding box center [653, 25] width 33 height 9
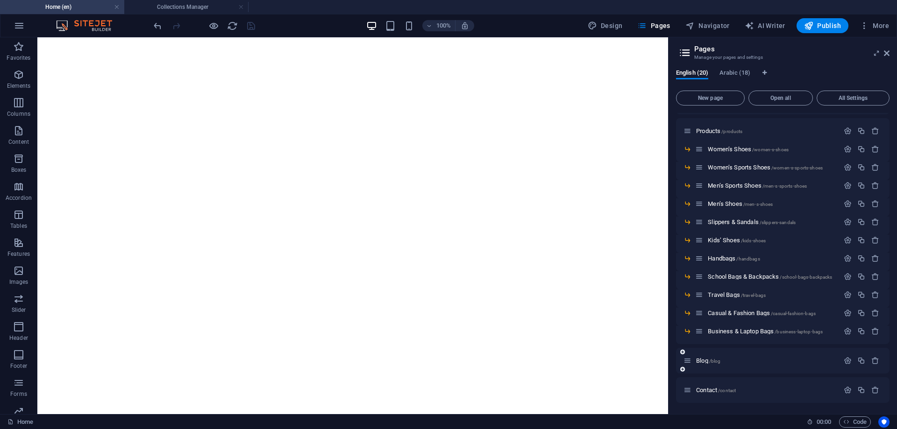
scroll to position [93, 0]
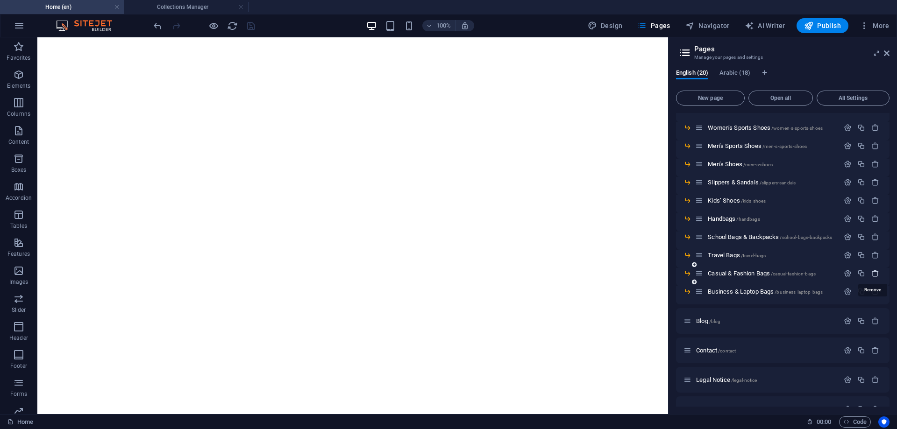
click at [874, 272] on icon "button" at bounding box center [876, 274] width 8 height 8
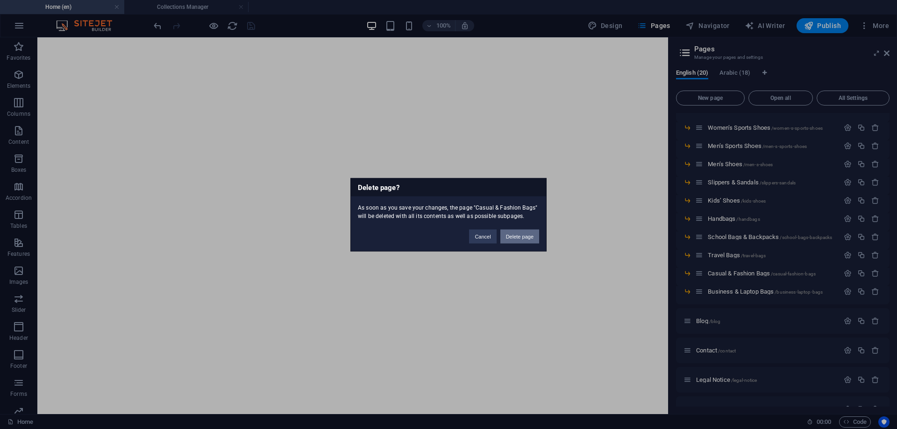
click at [528, 238] on button "Delete page" at bounding box center [520, 236] width 39 height 14
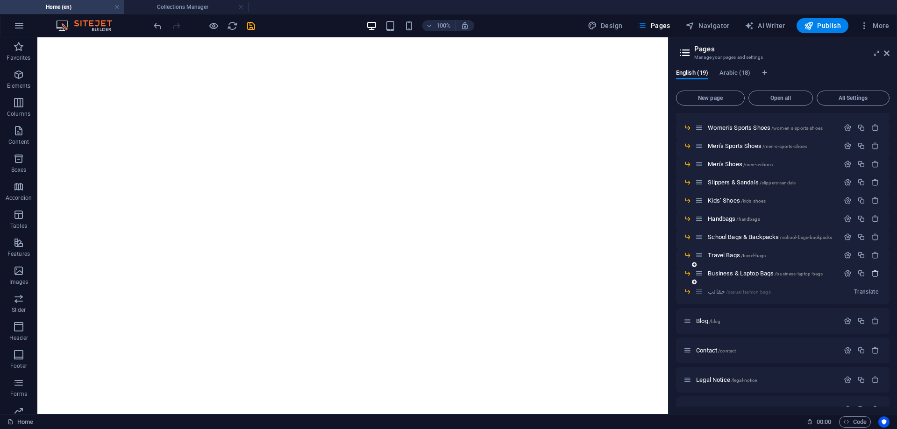
click at [873, 274] on icon "button" at bounding box center [876, 274] width 8 height 8
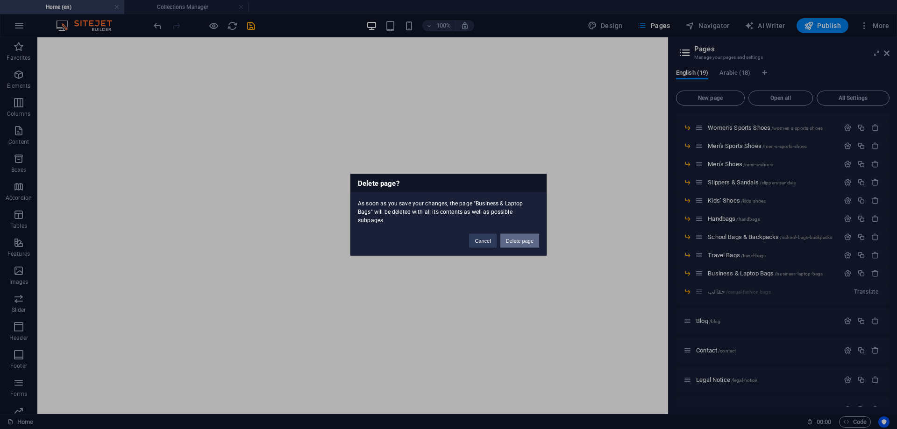
click at [516, 238] on button "Delete page" at bounding box center [520, 241] width 39 height 14
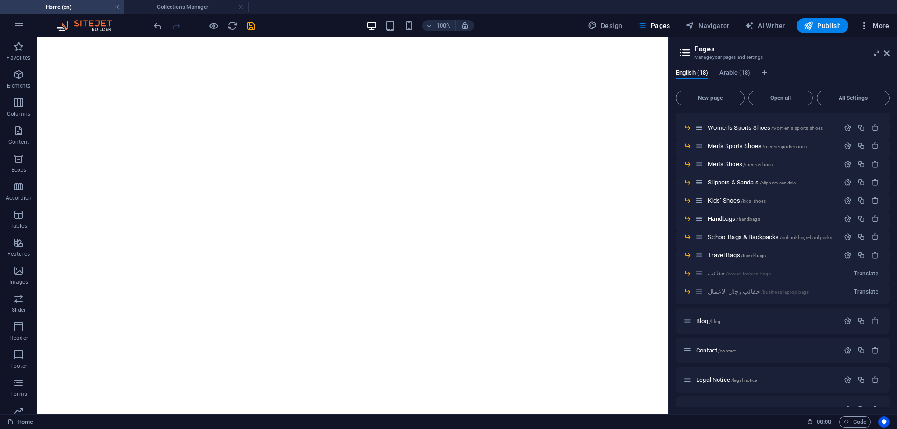
click at [879, 26] on span "More" at bounding box center [874, 25] width 29 height 9
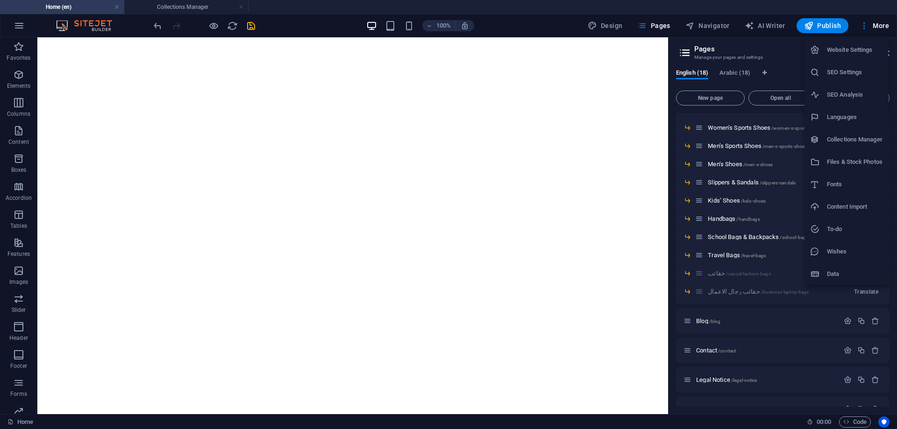
click at [851, 137] on h6 "Collections Manager" at bounding box center [855, 139] width 56 height 11
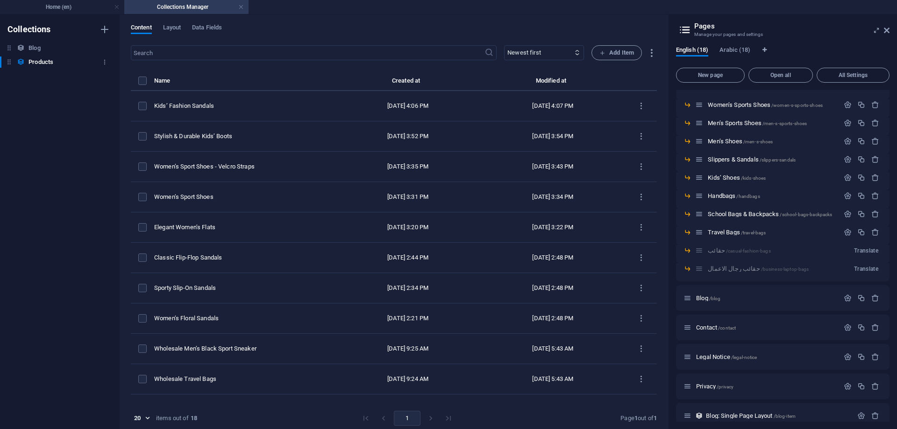
click at [0, 0] on h6 "Products" at bounding box center [0, 0] width 0 height 0
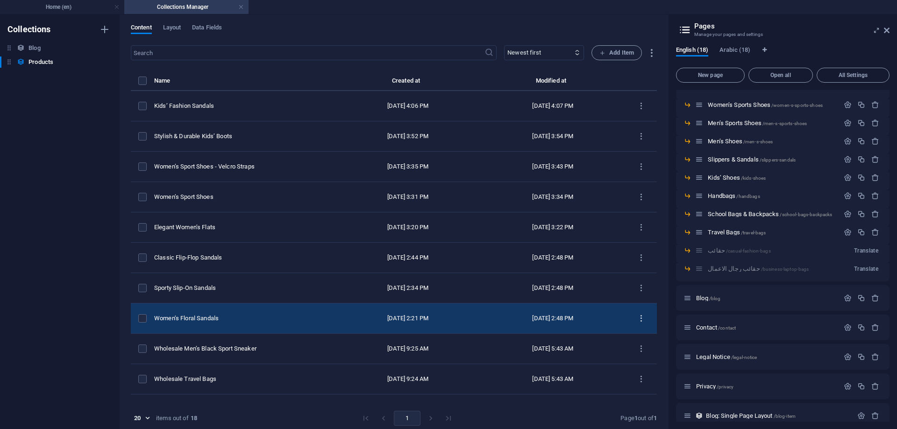
click at [637, 320] on icon "items list" at bounding box center [641, 319] width 9 height 9
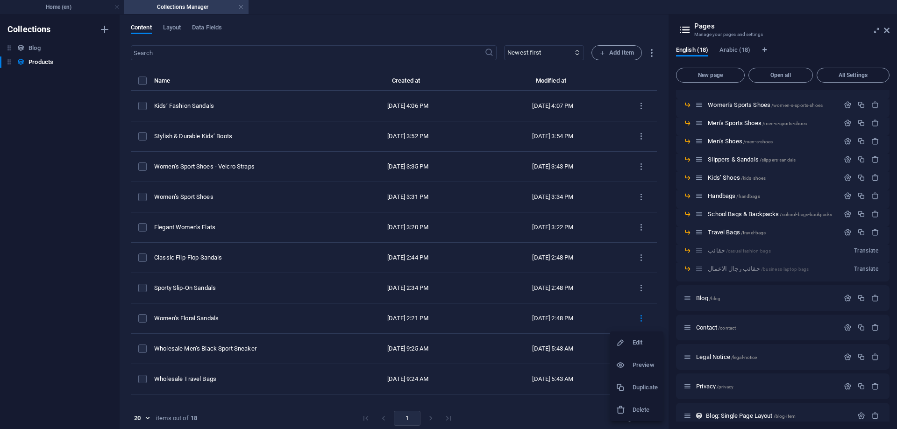
click at [636, 344] on h6 "Edit" at bounding box center [645, 342] width 25 height 11
select select "Slippers & Sandals"
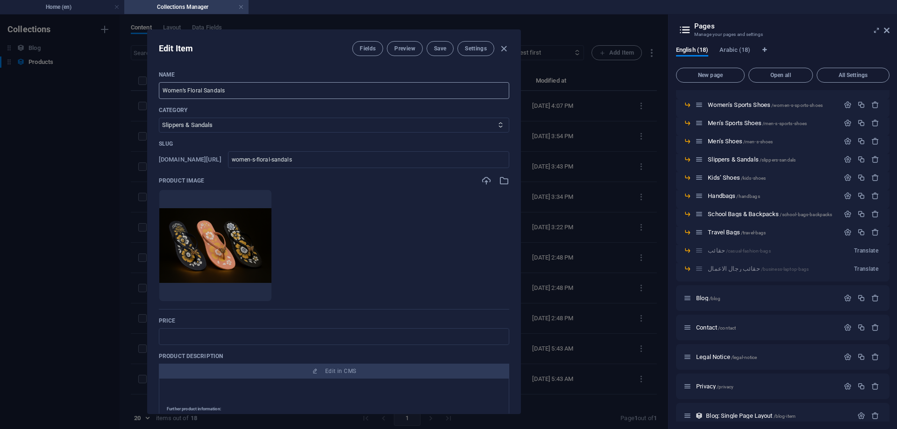
click at [163, 92] on input "Women’s Floral Sandals" at bounding box center [334, 90] width 350 height 17
click at [227, 93] on input "Women’s Floral Sandals" at bounding box center [334, 90] width 350 height 17
drag, startPoint x: 223, startPoint y: 91, endPoint x: 345, endPoint y: 96, distance: 122.1
click at [345, 96] on input "Women’s Floral Sandals" at bounding box center [334, 90] width 350 height 17
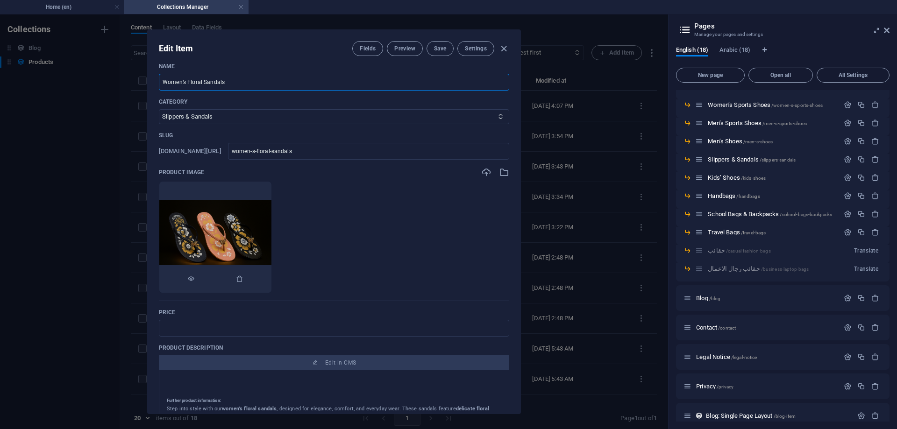
scroll to position [0, 0]
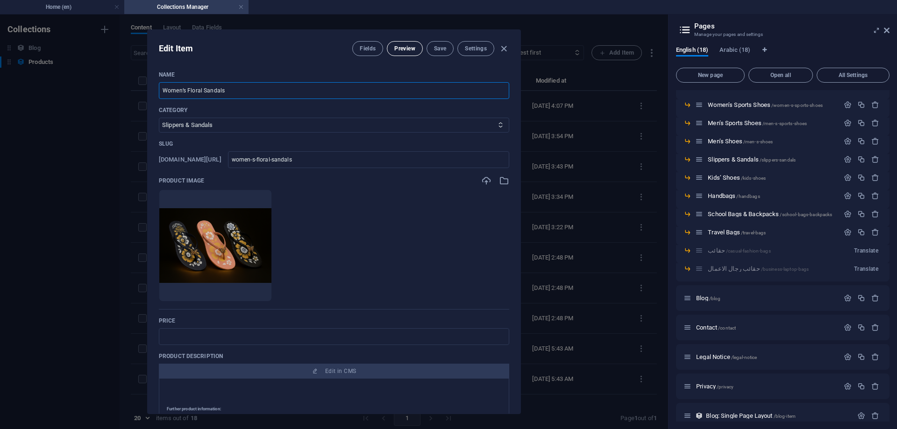
click at [398, 50] on span "Preview" at bounding box center [404, 48] width 21 height 7
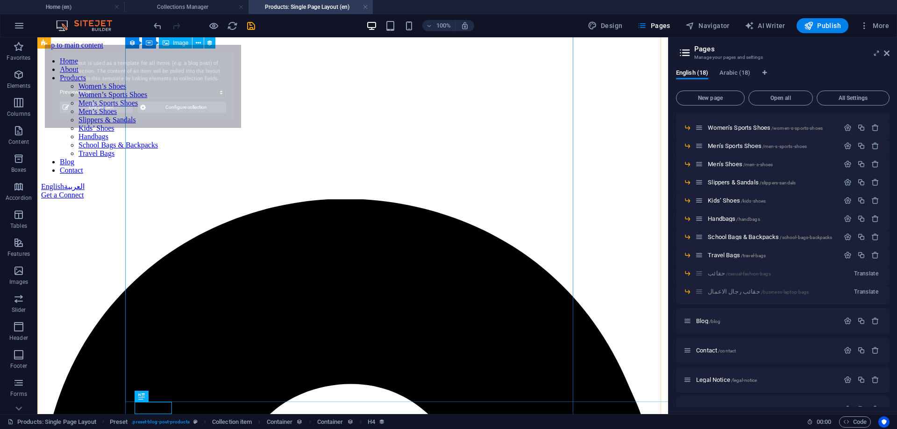
scroll to position [365, 0]
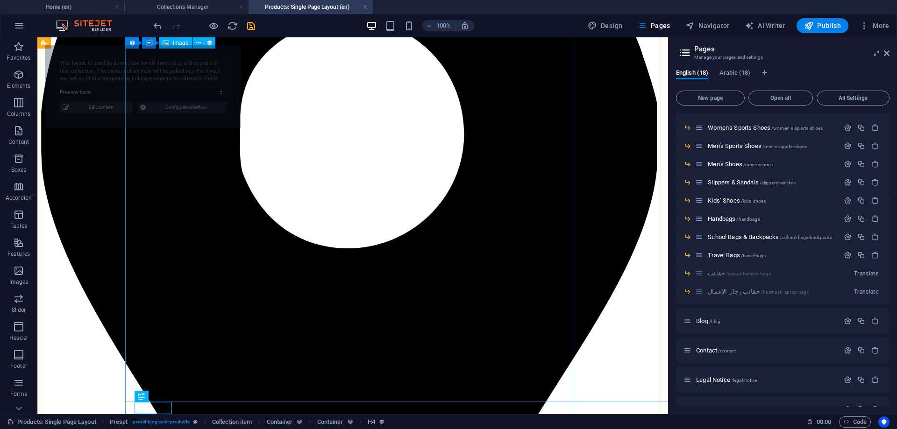
select select "68bb545577734ce5b40e066c"
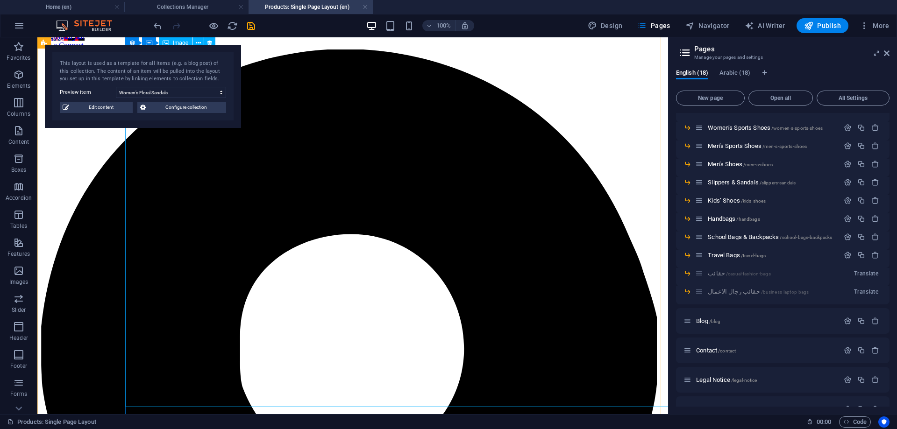
scroll to position [111, 0]
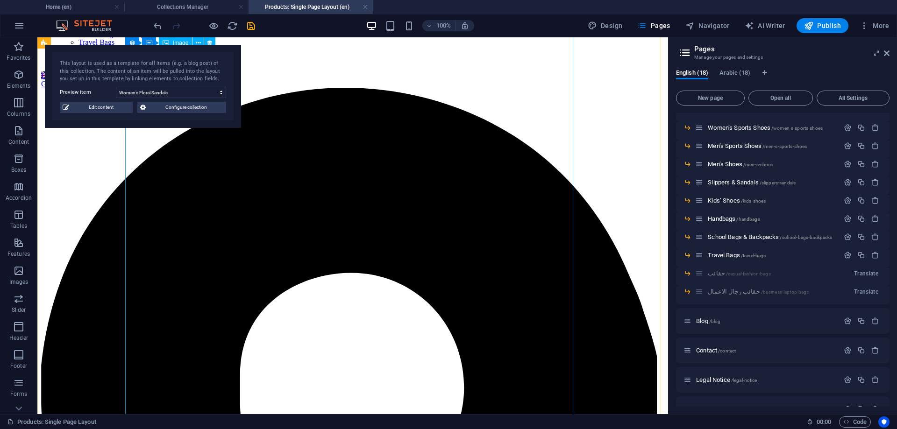
select select "image"
select select "%"
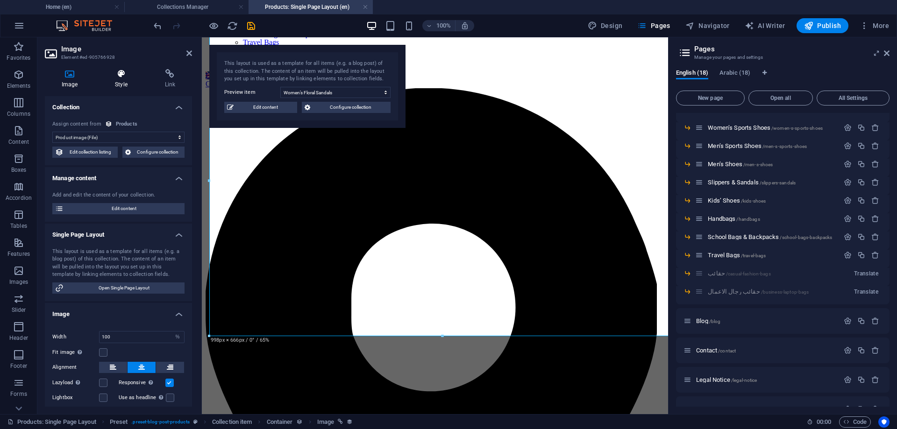
click at [121, 81] on h4 "Style" at bounding box center [123, 79] width 50 height 20
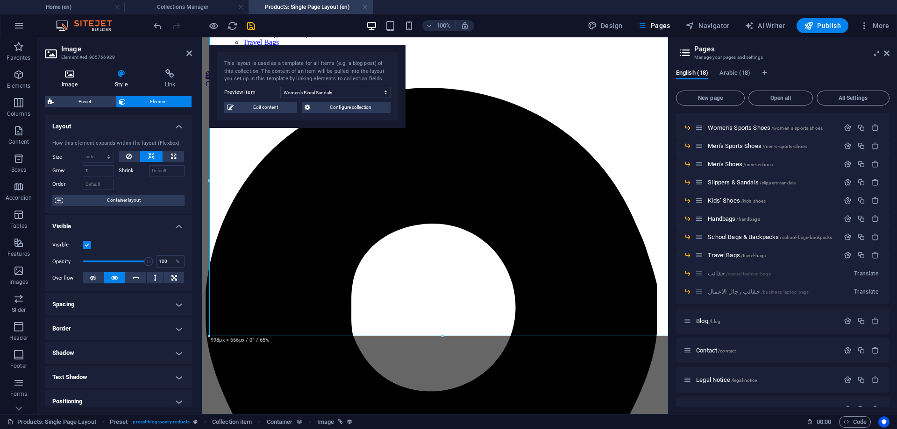
click at [72, 81] on h4 "Image" at bounding box center [71, 79] width 53 height 20
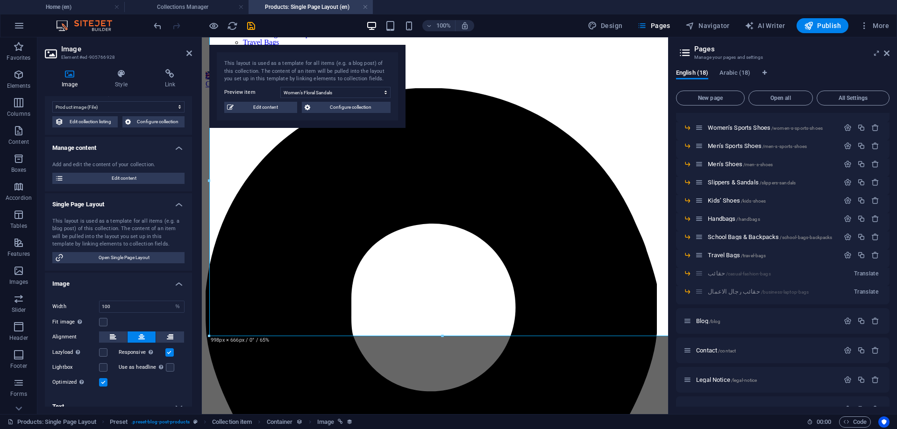
scroll to position [0, 0]
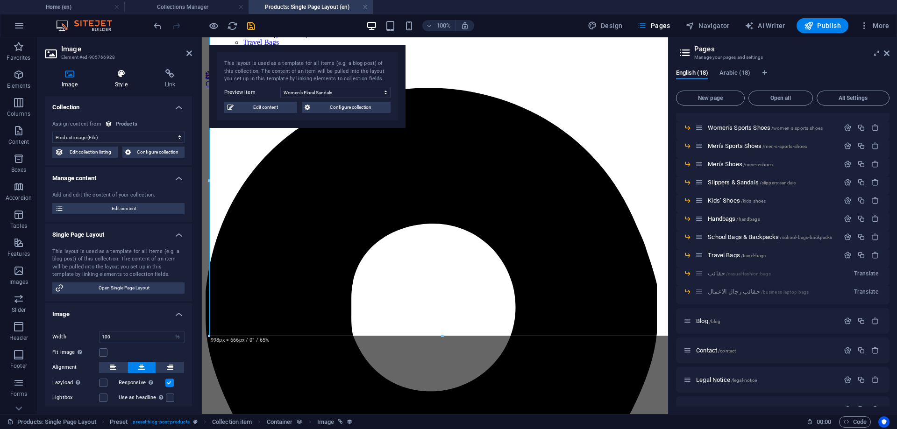
click at [119, 88] on h4 "Style" at bounding box center [123, 79] width 50 height 20
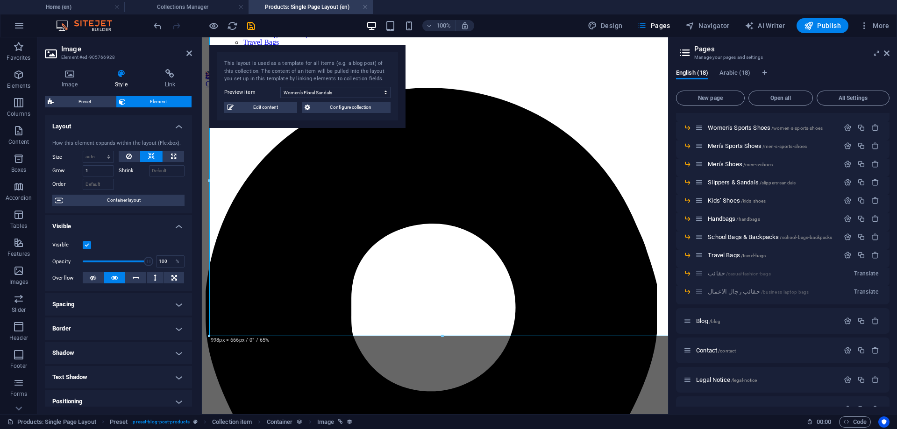
click at [160, 101] on span "Element" at bounding box center [159, 101] width 61 height 11
click at [79, 78] on icon at bounding box center [70, 73] width 50 height 9
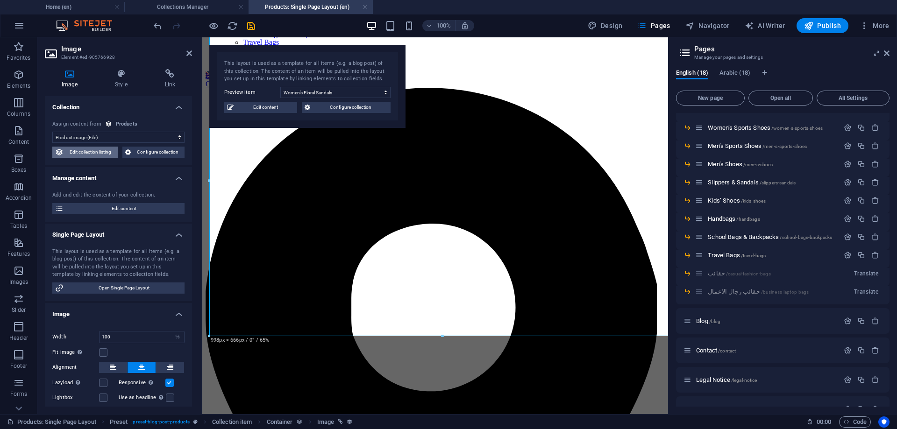
click at [99, 151] on span "Edit collection listing" at bounding box center [90, 152] width 49 height 11
select select "68b2b439f270e95df60c7174"
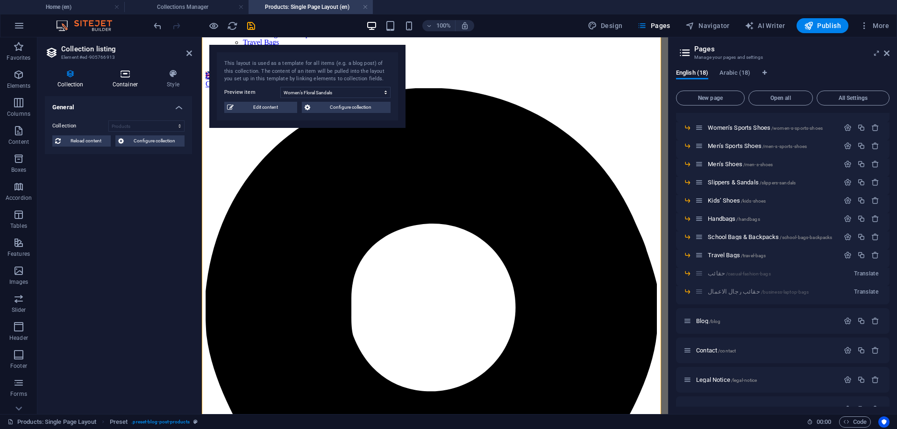
click at [122, 76] on icon at bounding box center [125, 73] width 50 height 9
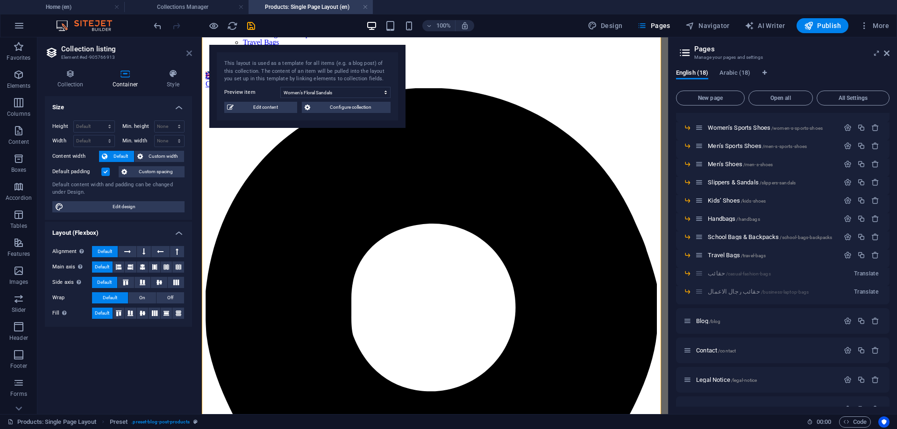
click at [186, 52] on icon at bounding box center [189, 53] width 6 height 7
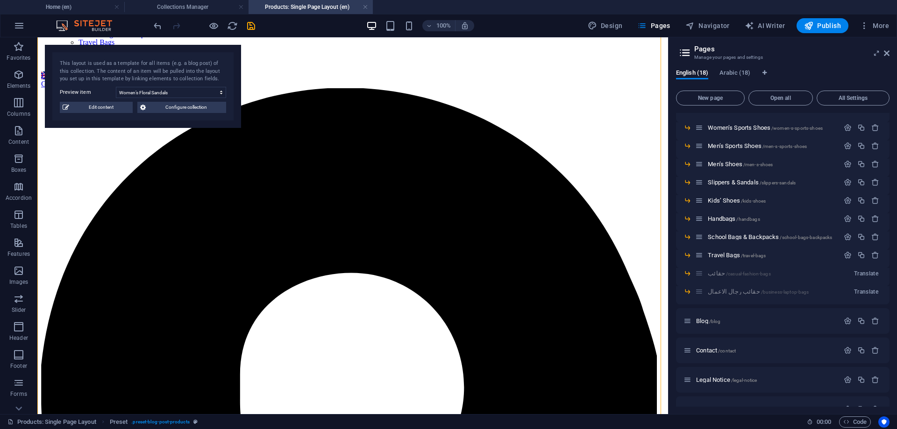
click at [368, 7] on h4 "Products: Single Page Layout (en)" at bounding box center [311, 7] width 124 height 10
click at [365, 7] on link at bounding box center [366, 7] width 6 height 9
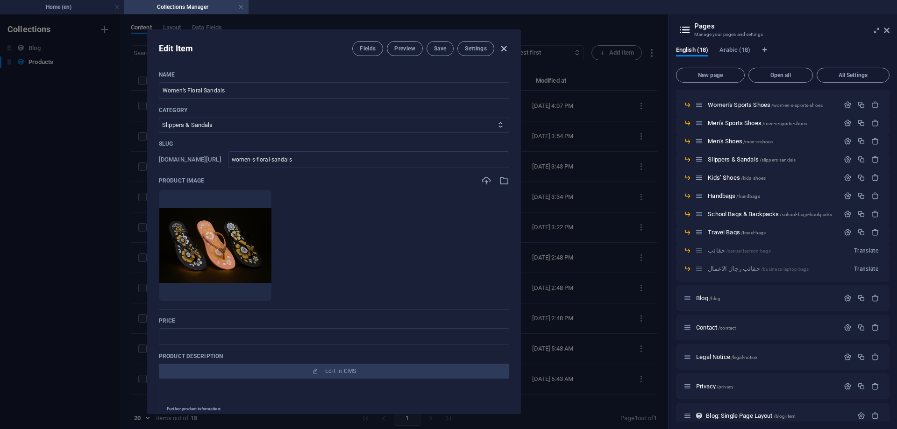
click at [502, 46] on icon "button" at bounding box center [504, 48] width 11 height 11
type input "women-s-floral-sandals"
